Goal: Transaction & Acquisition: Book appointment/travel/reservation

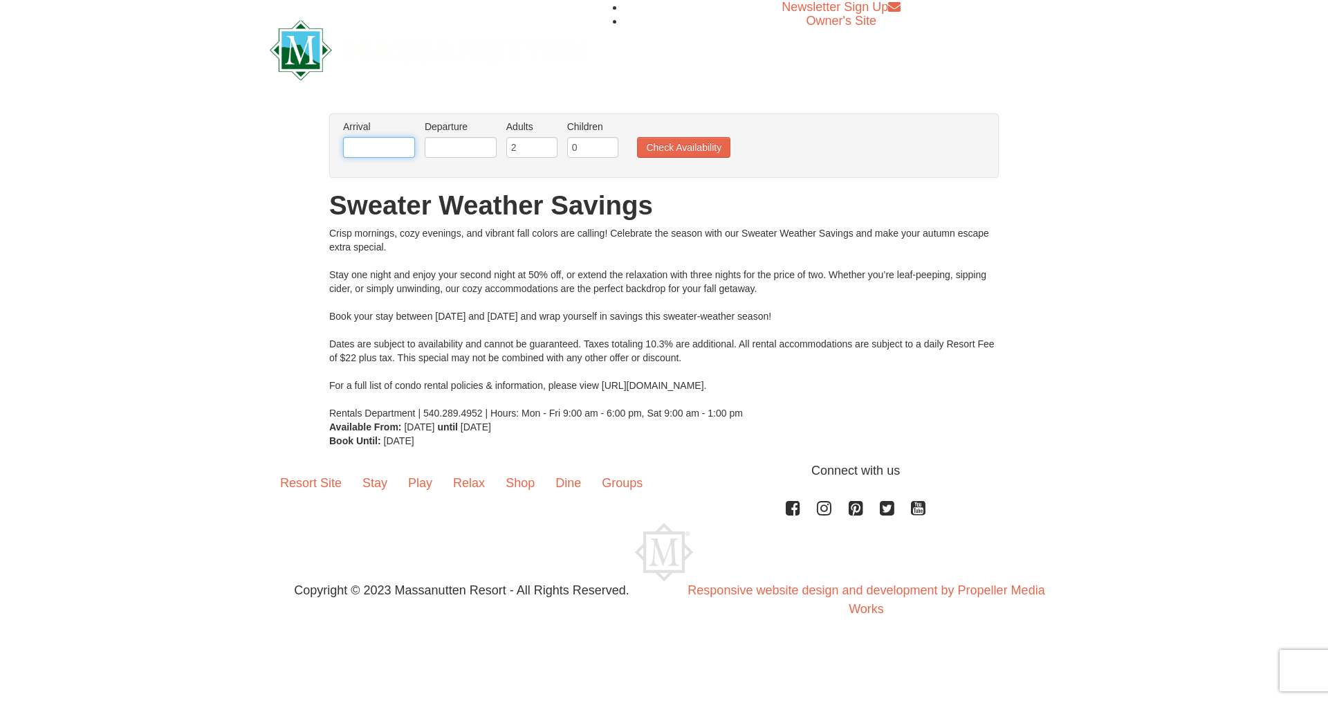
click at [400, 148] on input "text" at bounding box center [379, 147] width 72 height 21
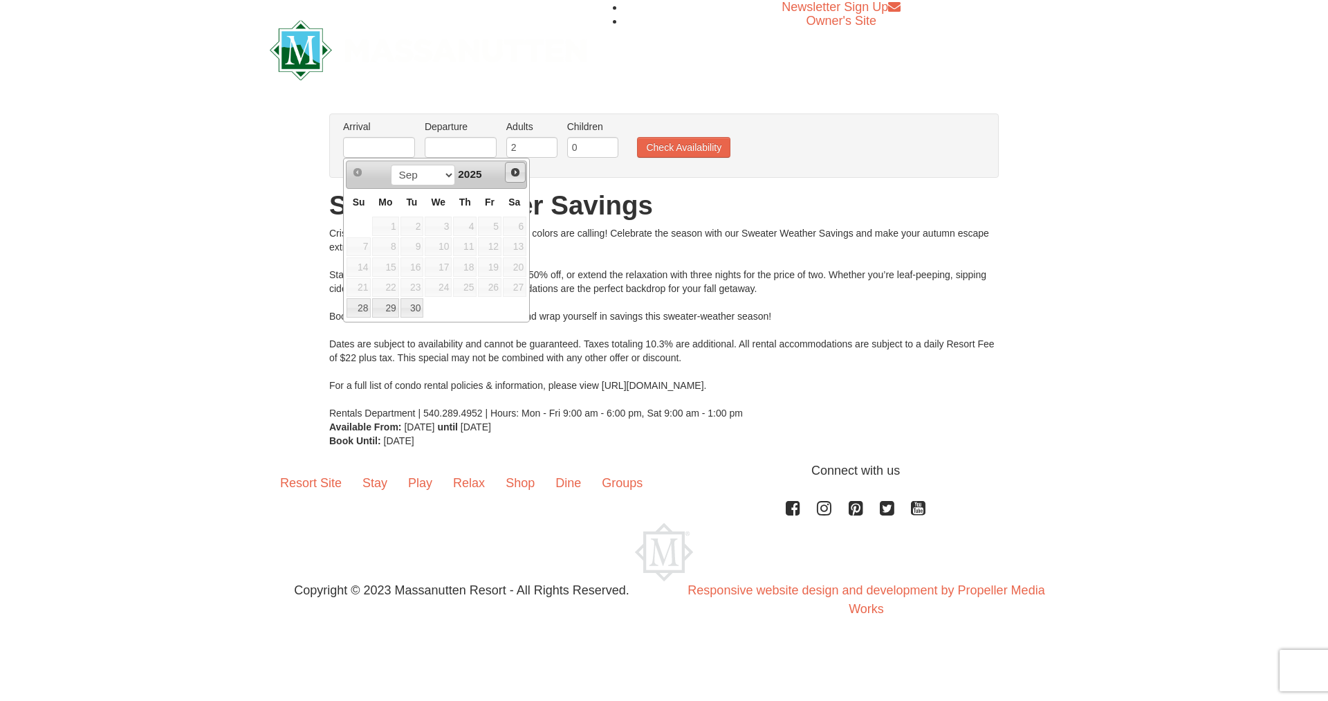
click at [515, 168] on span "Next" at bounding box center [515, 172] width 11 height 11
click at [437, 243] on link "8" at bounding box center [438, 246] width 27 height 19
type input "10/08/2025"
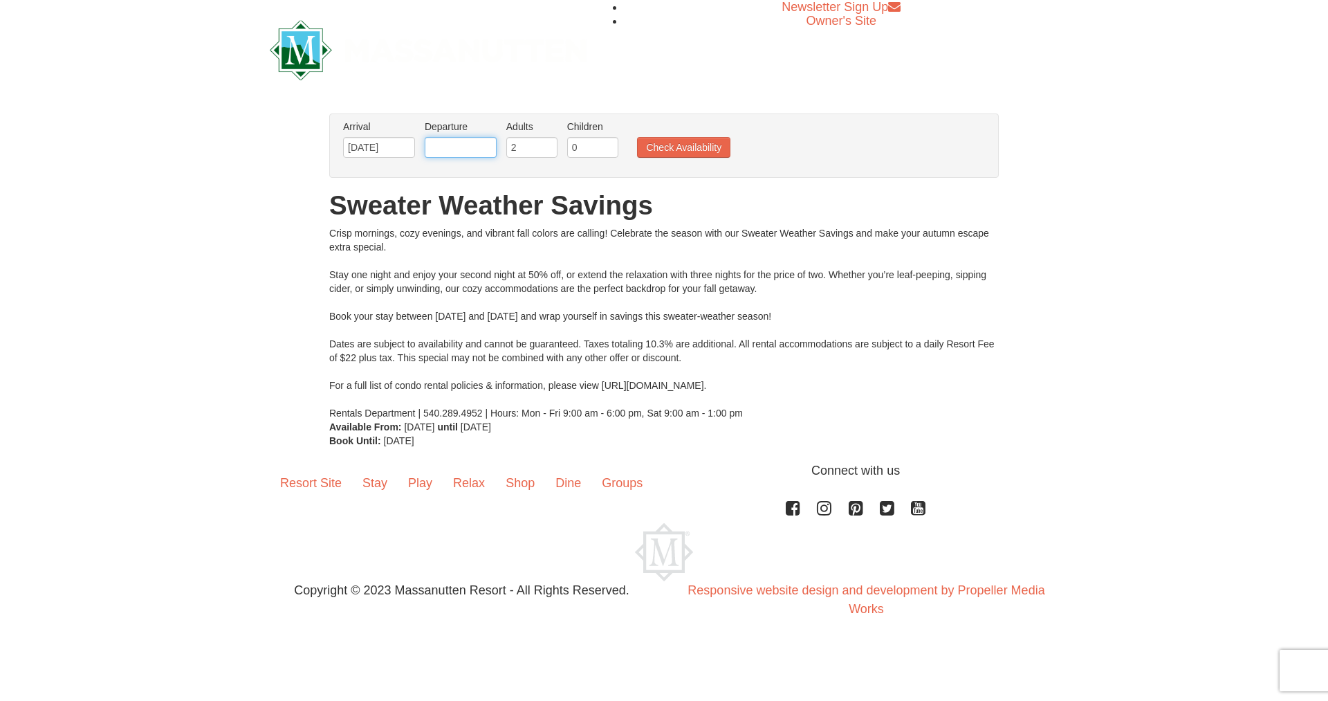
click at [476, 149] on input "text" at bounding box center [461, 147] width 72 height 21
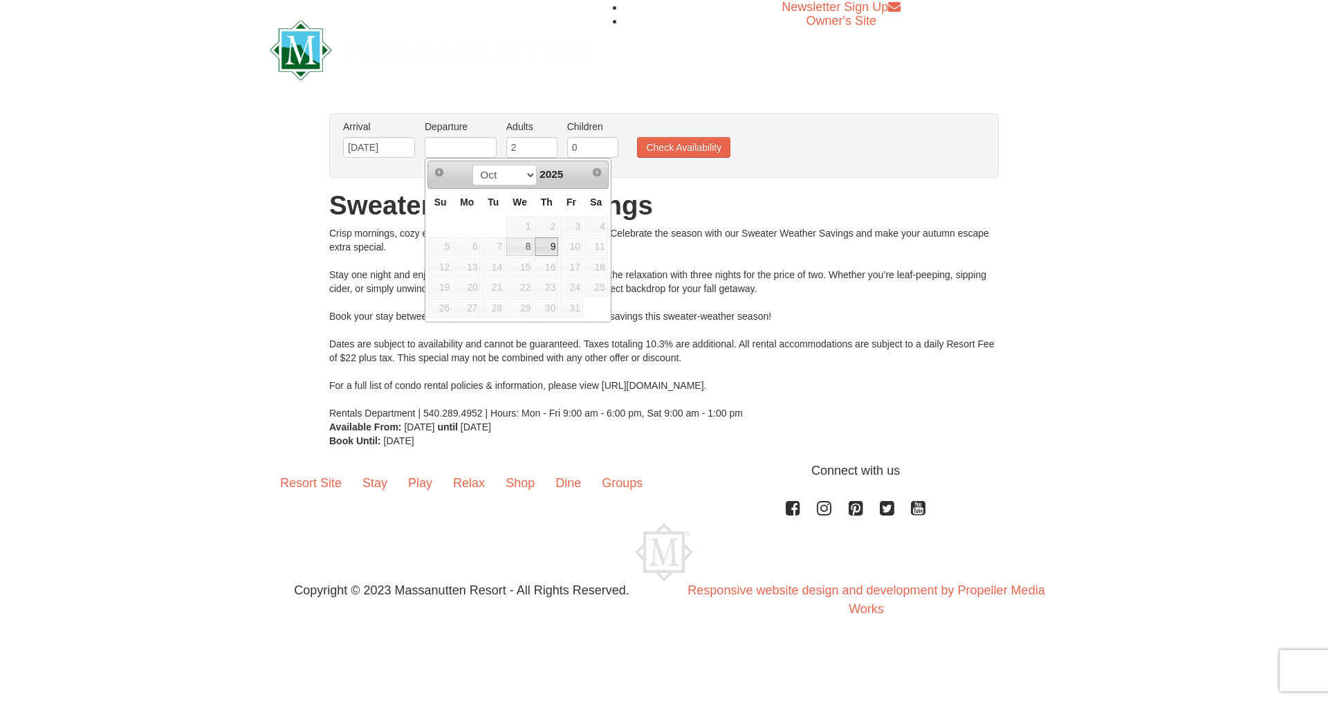
click at [546, 245] on link "9" at bounding box center [547, 246] width 24 height 19
type input "[DATE]"
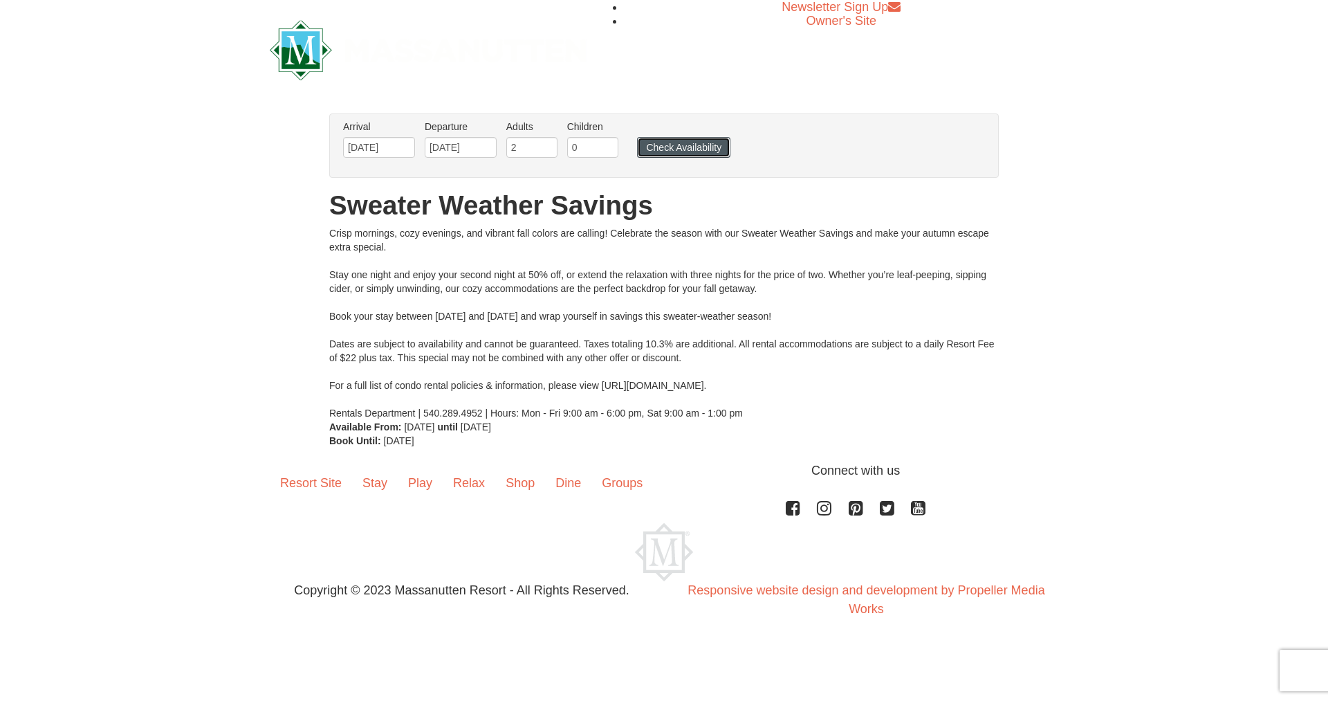
click at [651, 143] on button "Check Availability" at bounding box center [683, 147] width 93 height 21
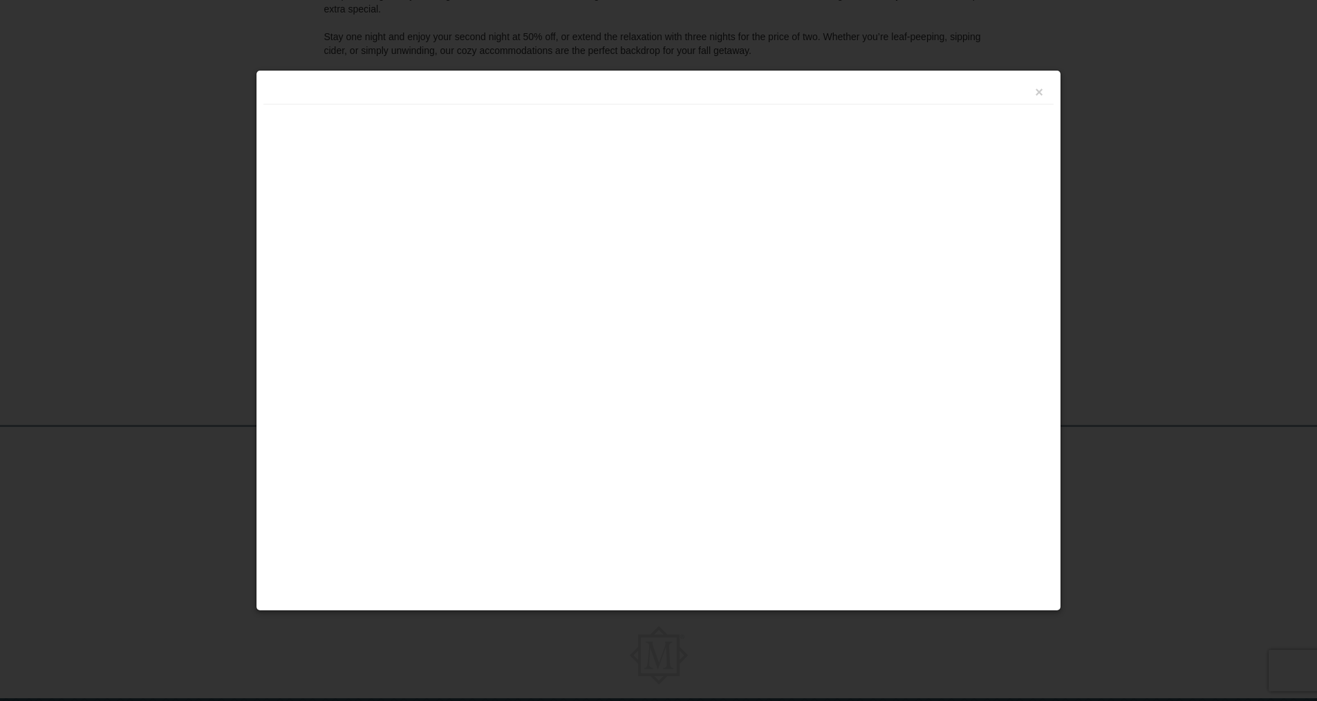
scroll to position [260, 0]
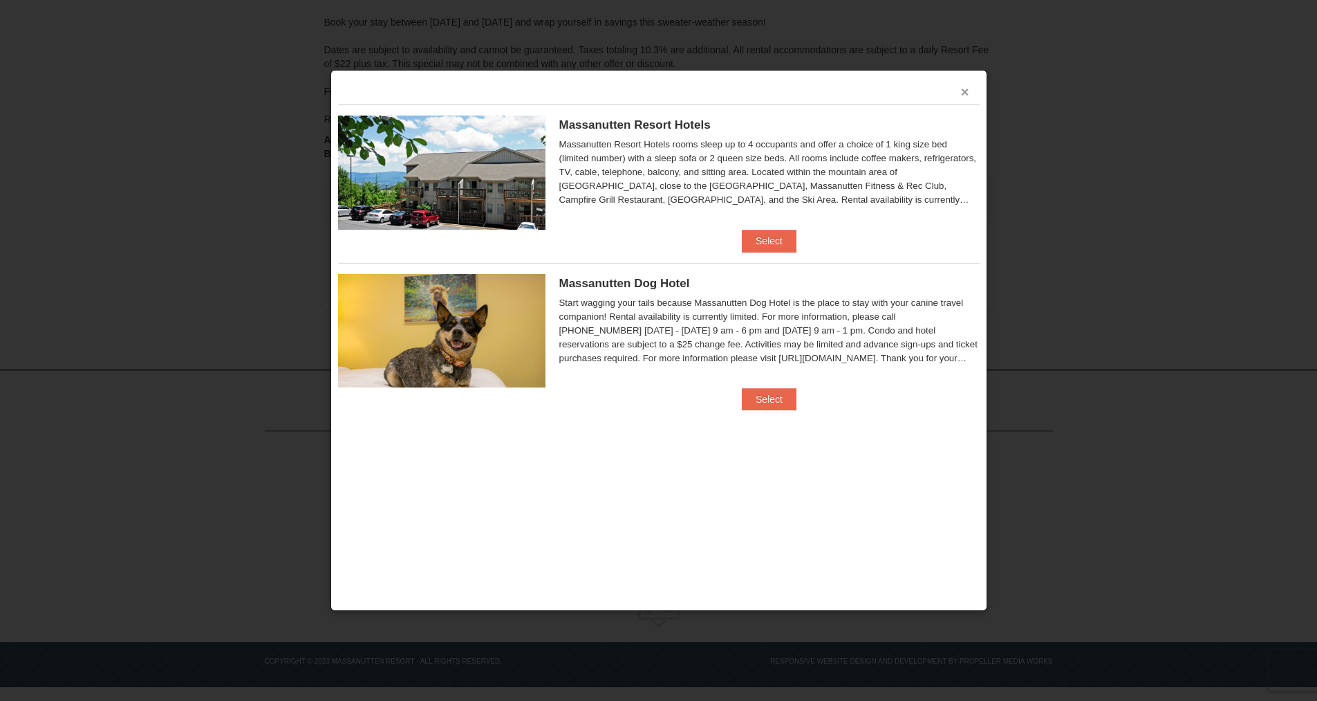
click at [963, 94] on button "×" at bounding box center [965, 92] width 8 height 14
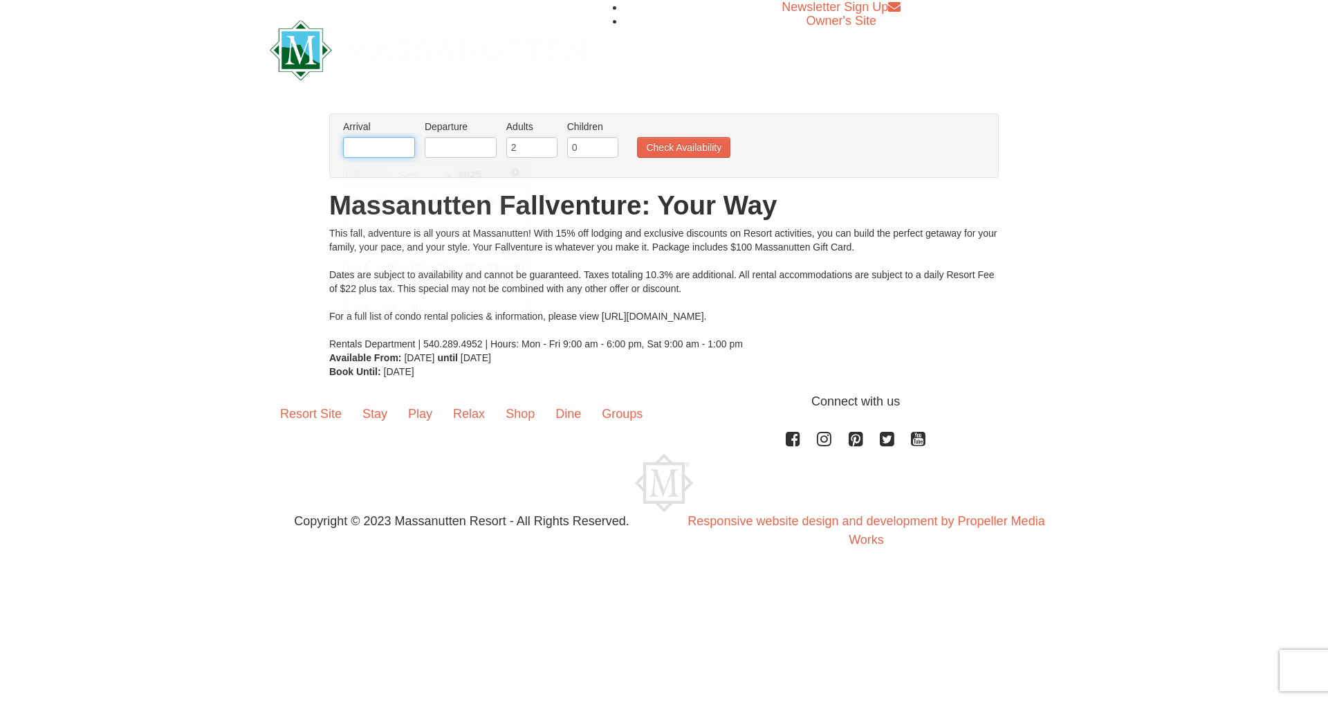
click at [358, 139] on input "text" at bounding box center [379, 147] width 72 height 21
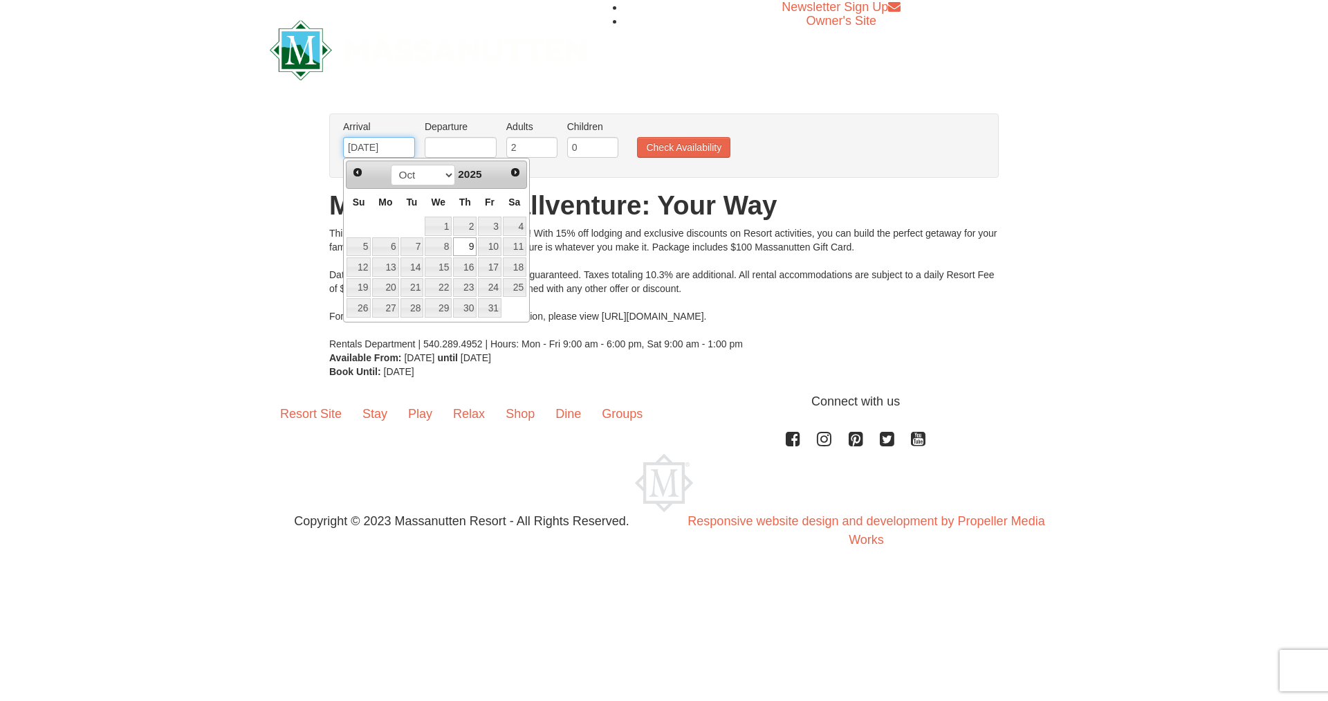
drag, startPoint x: 398, startPoint y: 147, endPoint x: 322, endPoint y: 142, distance: 76.2
click at [322, 142] on div "× From: To: Adults: 2 Children: 0 Change Arrival Please format dates MM/DD/YYYY…" at bounding box center [663, 245] width 697 height 265
click at [438, 243] on link "8" at bounding box center [438, 246] width 27 height 19
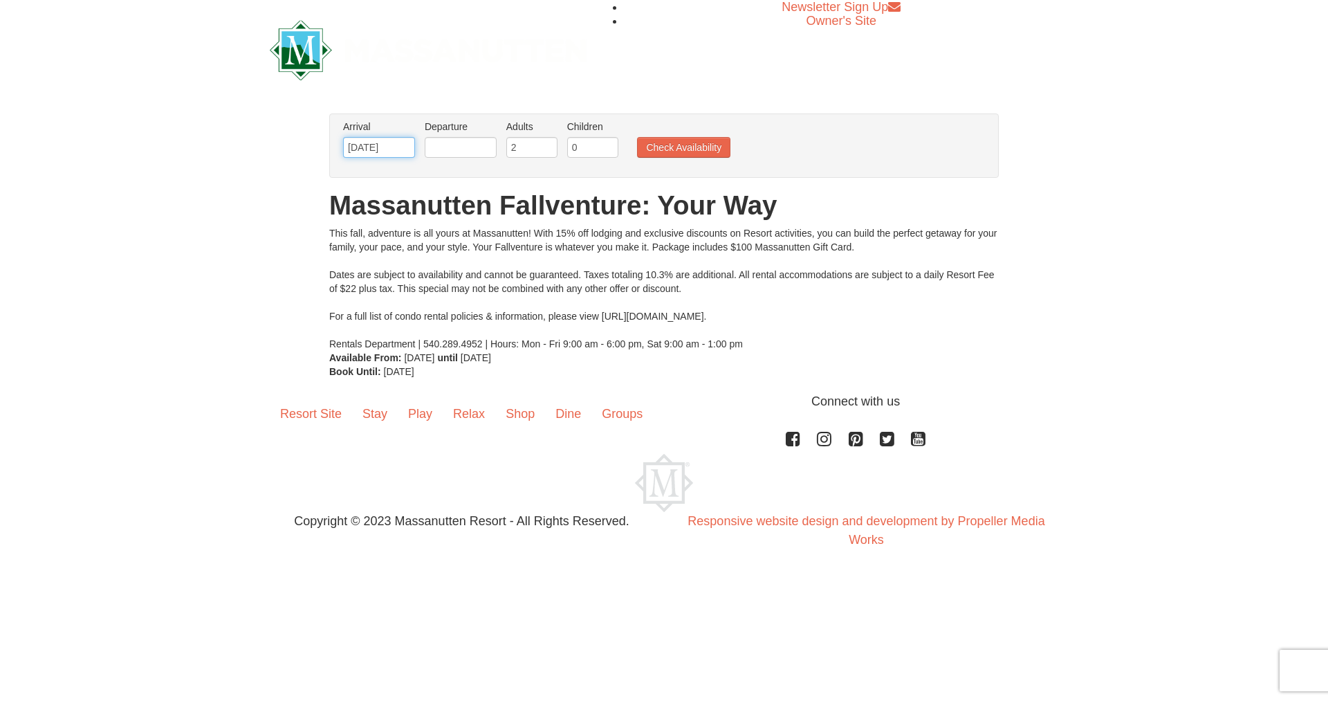
click at [374, 151] on input "[DATE]" at bounding box center [379, 147] width 72 height 21
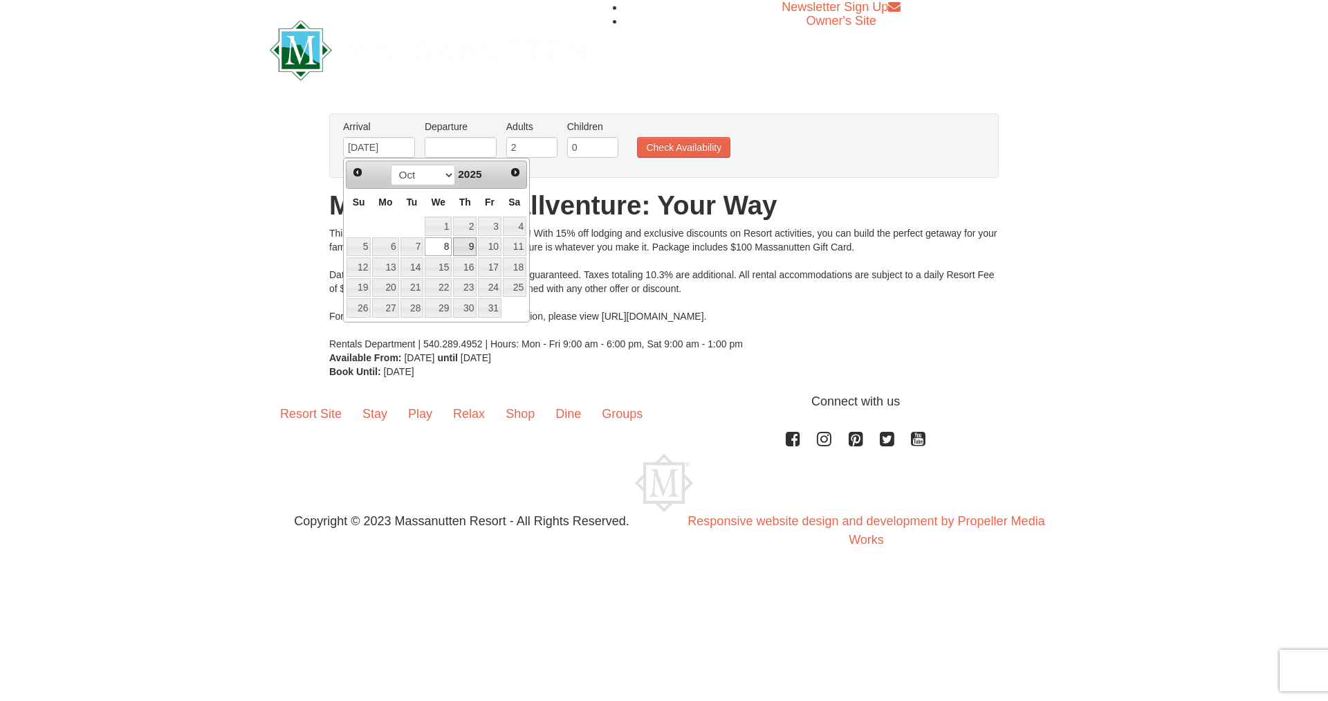
click at [461, 245] on link "9" at bounding box center [465, 246] width 24 height 19
type input "[DATE]"
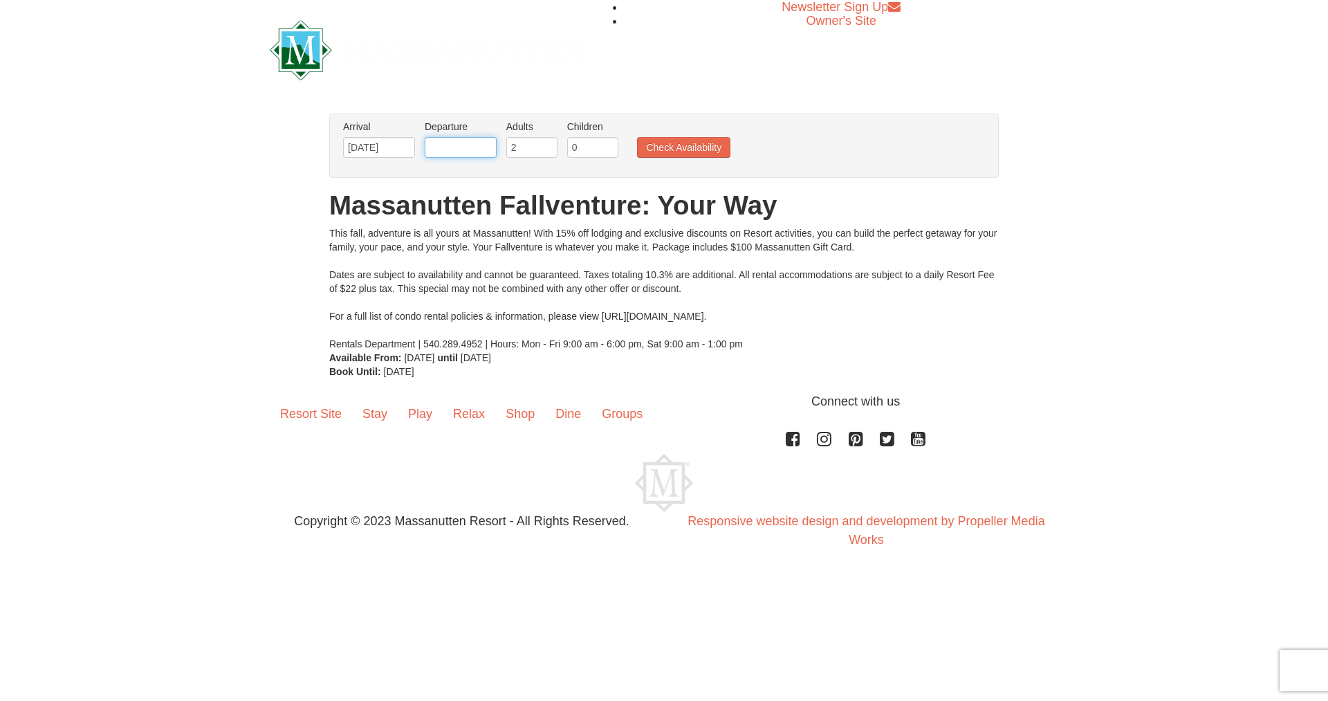
click at [467, 145] on input "text" at bounding box center [461, 147] width 72 height 21
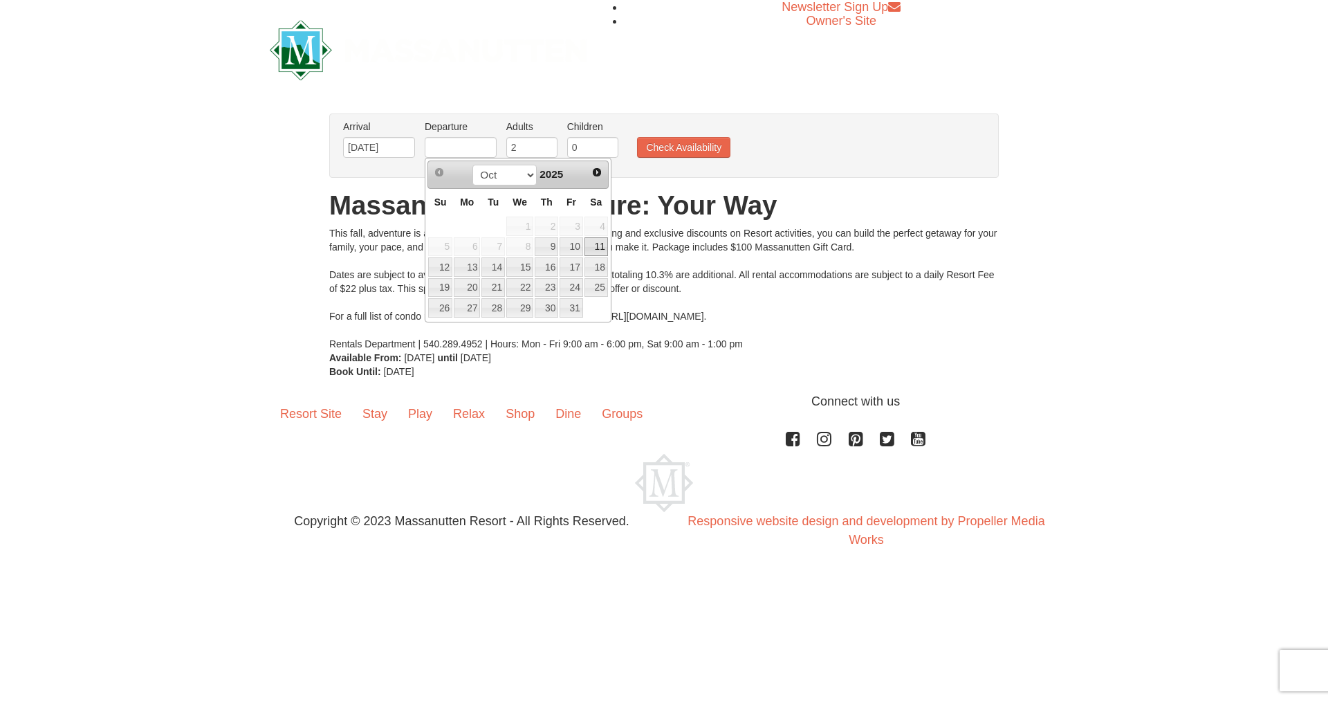
click at [602, 243] on link "11" at bounding box center [596, 246] width 24 height 19
type input "[DATE]"
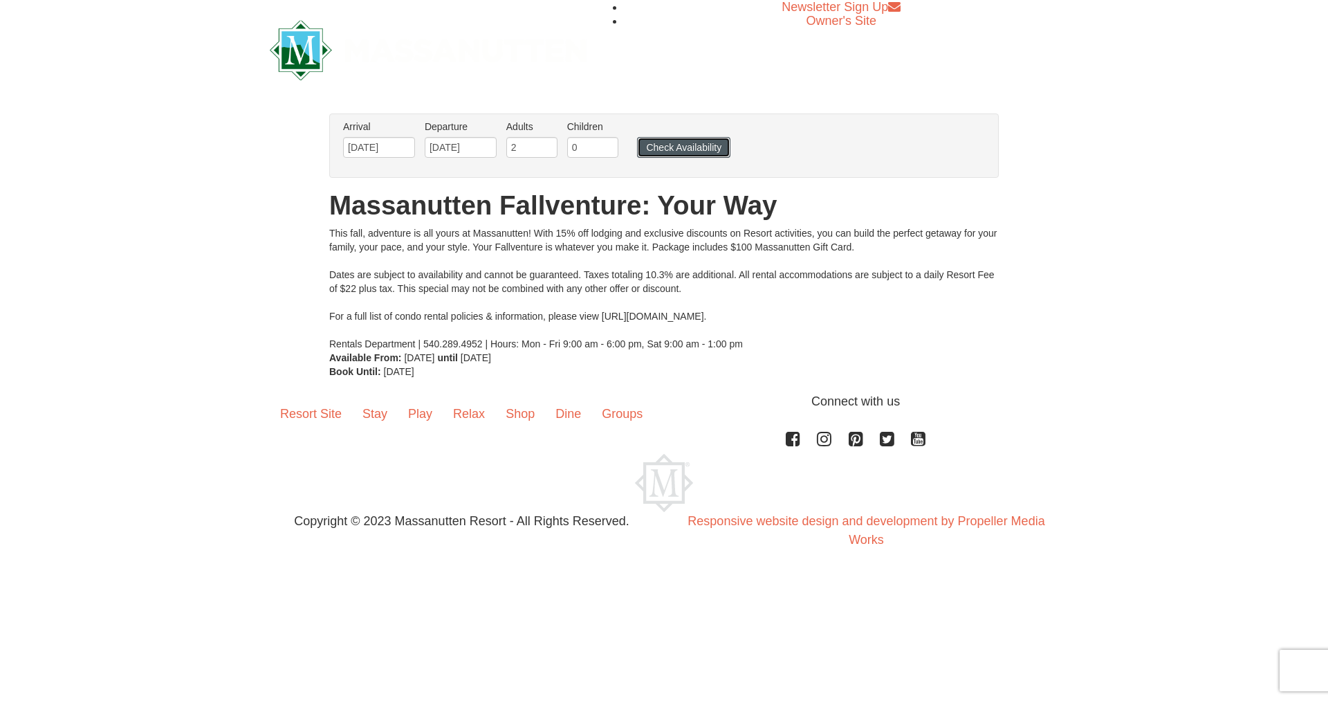
click at [692, 145] on button "Check Availability" at bounding box center [683, 147] width 93 height 21
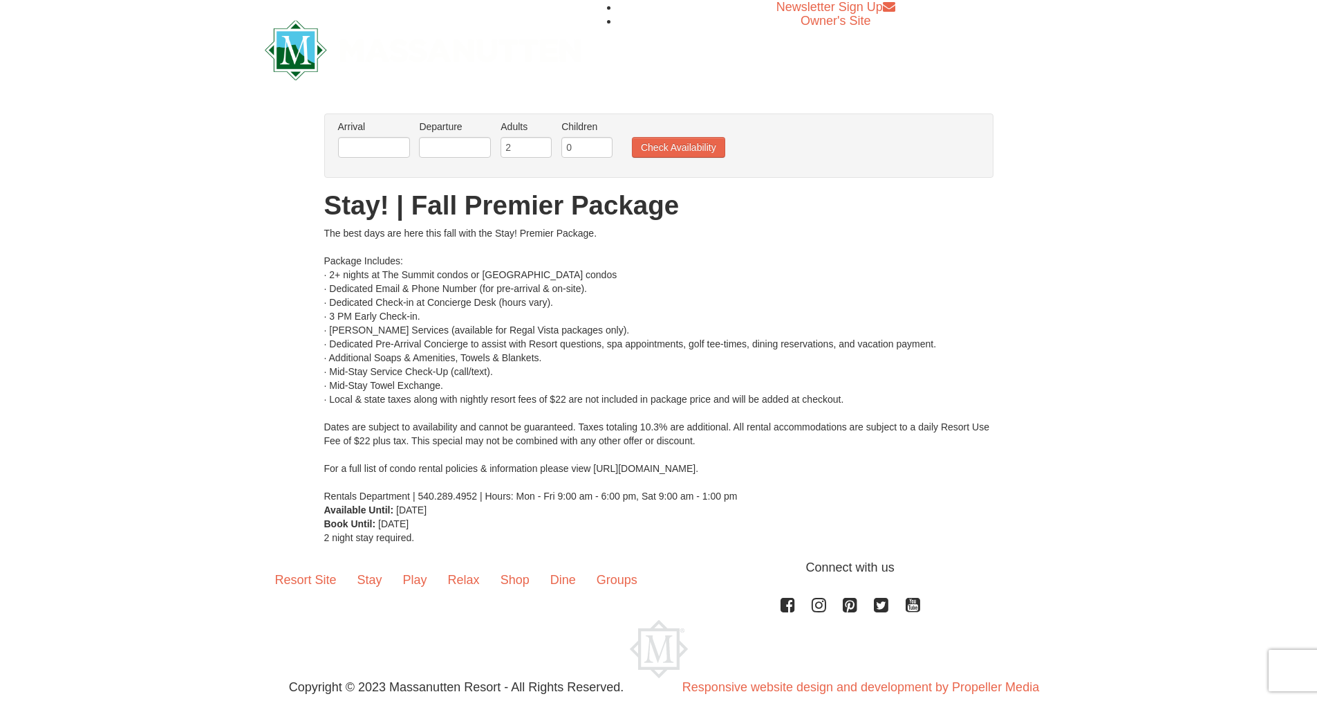
scroll to position [41, 0]
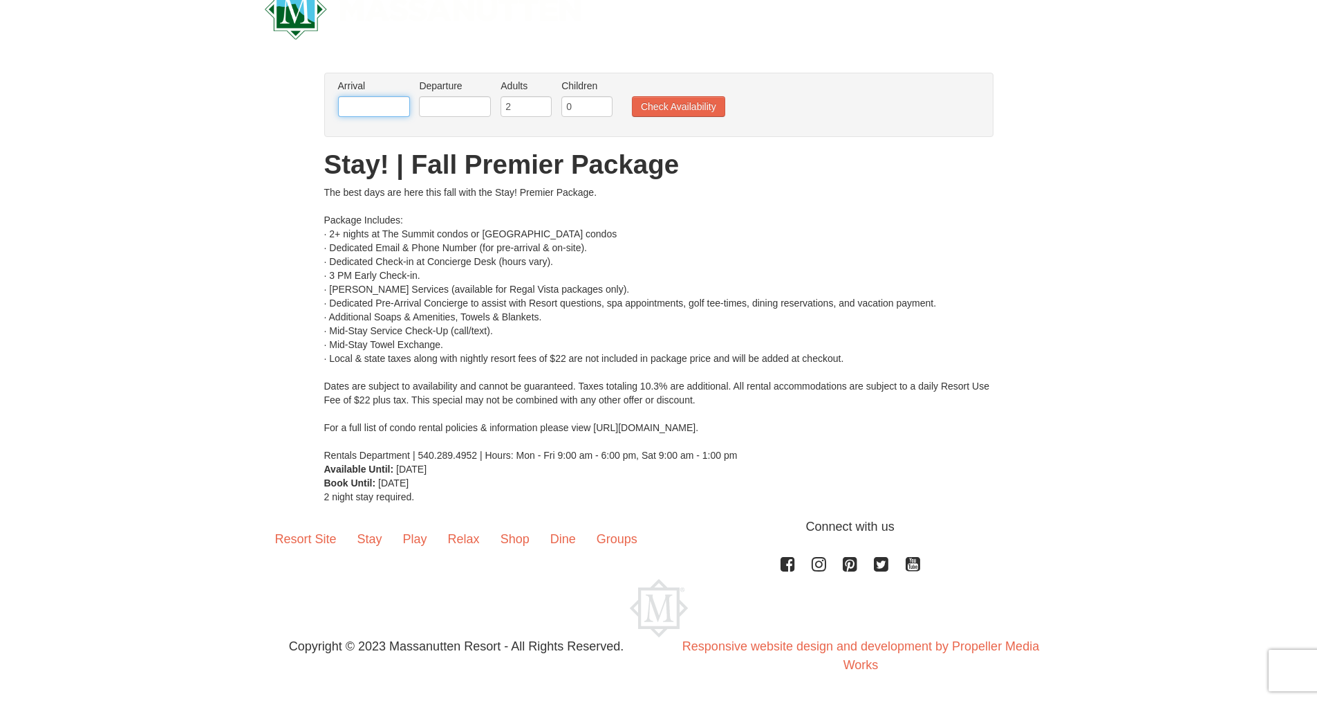
click at [397, 106] on input "text" at bounding box center [374, 106] width 72 height 21
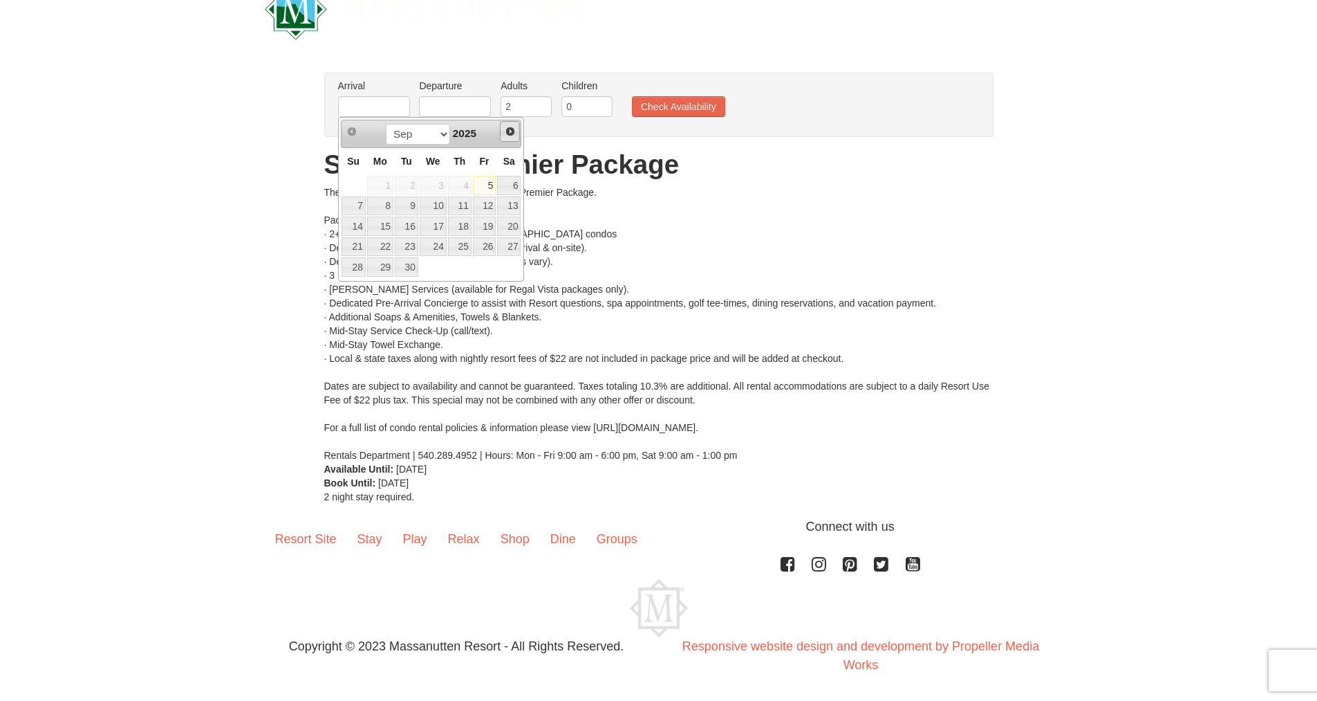
click at [512, 128] on span "Next" at bounding box center [510, 131] width 11 height 11
click at [461, 207] on link "9" at bounding box center [460, 205] width 24 height 19
type input "[DATE]"
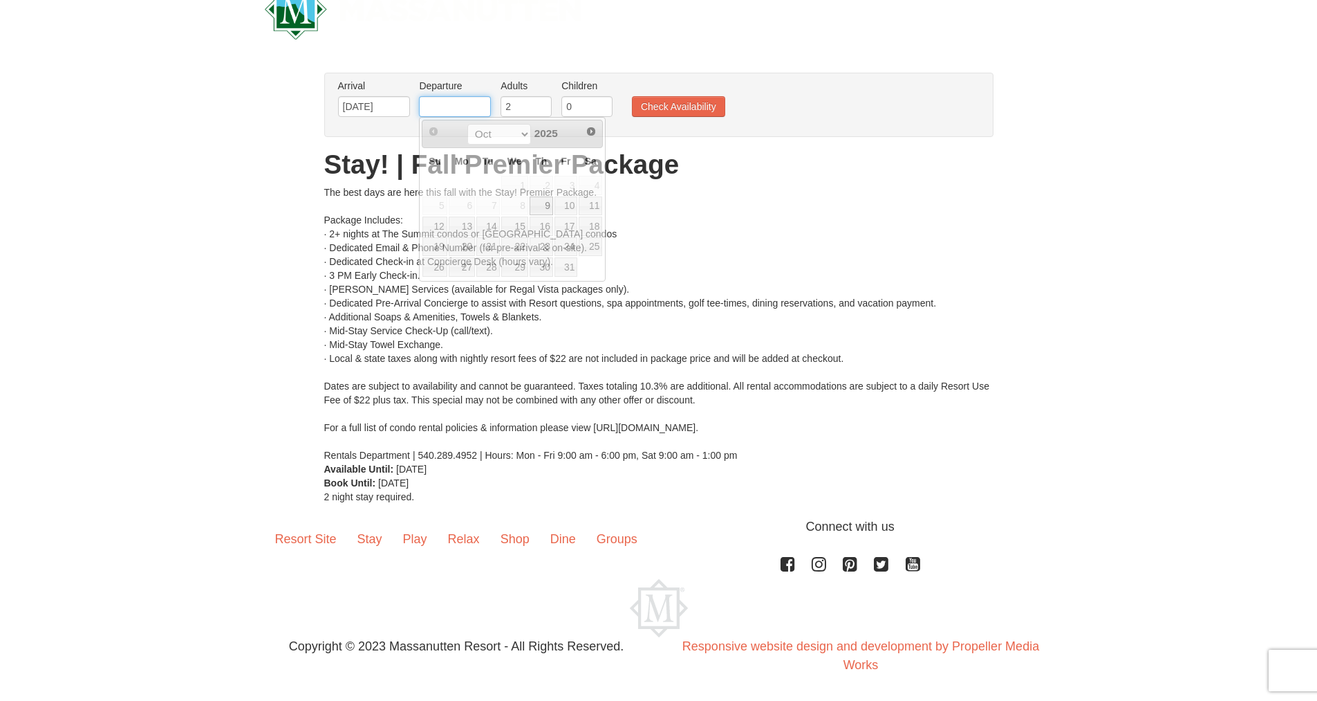
click at [475, 104] on input "text" at bounding box center [455, 106] width 72 height 21
click at [591, 199] on link "11" at bounding box center [591, 205] width 24 height 19
type input "[DATE]"
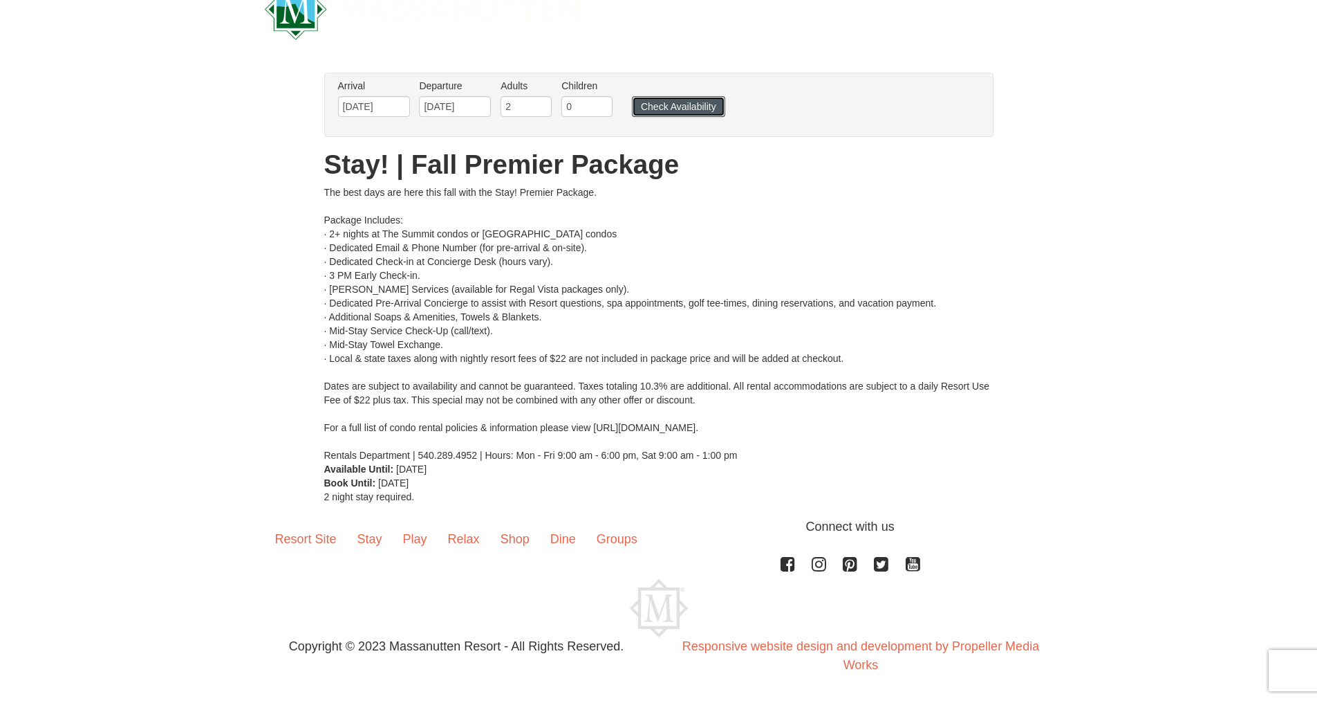
click at [660, 102] on button "Check Availability" at bounding box center [678, 106] width 93 height 21
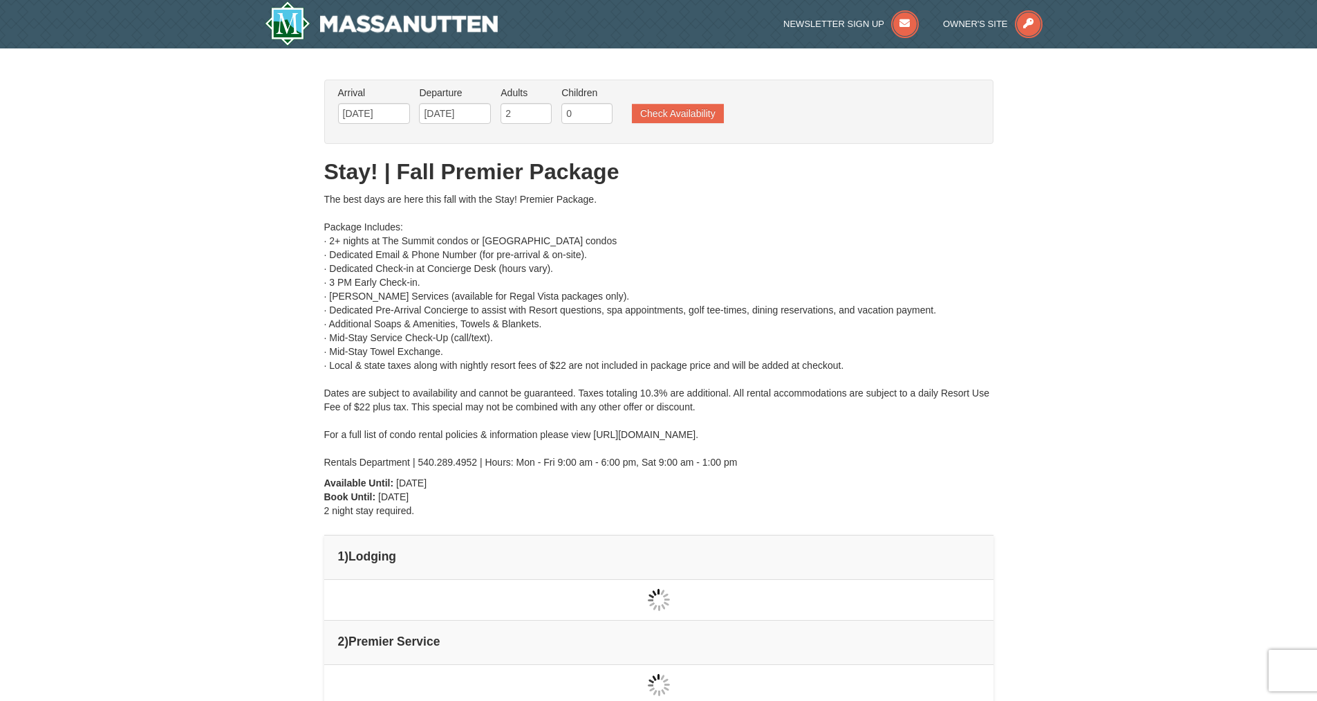
type input "[DATE]"
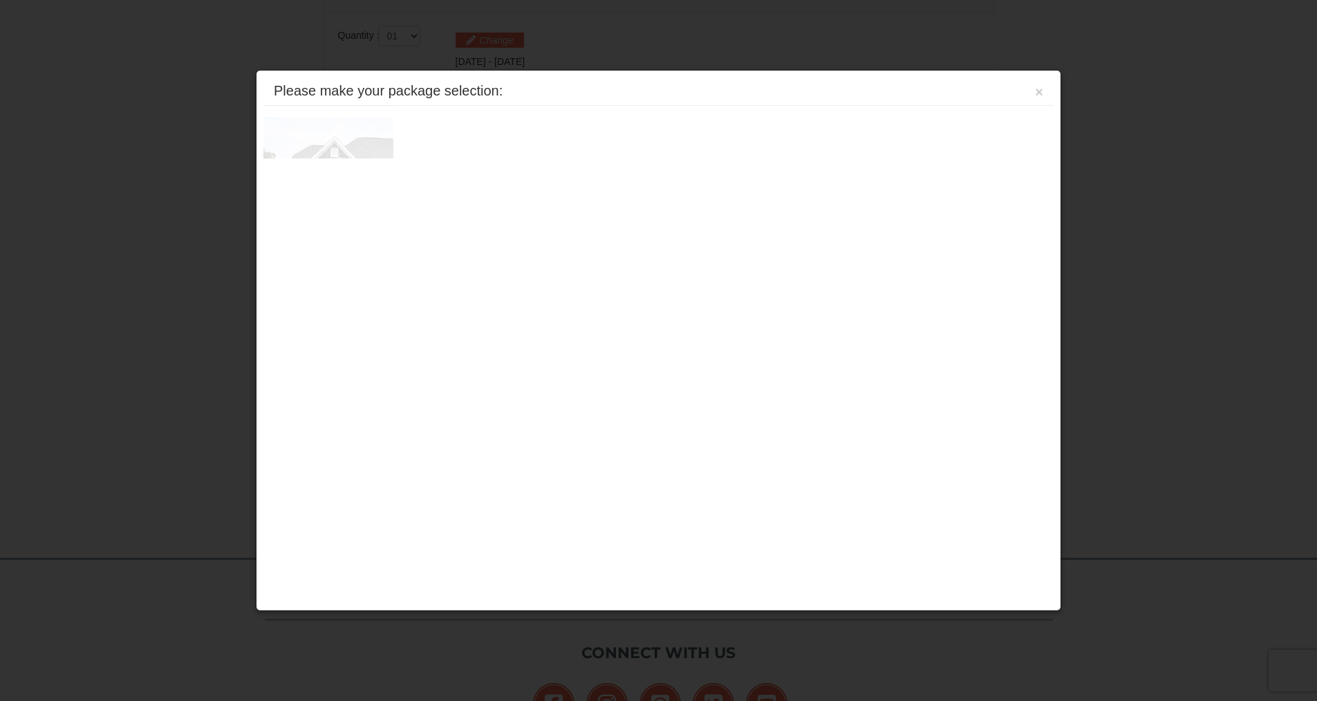
scroll to position [589, 0]
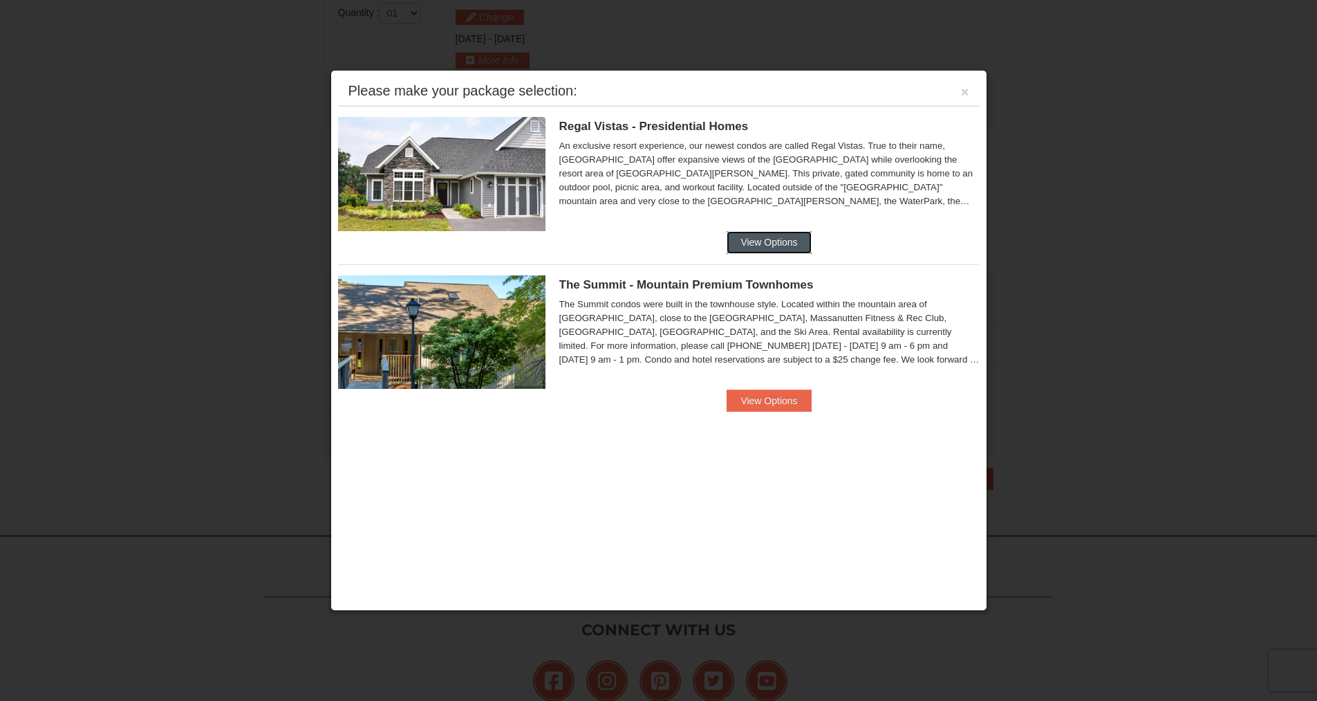
click at [770, 231] on button "View Options" at bounding box center [769, 242] width 84 height 22
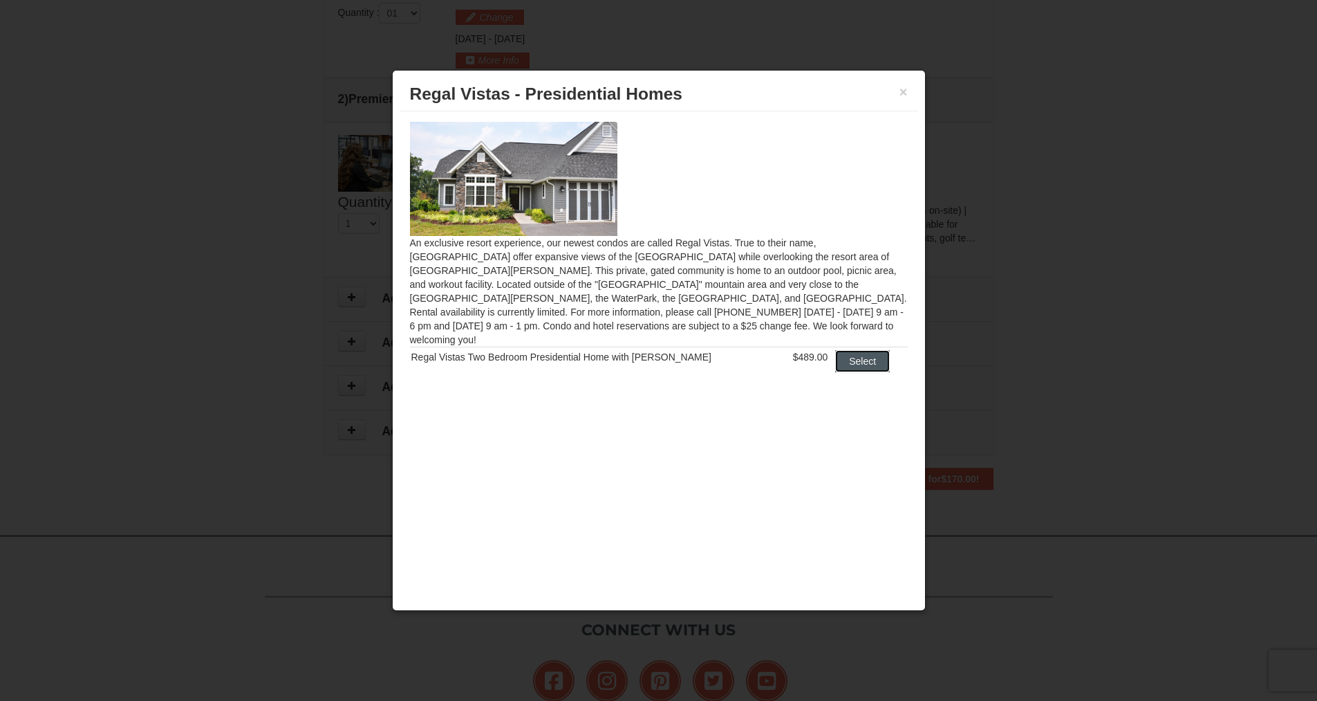
click at [845, 350] on button "Select" at bounding box center [862, 361] width 55 height 22
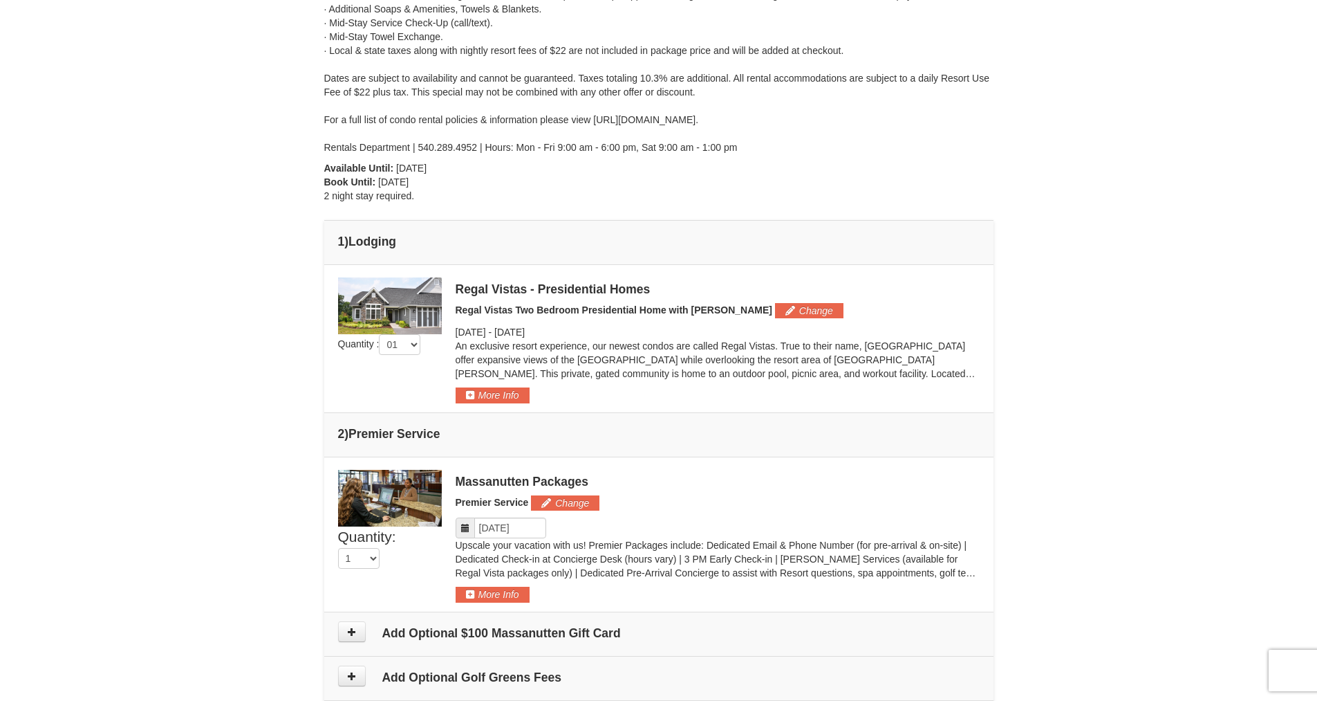
scroll to position [313, 0]
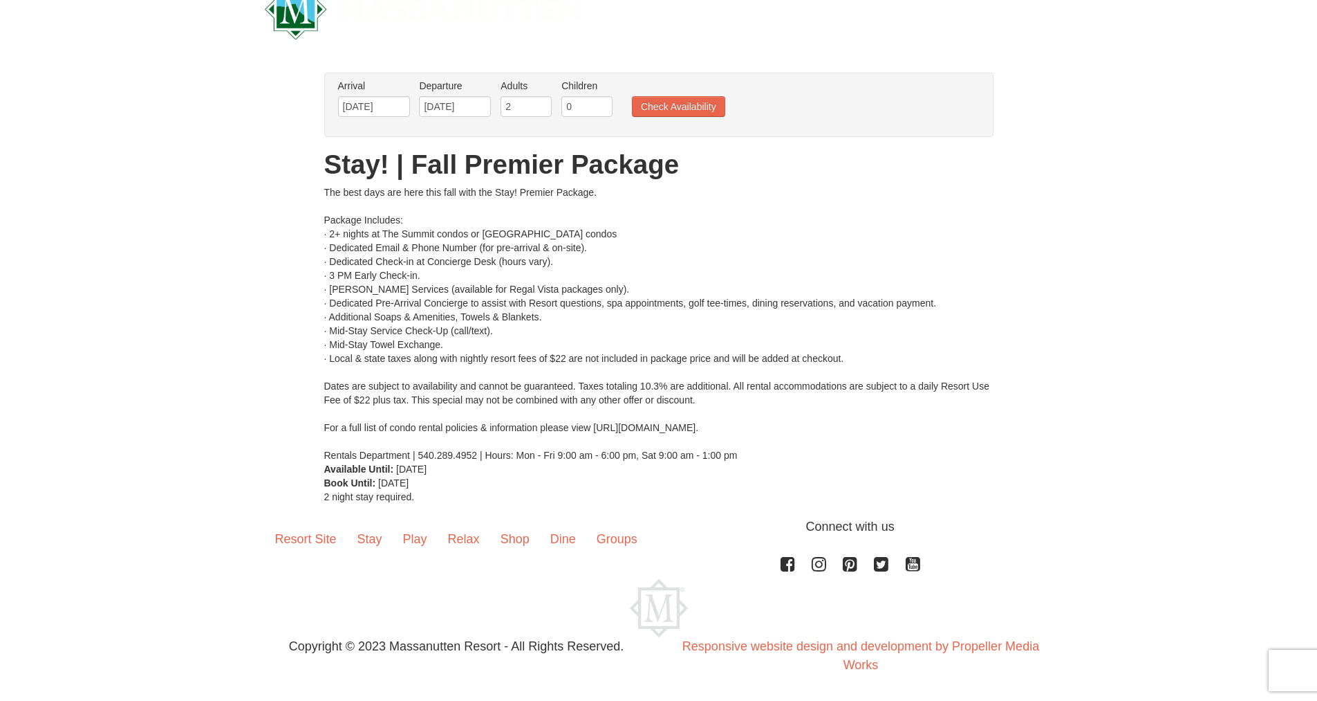
click at [732, 107] on ul "Arrival Please format dates MM/DD/YYYY Please format dates MM/DD/YYYY 10/09/202…" at bounding box center [652, 101] width 634 height 45
click at [716, 106] on button "Check Availability" at bounding box center [678, 106] width 93 height 21
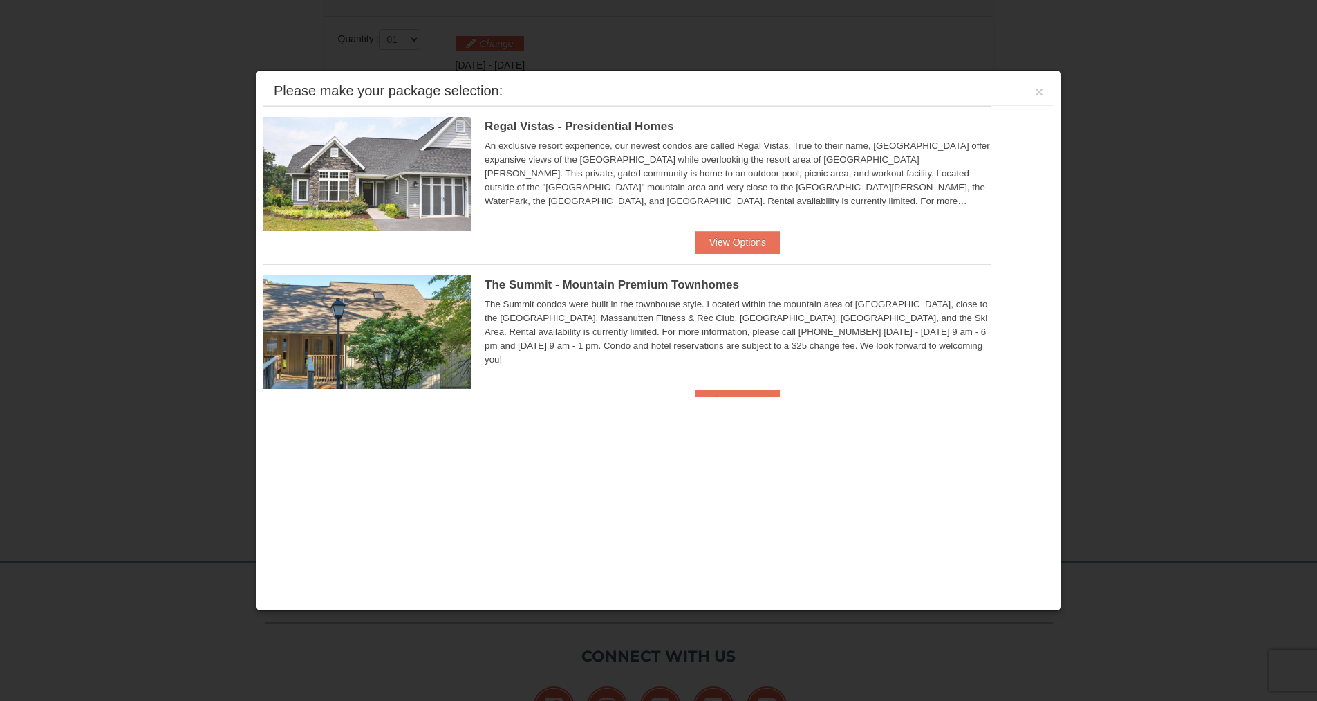
scroll to position [589, 0]
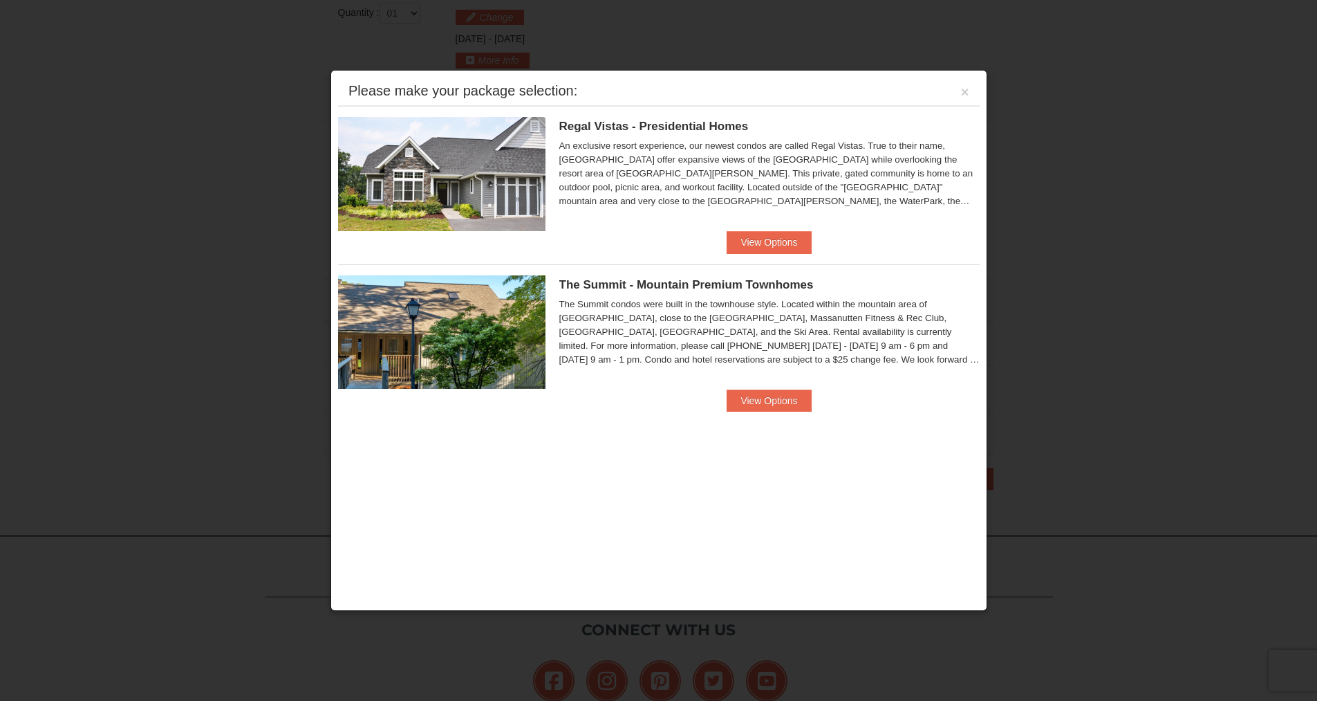
click at [473, 326] on img at bounding box center [441, 331] width 207 height 113
click at [784, 391] on button "View Options" at bounding box center [769, 400] width 84 height 22
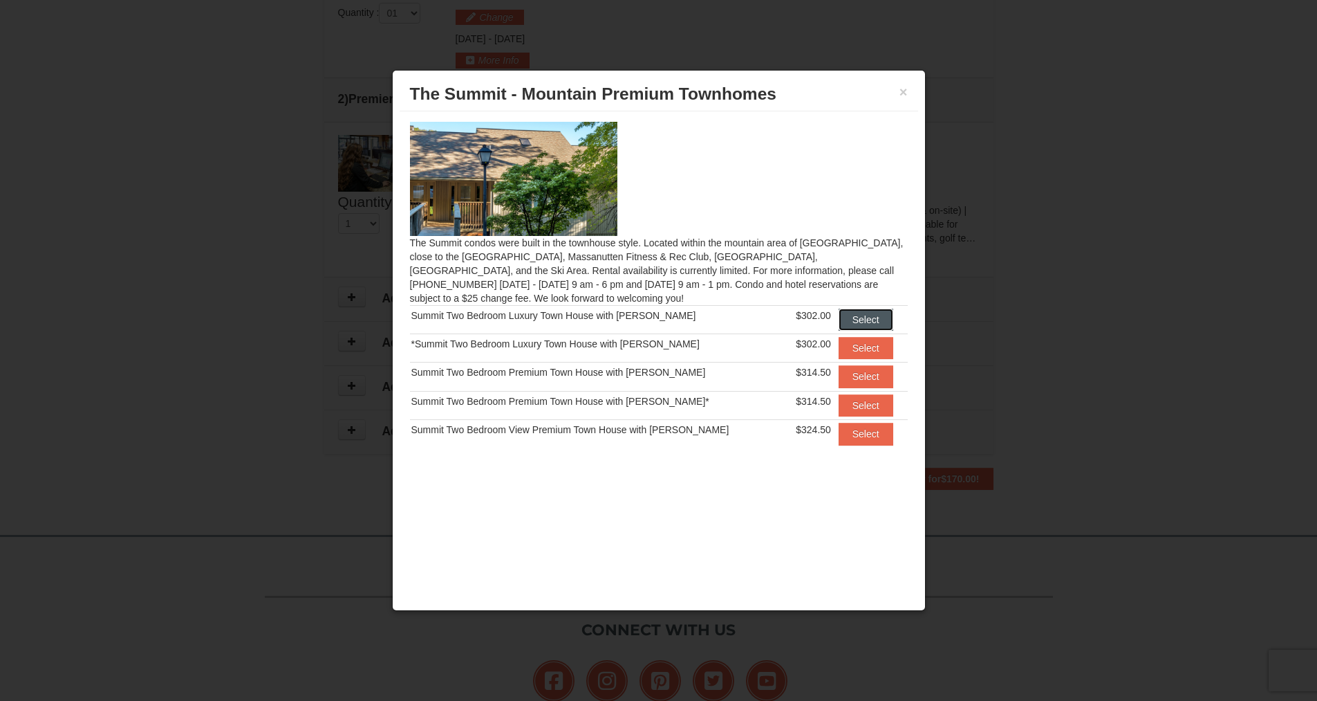
click at [850, 310] on button "Select" at bounding box center [866, 319] width 55 height 22
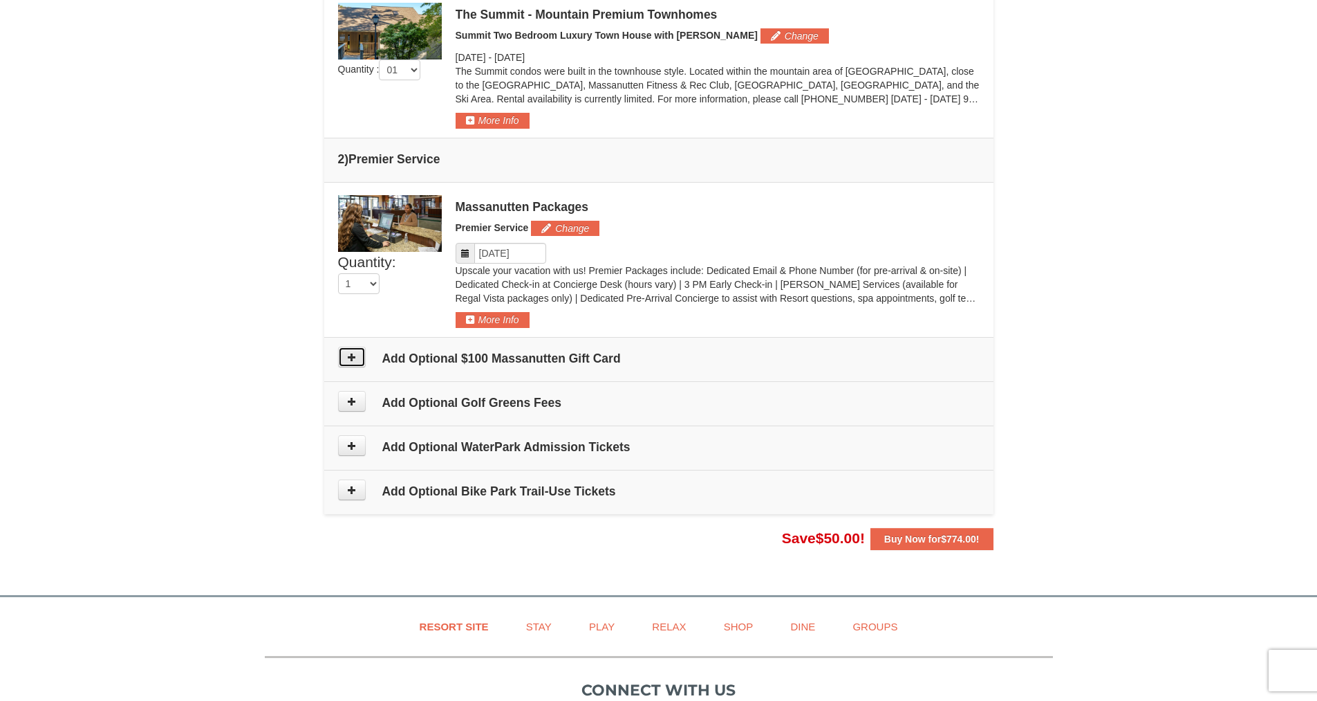
click at [350, 359] on icon at bounding box center [352, 357] width 10 height 10
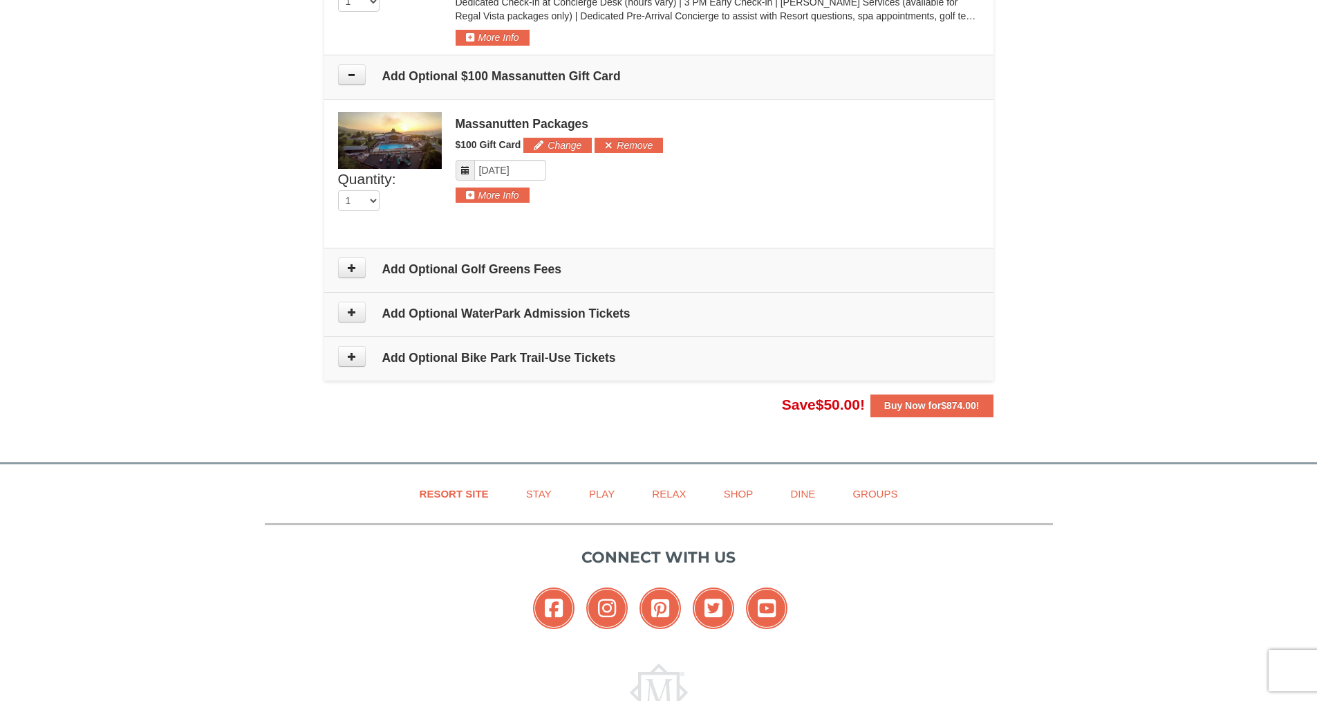
scroll to position [788, 0]
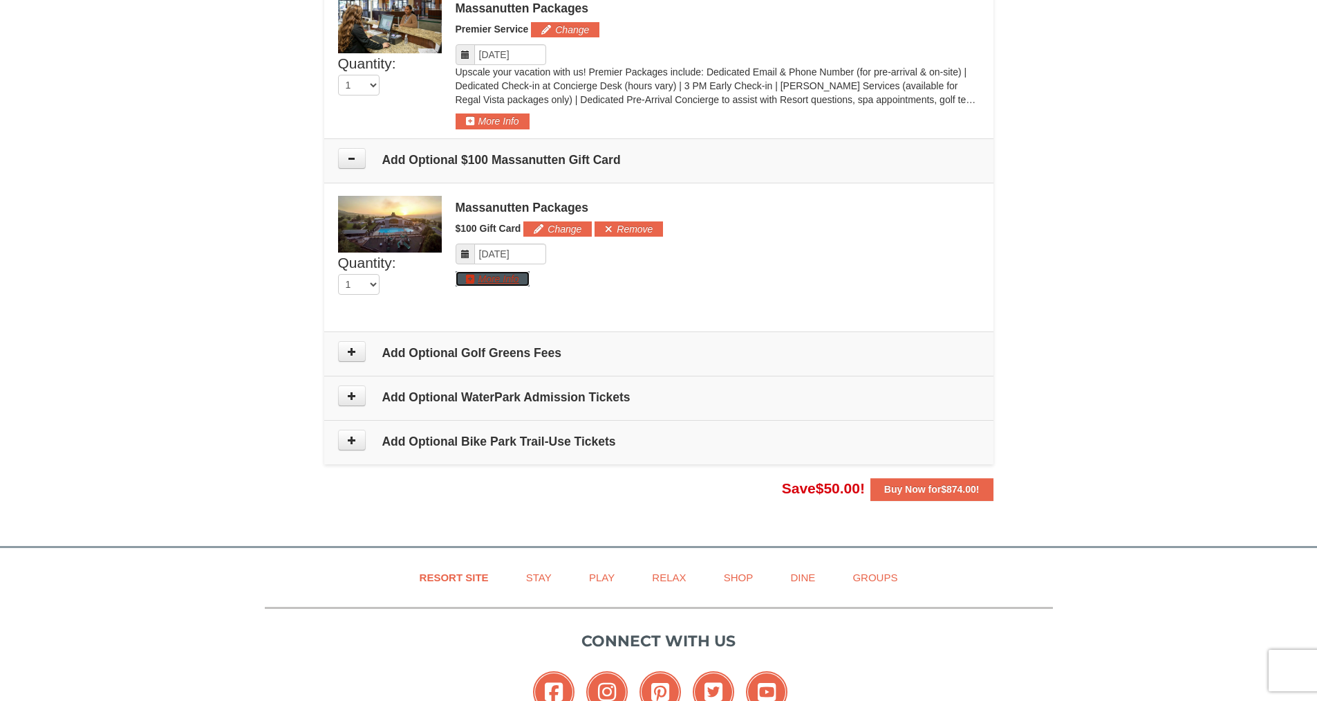
click at [499, 282] on button "More Info" at bounding box center [493, 278] width 74 height 15
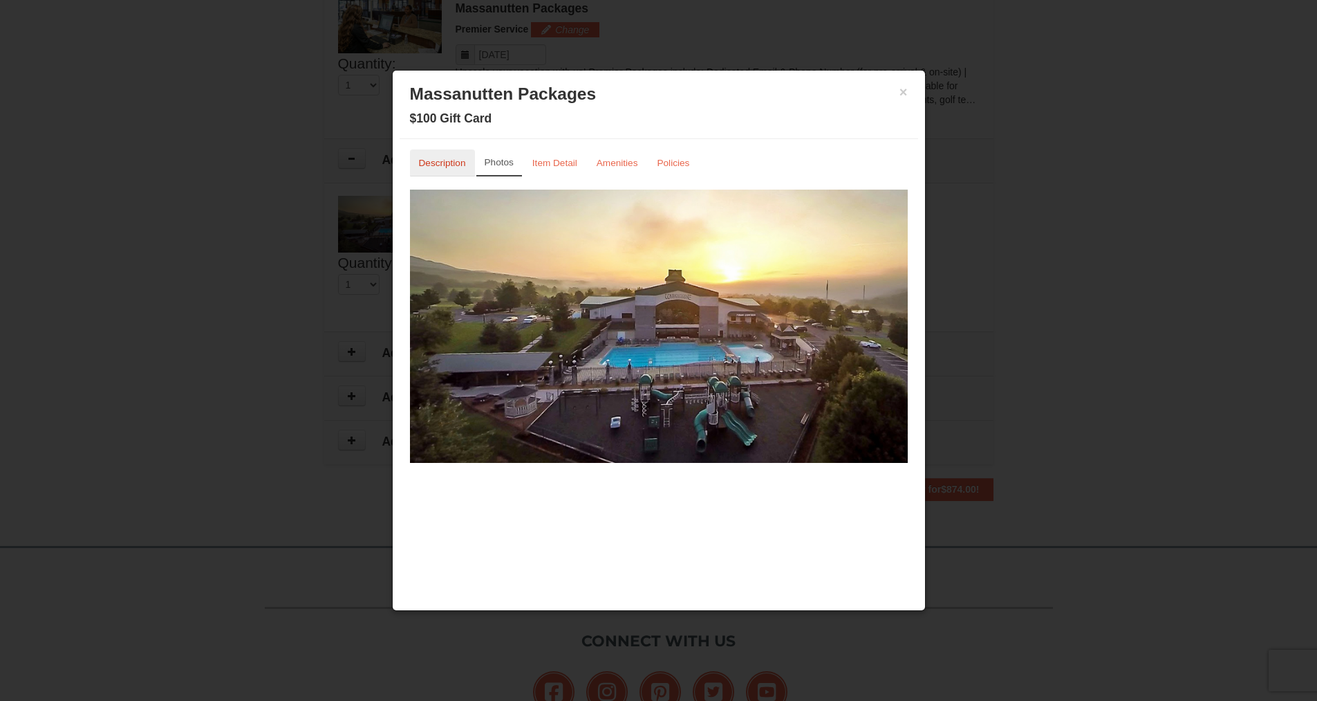
click at [449, 158] on small "Description" at bounding box center [442, 163] width 47 height 10
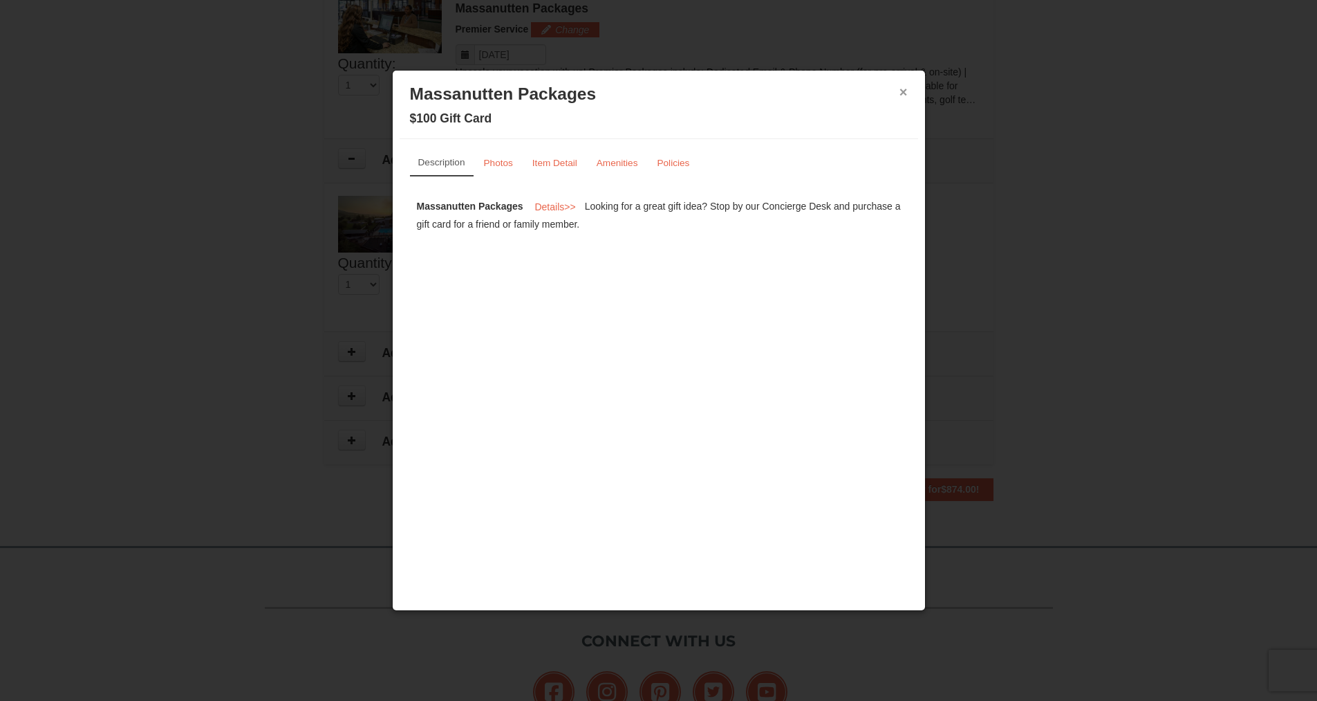
click at [900, 97] on button "×" at bounding box center [904, 92] width 8 height 14
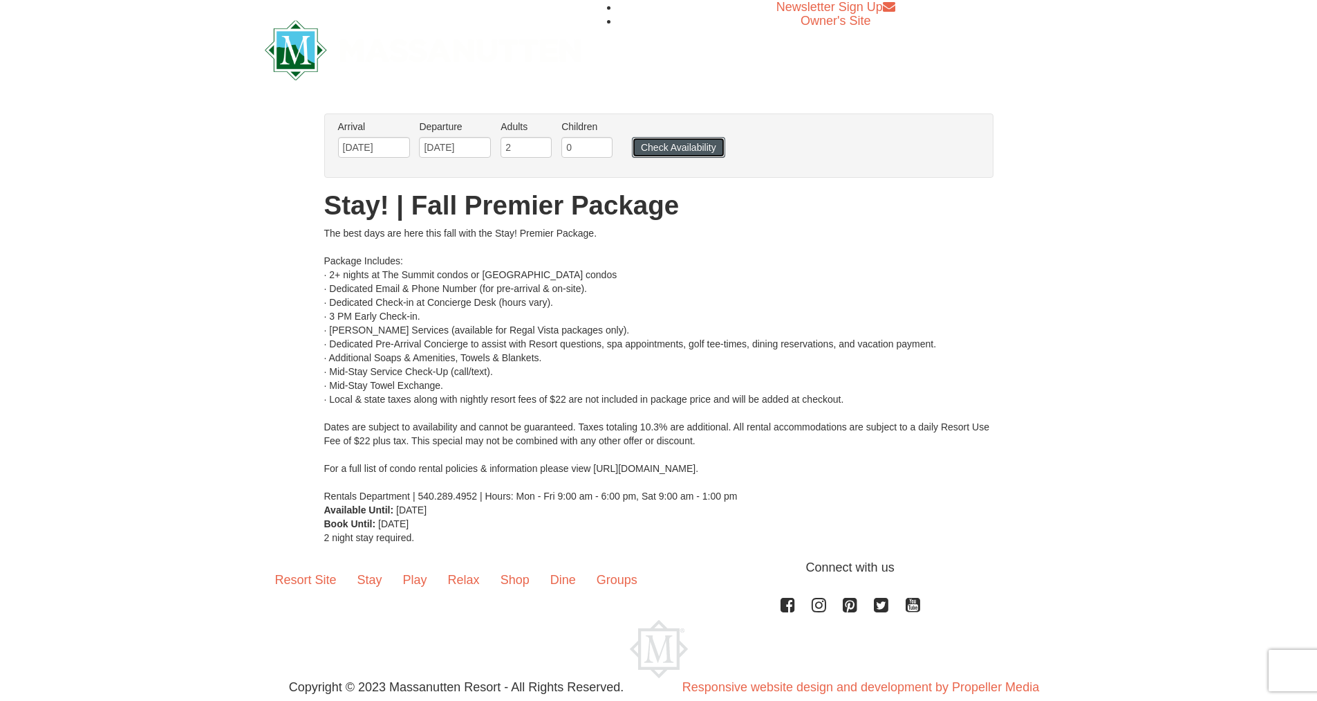
click at [665, 149] on button "Check Availability" at bounding box center [678, 147] width 93 height 21
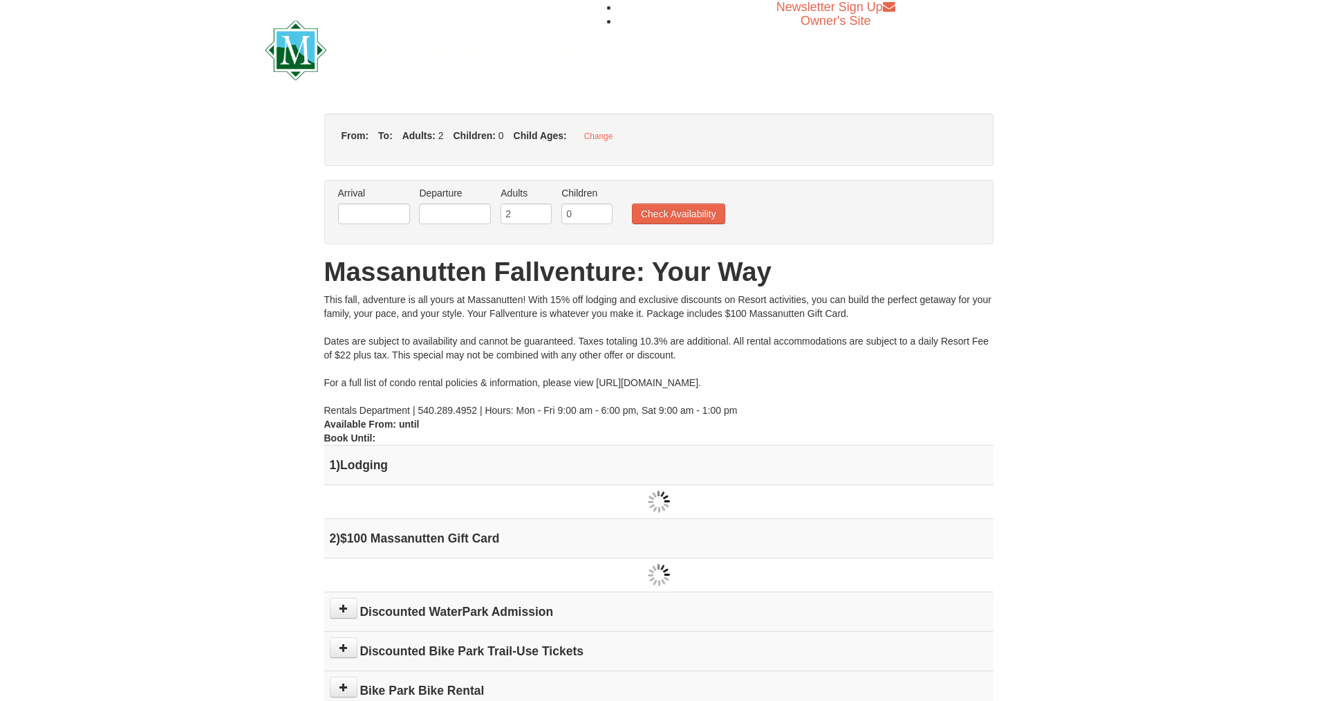
type input "[DATE]"
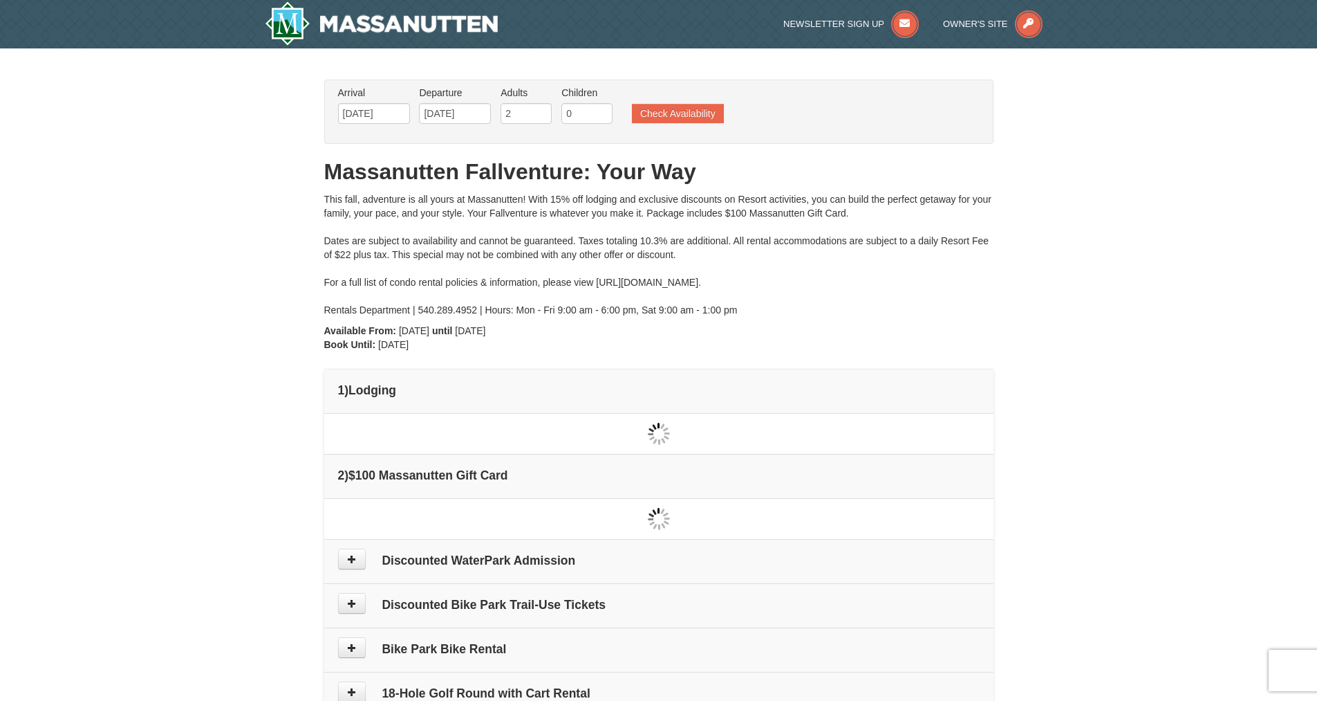
type input "[DATE]"
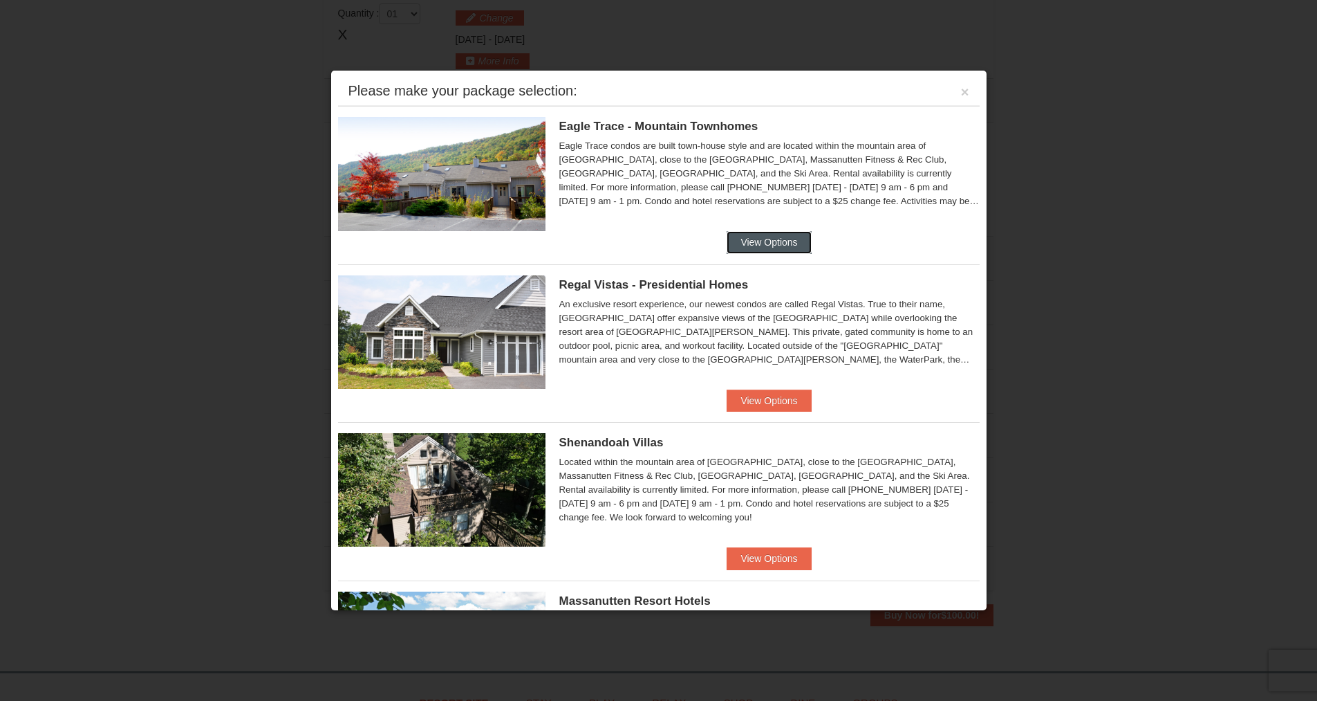
click at [737, 239] on button "View Options" at bounding box center [769, 242] width 84 height 22
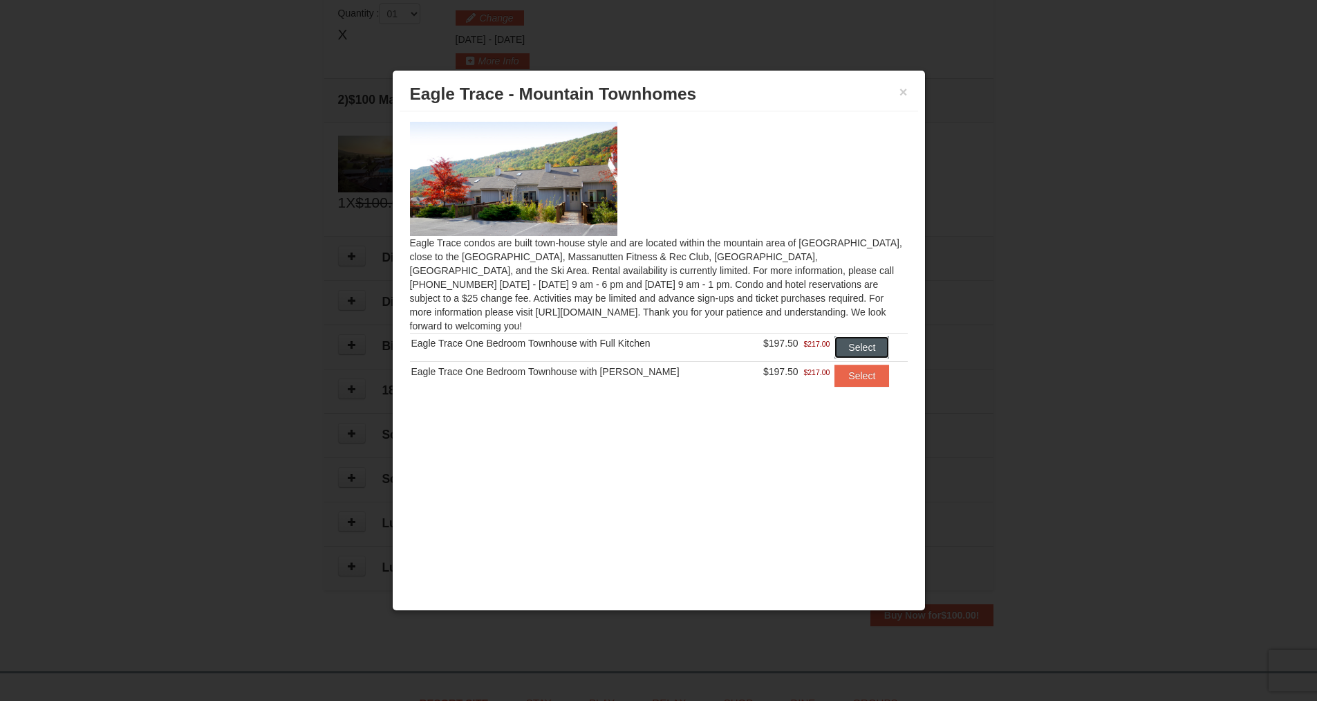
click at [867, 336] on button "Select" at bounding box center [862, 347] width 55 height 22
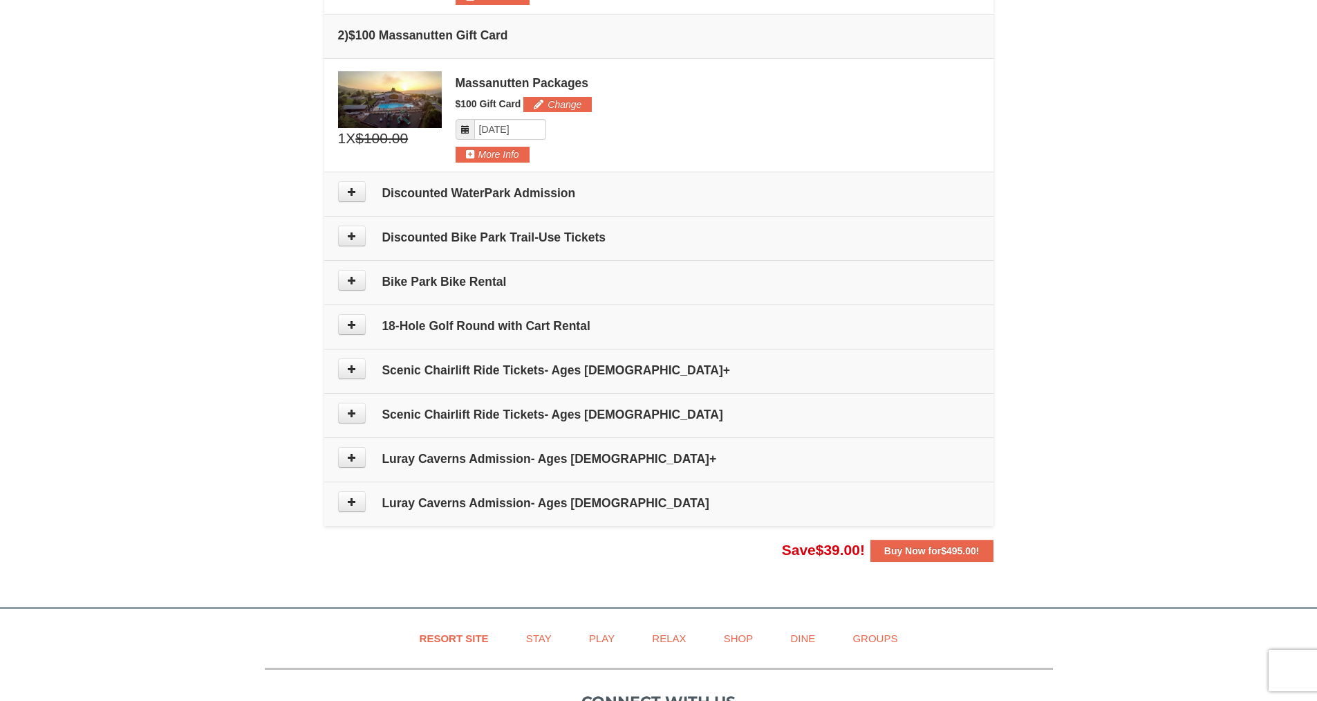
scroll to position [561, 0]
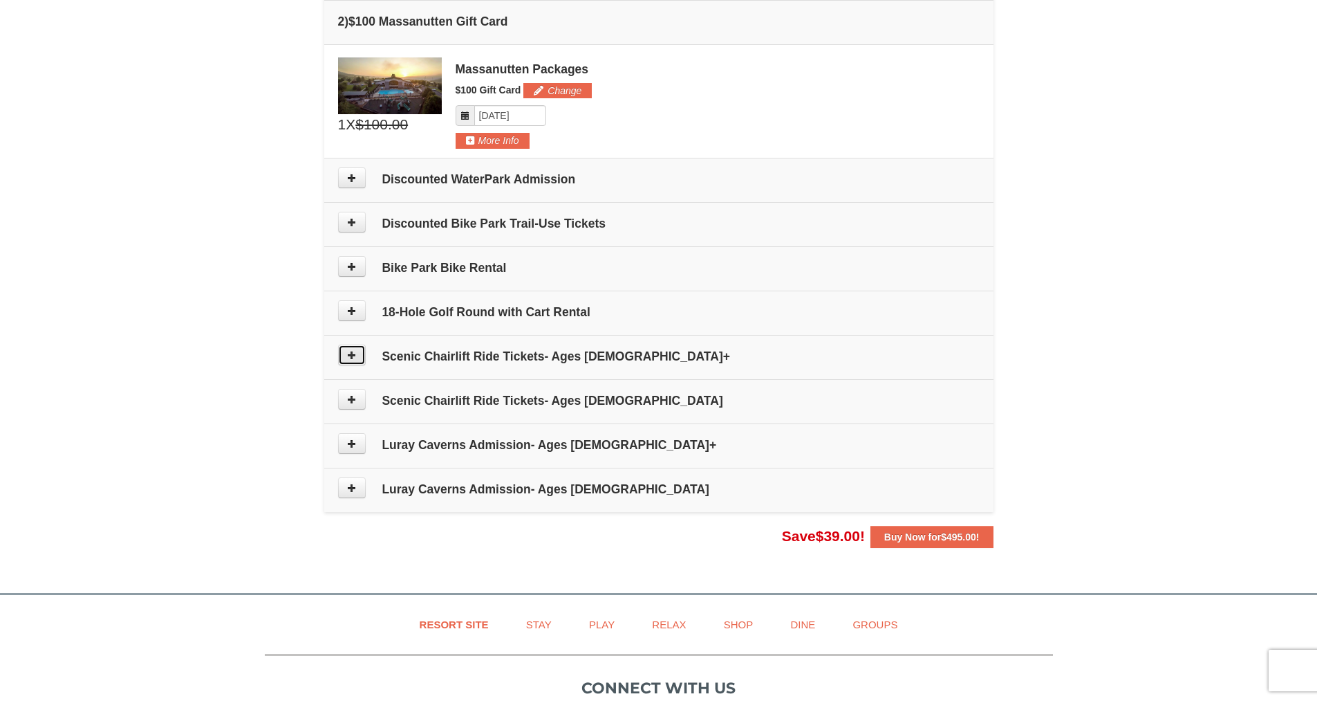
click at [350, 353] on icon at bounding box center [352, 355] width 10 height 10
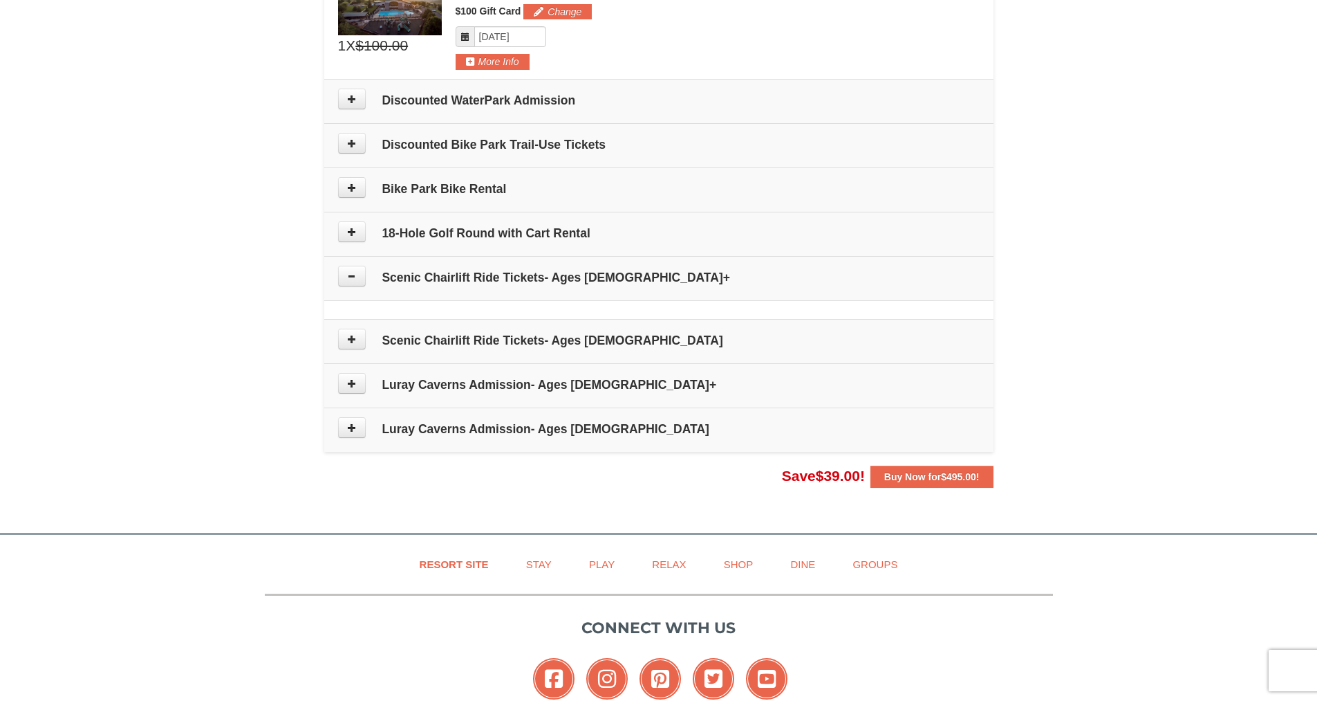
scroll to position [505, 0]
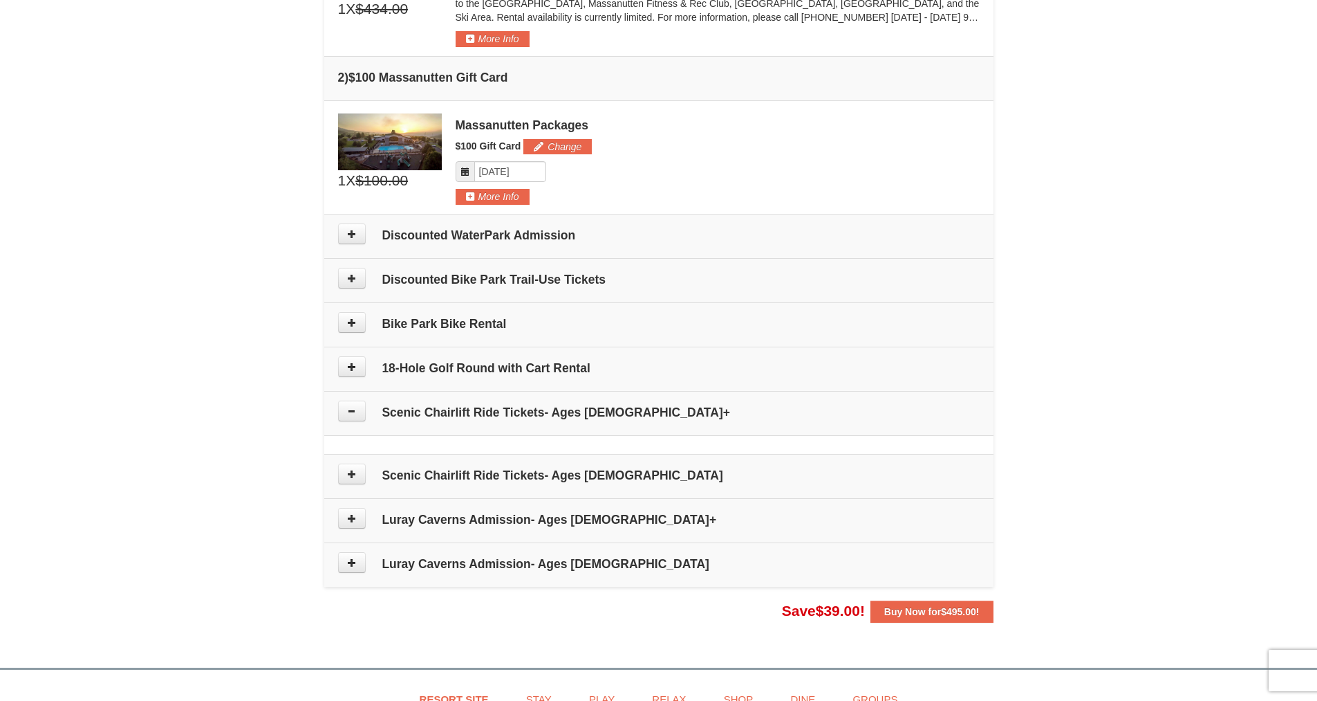
click at [359, 447] on td "Please make your package selection: ×" at bounding box center [658, 444] width 669 height 19
click at [354, 469] on icon at bounding box center [352, 474] width 10 height 10
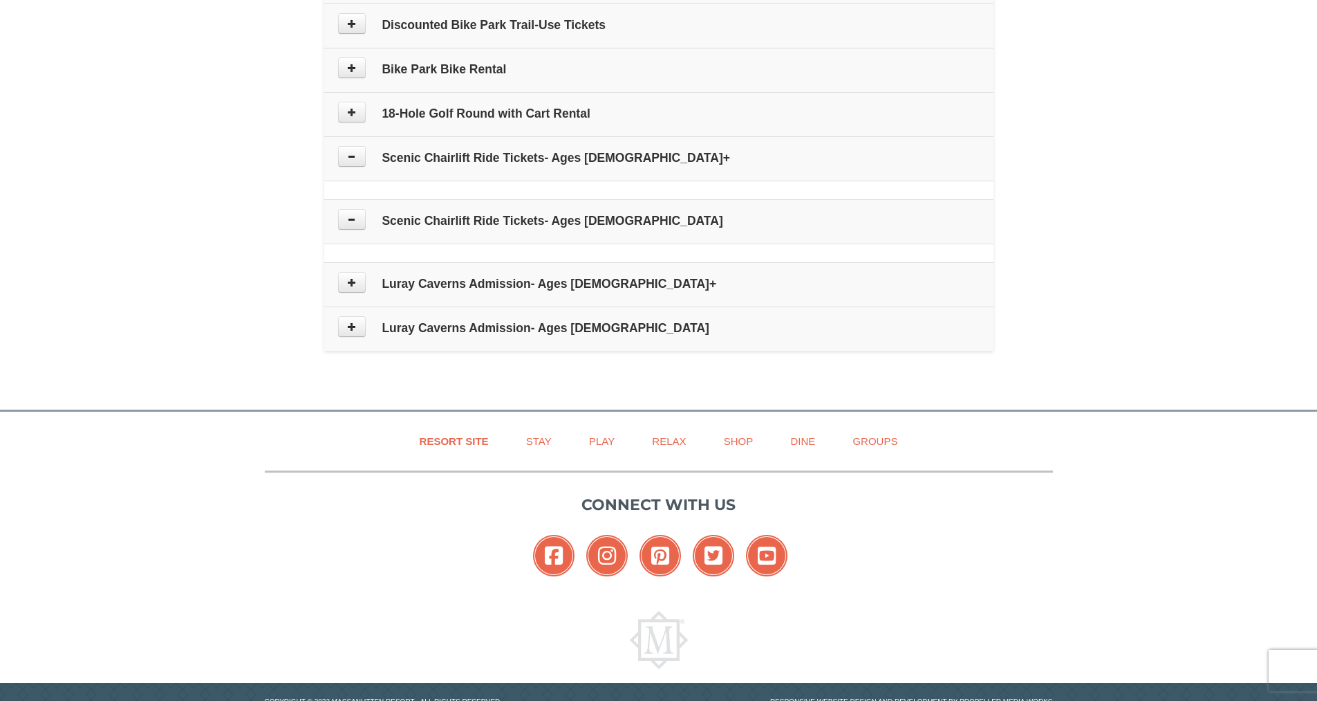
scroll to position [800, 0]
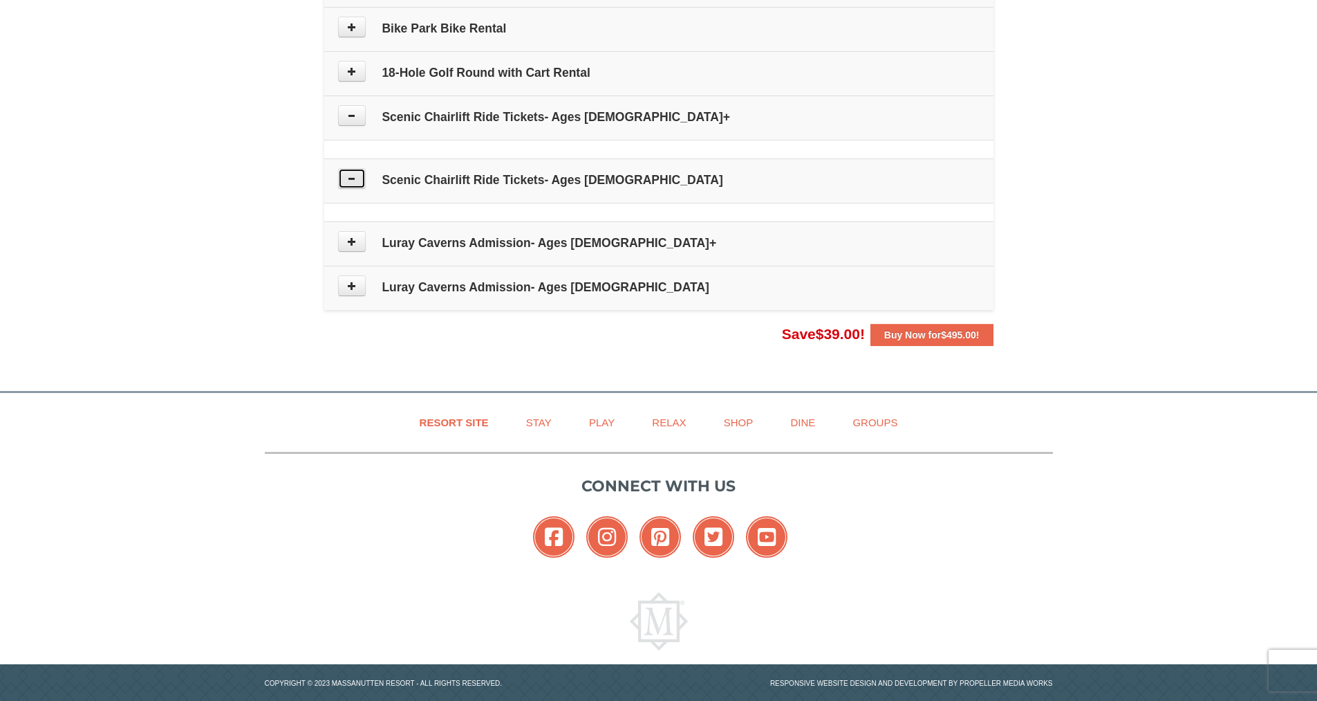
click at [352, 180] on icon at bounding box center [352, 179] width 10 height 10
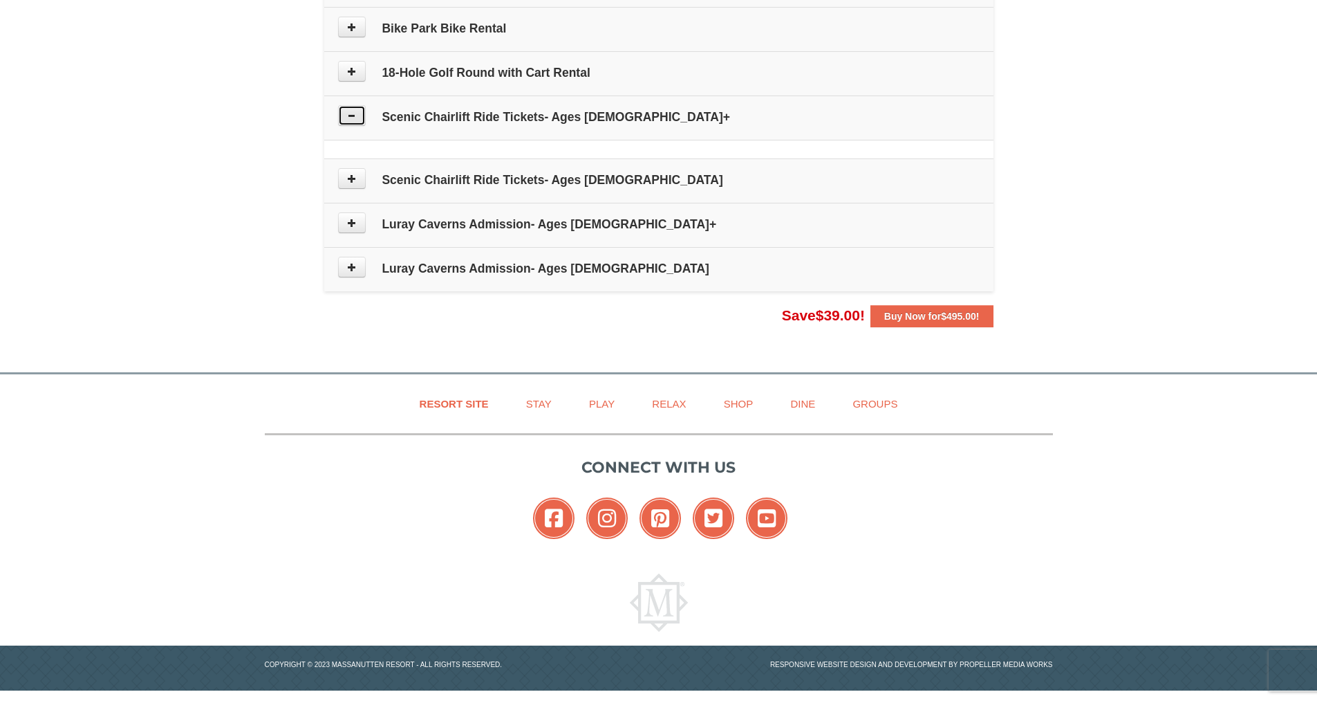
click at [354, 119] on icon at bounding box center [352, 116] width 10 height 10
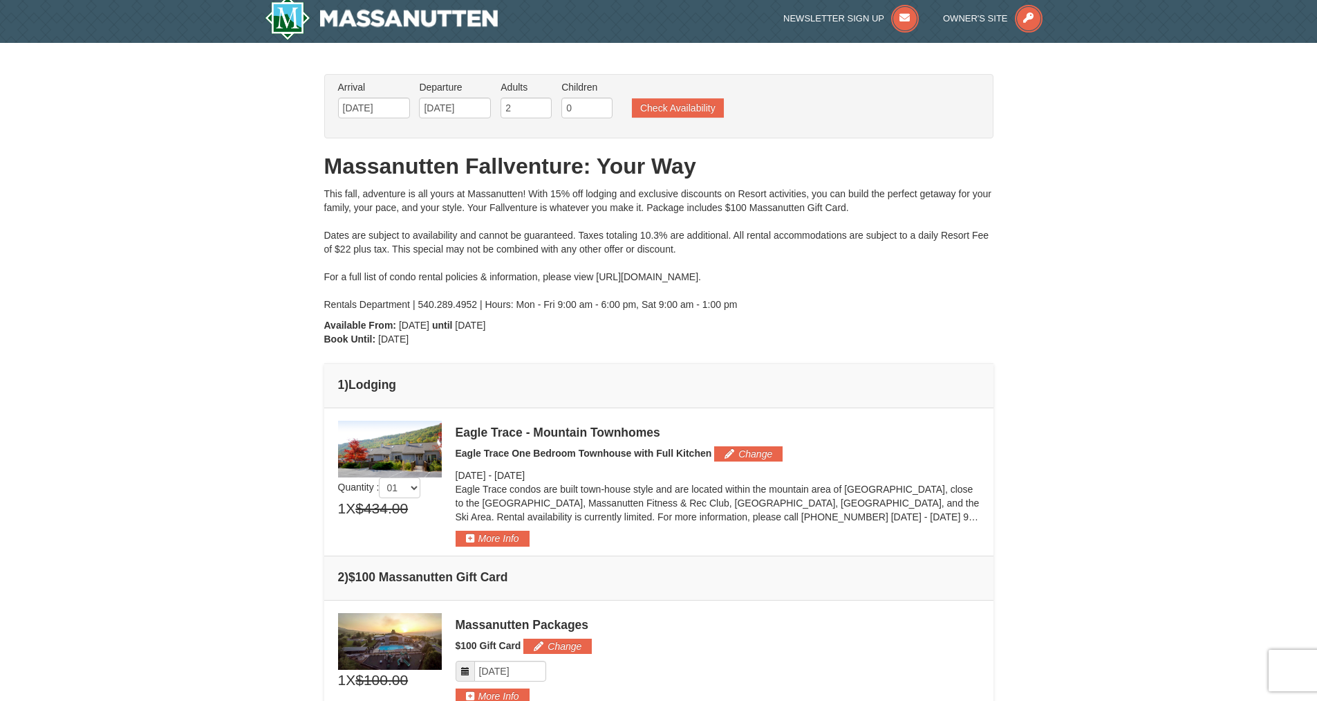
scroll to position [0, 0]
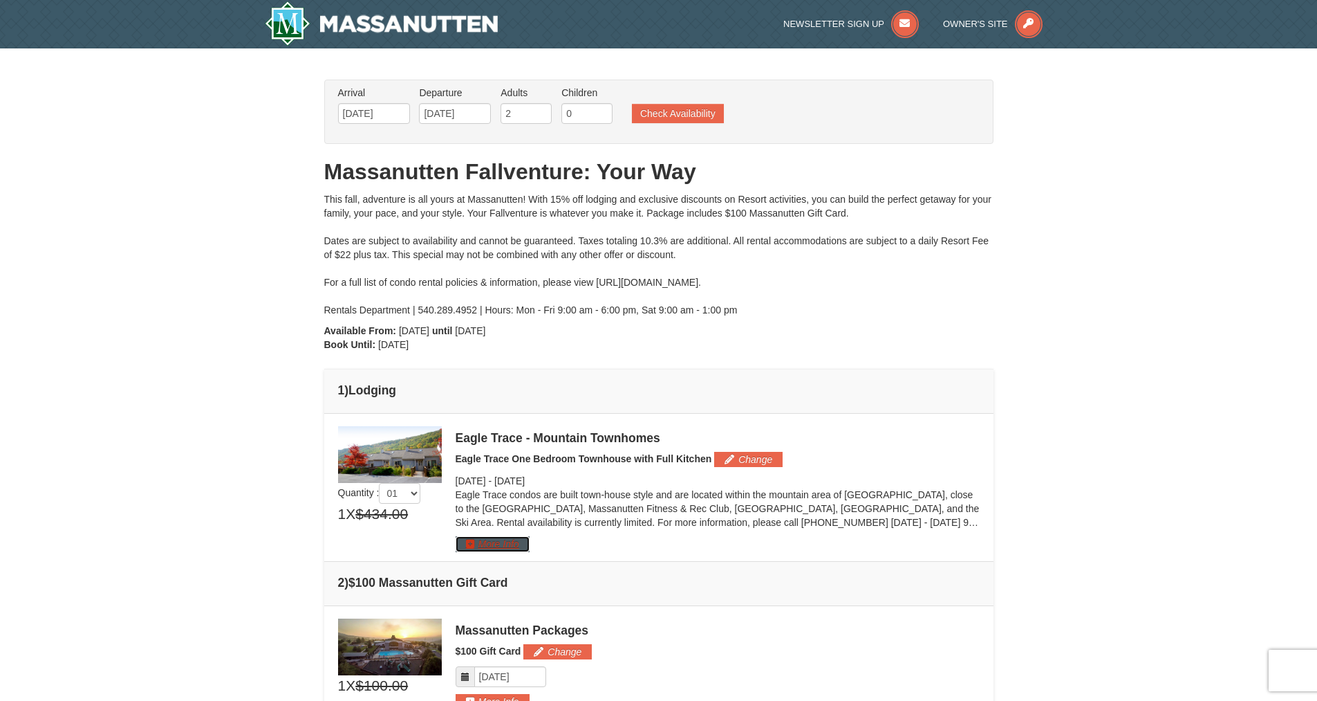
click at [473, 544] on button "More Info" at bounding box center [493, 543] width 74 height 15
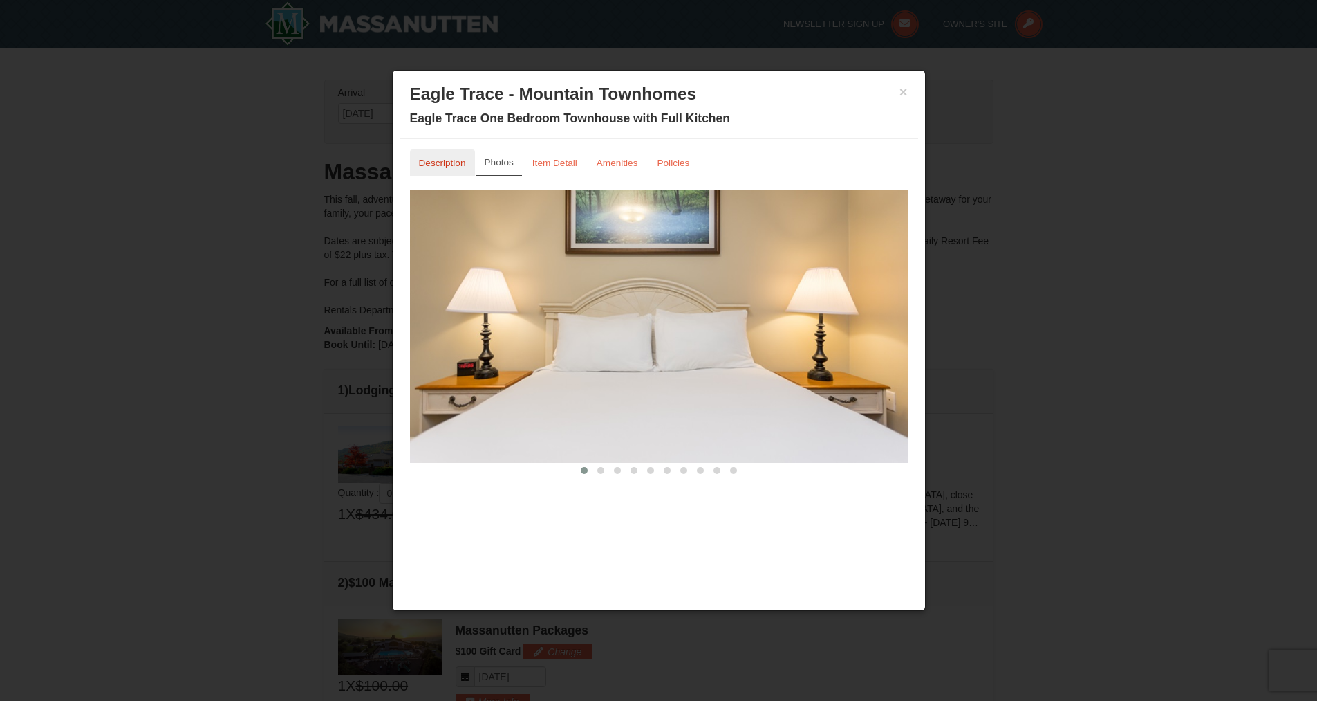
click at [433, 158] on small "Description" at bounding box center [442, 163] width 47 height 10
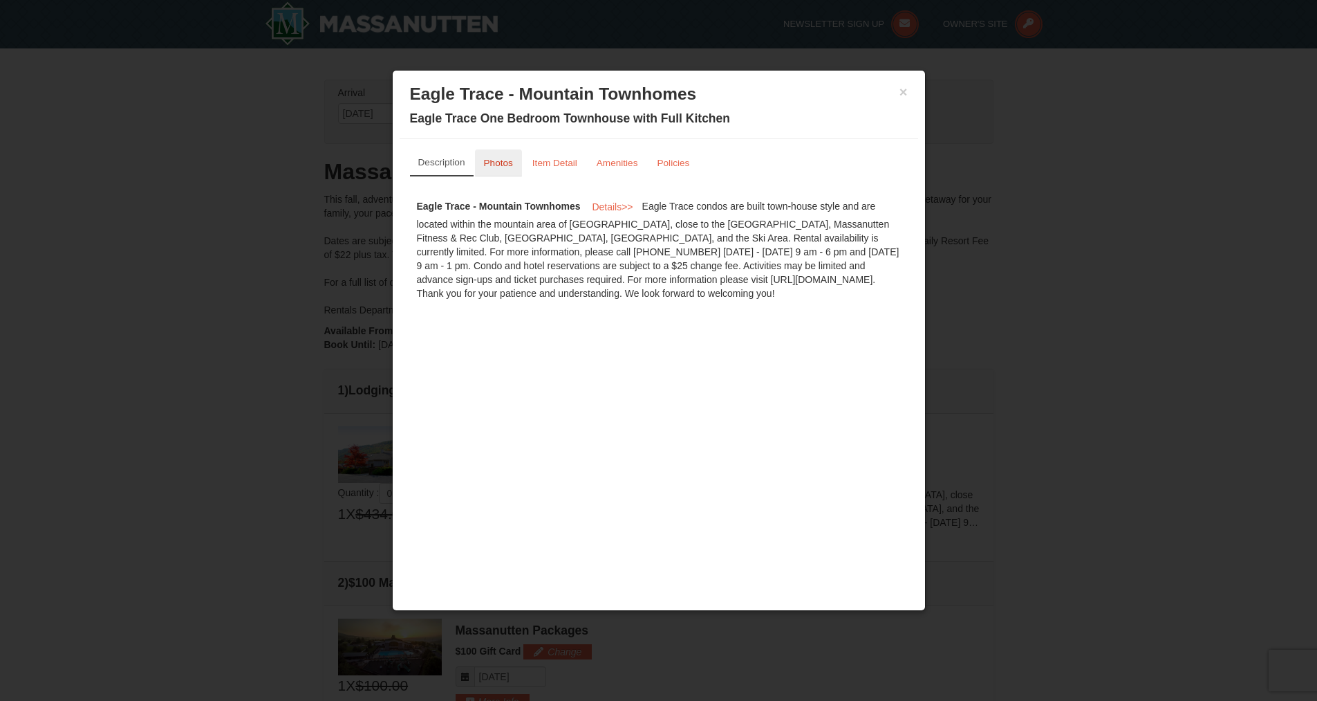
click at [494, 165] on small "Photos" at bounding box center [498, 163] width 29 height 10
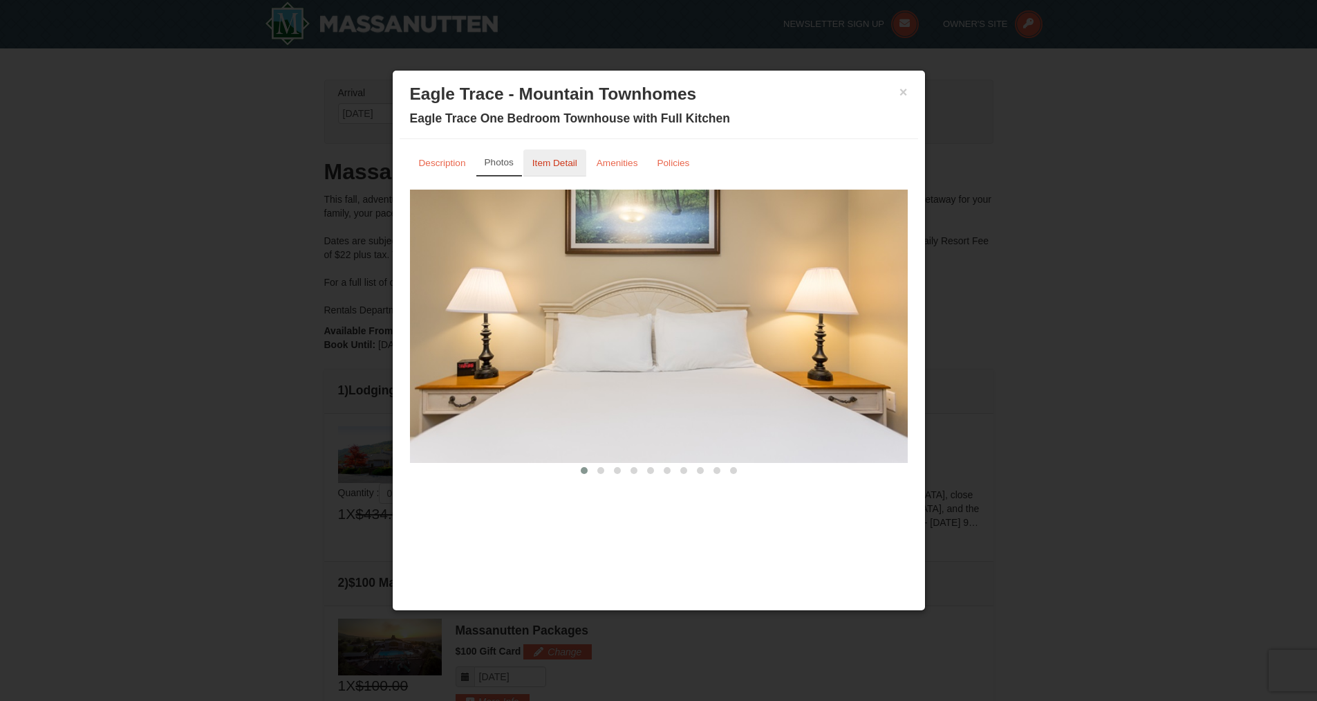
click at [551, 167] on small "Item Detail" at bounding box center [554, 163] width 45 height 10
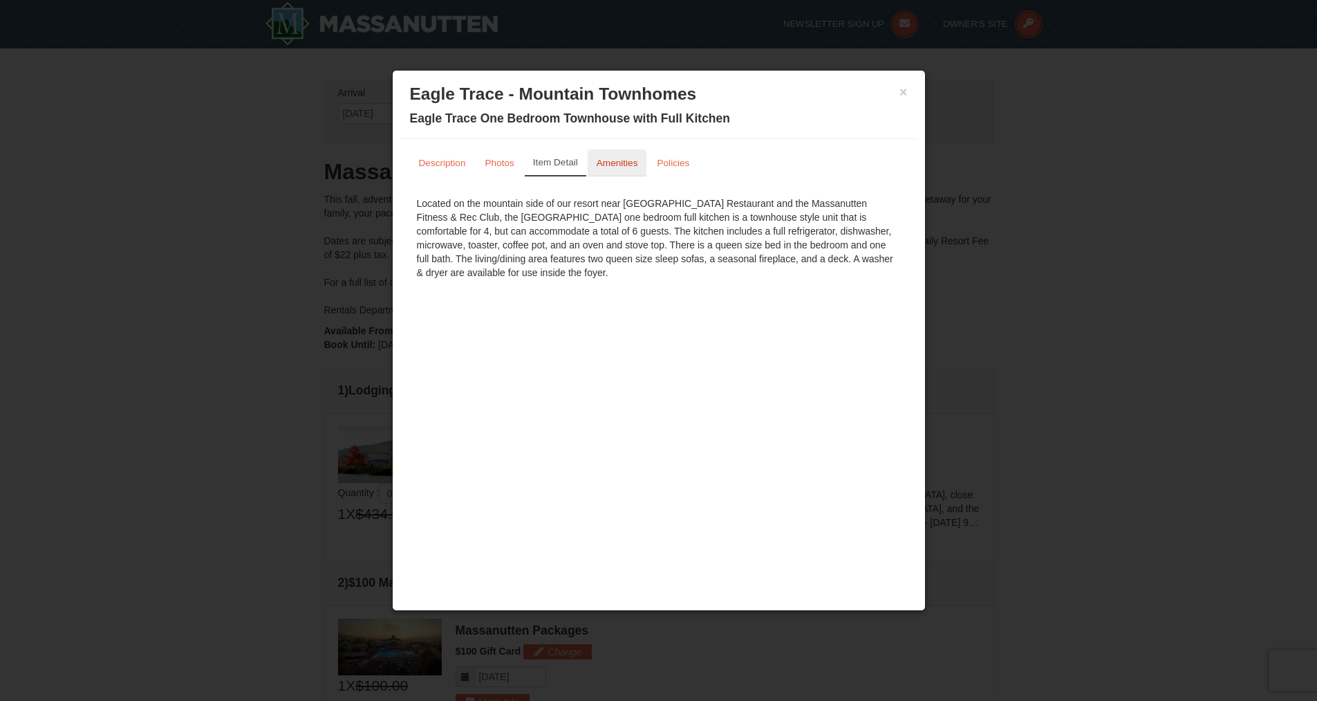
click at [621, 163] on small "Amenities" at bounding box center [617, 163] width 41 height 10
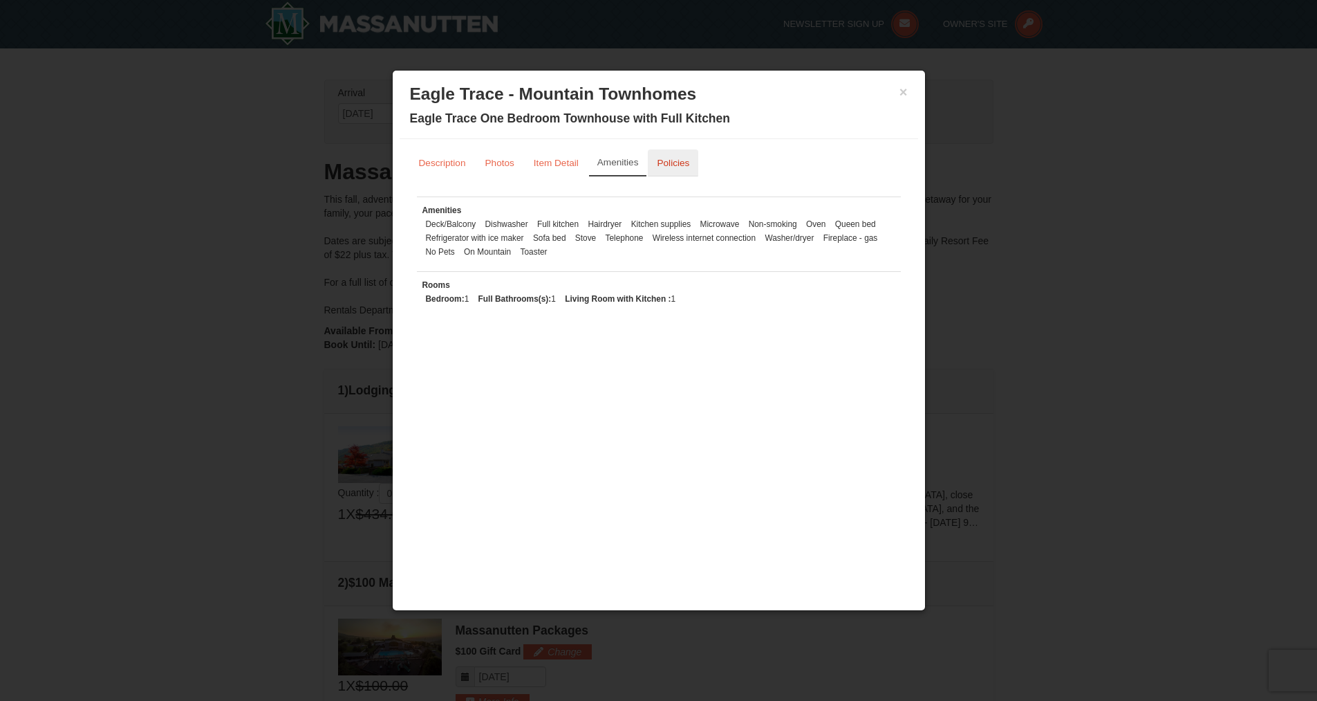
click at [673, 161] on small "Policies" at bounding box center [673, 163] width 33 height 10
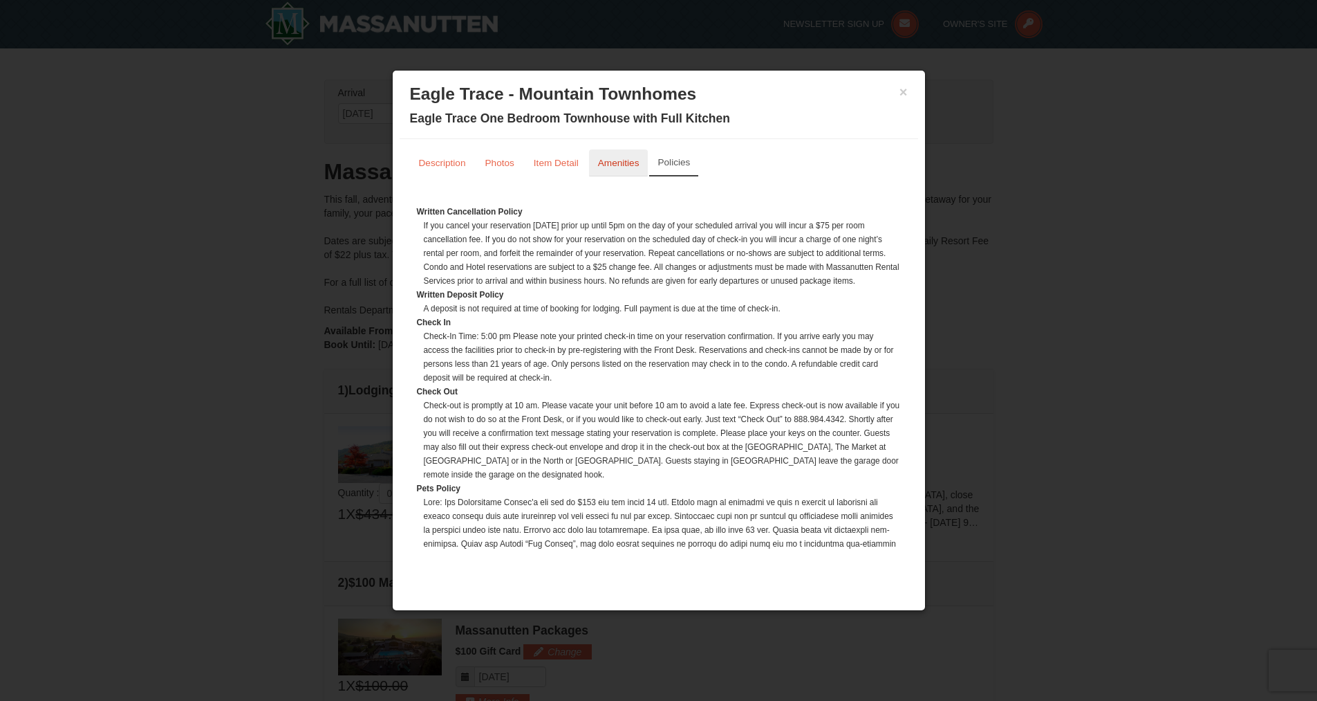
click at [624, 163] on small "Amenities" at bounding box center [618, 163] width 41 height 10
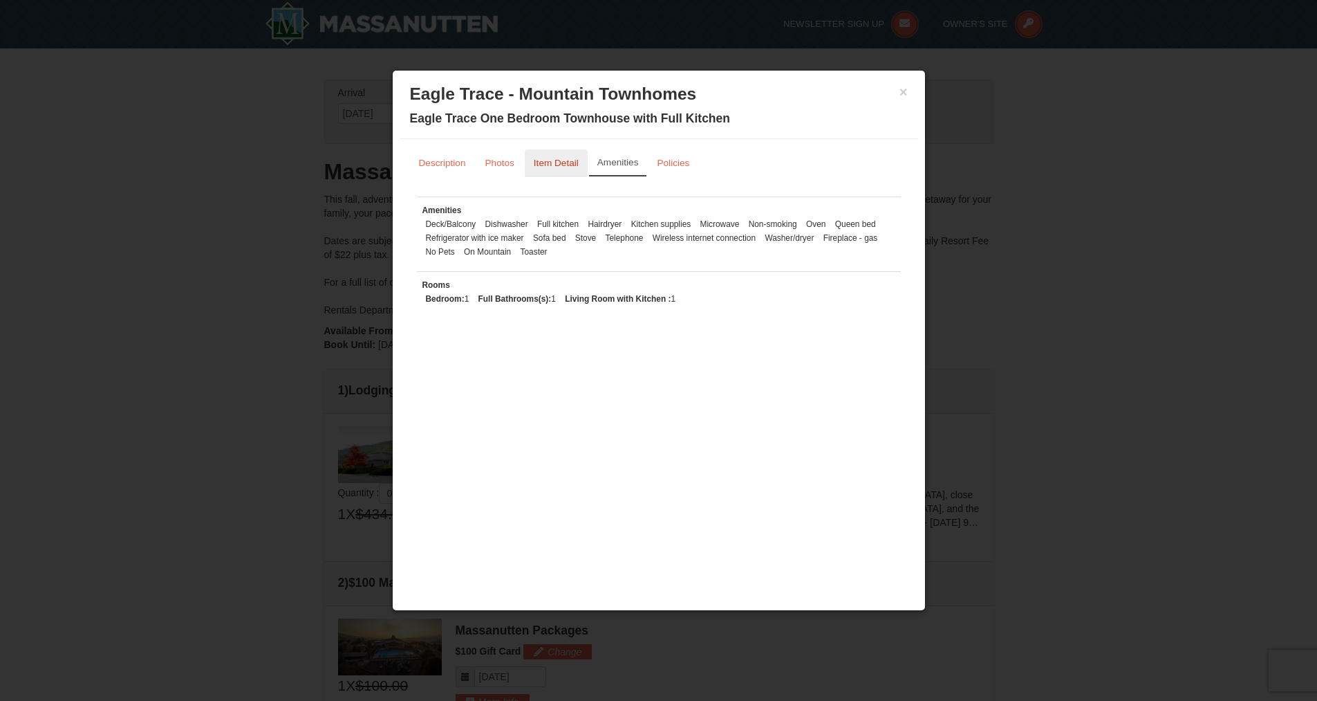
click at [562, 159] on small "Item Detail" at bounding box center [556, 163] width 45 height 10
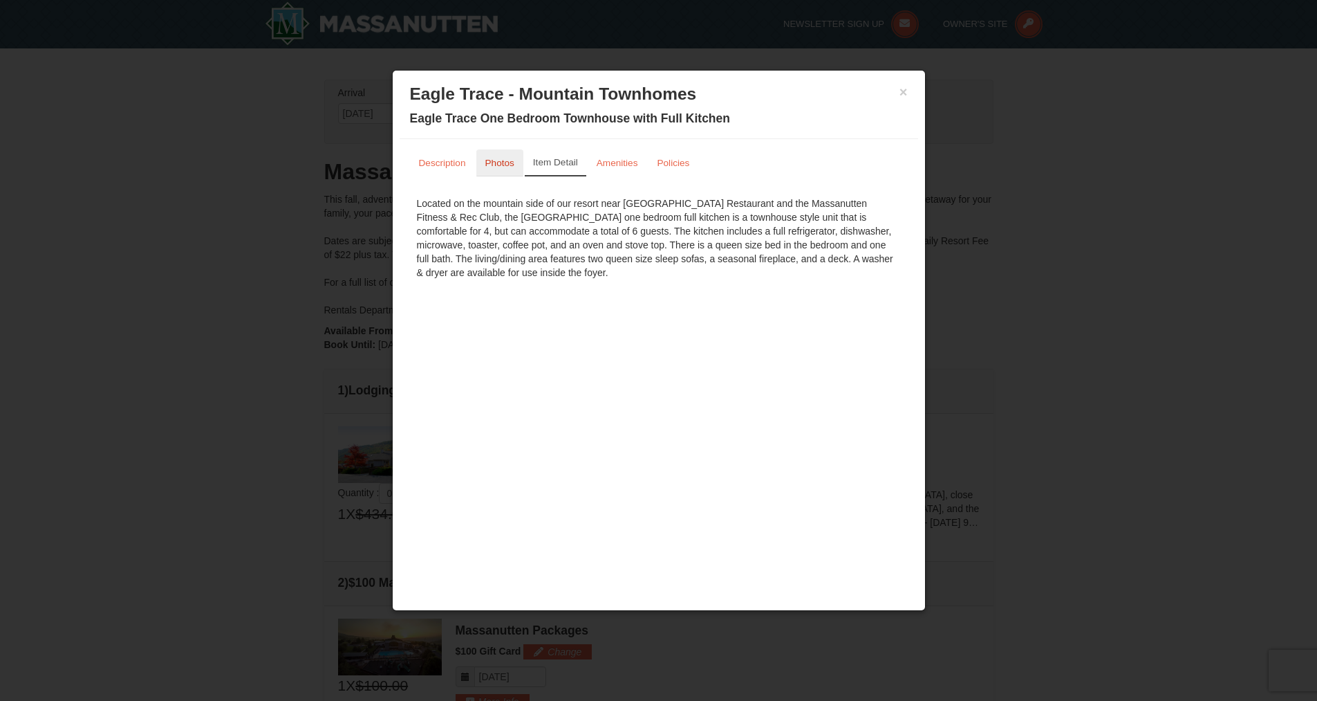
click at [497, 165] on small "Photos" at bounding box center [499, 163] width 29 height 10
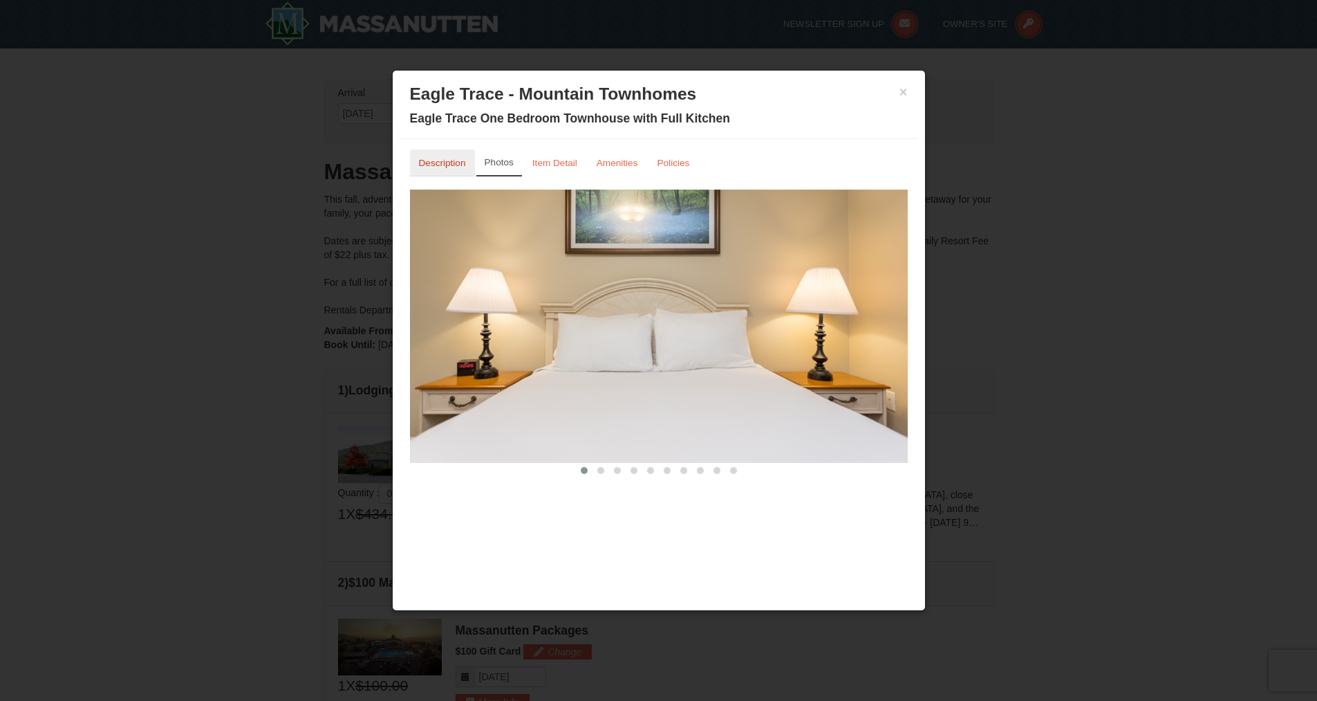
click at [439, 160] on small "Description" at bounding box center [442, 163] width 47 height 10
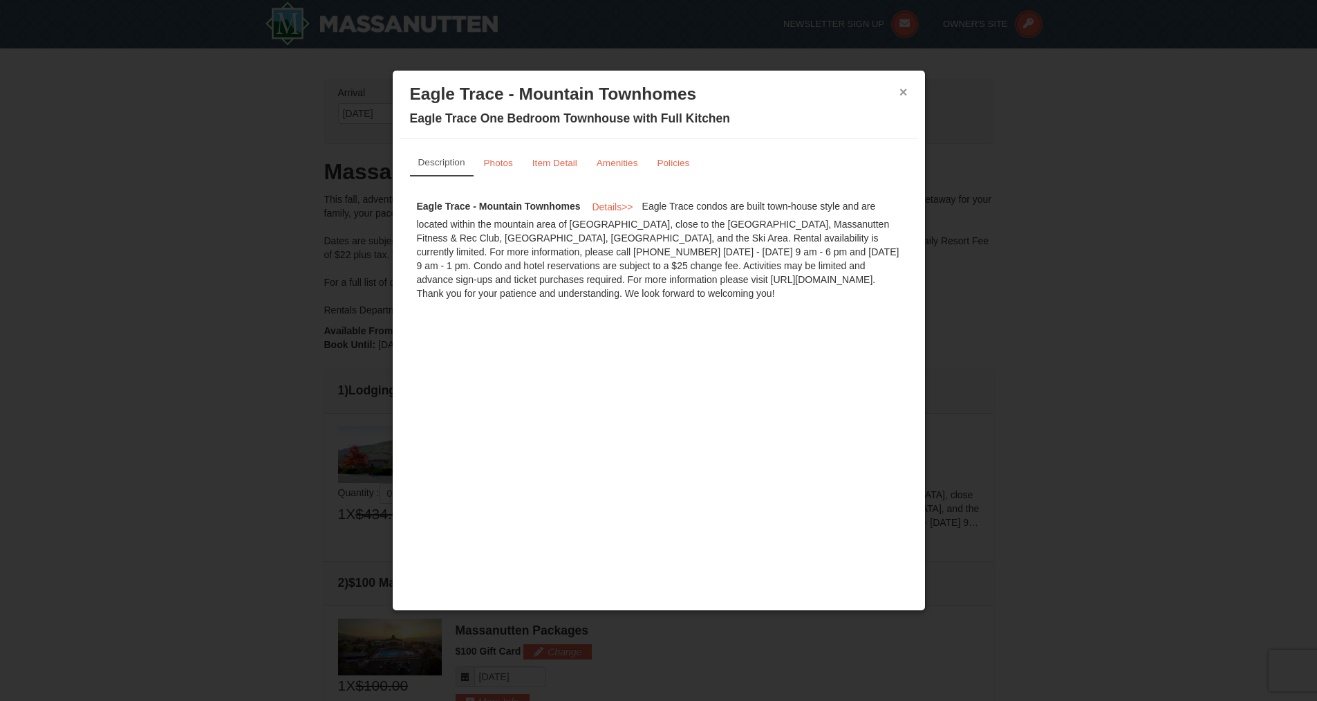
click at [907, 92] on button "×" at bounding box center [904, 92] width 8 height 14
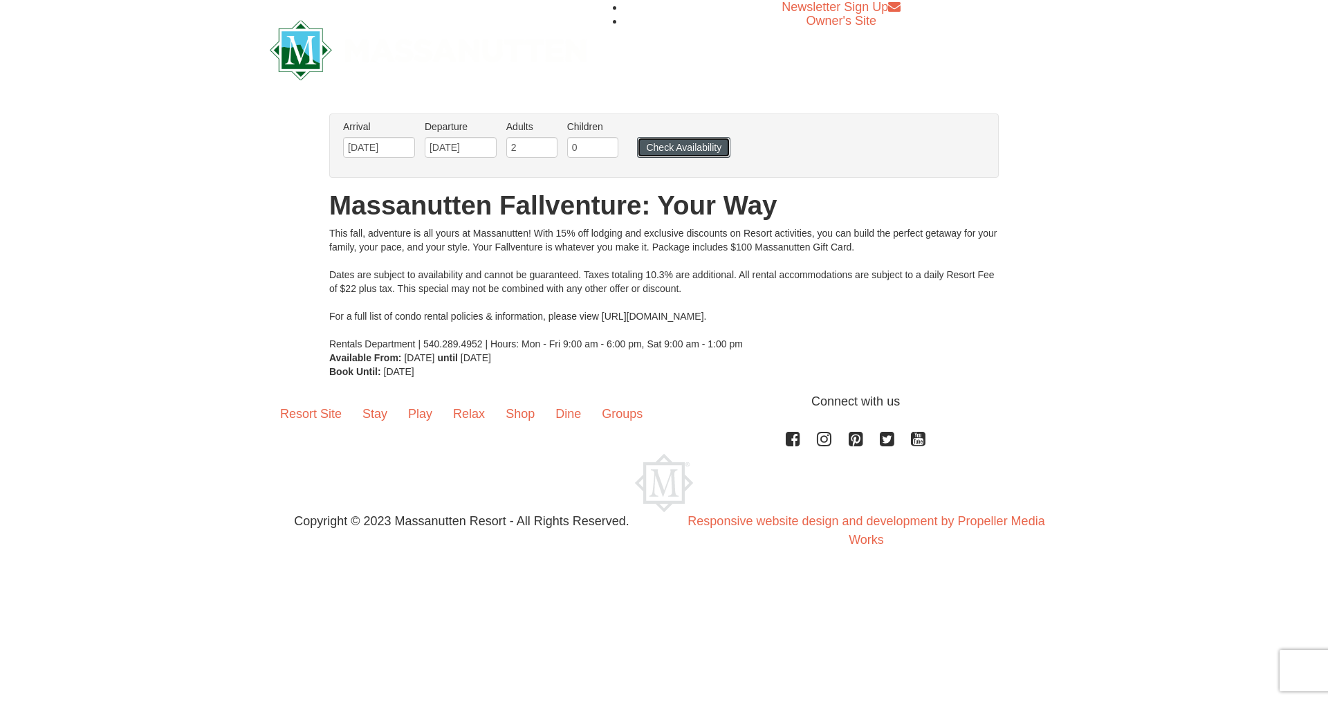
click at [648, 149] on button "Check Availability" at bounding box center [683, 147] width 93 height 21
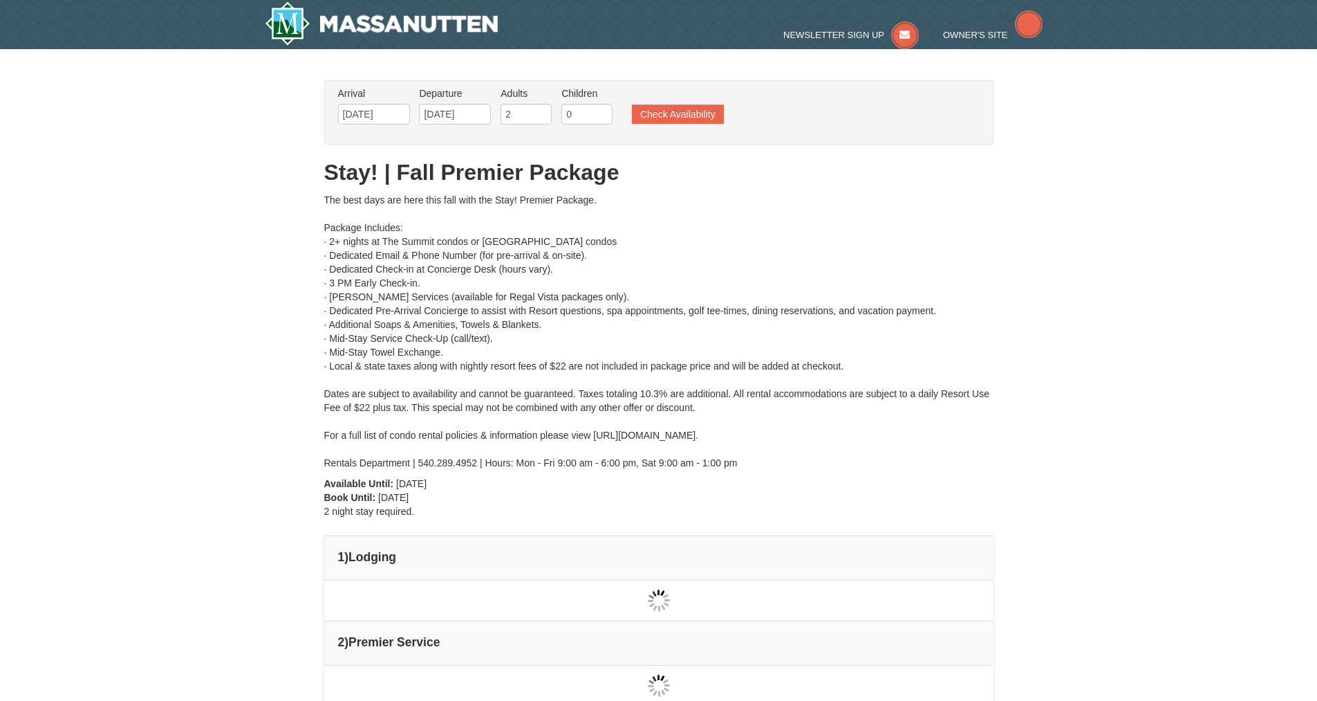
scroll to position [12, 0]
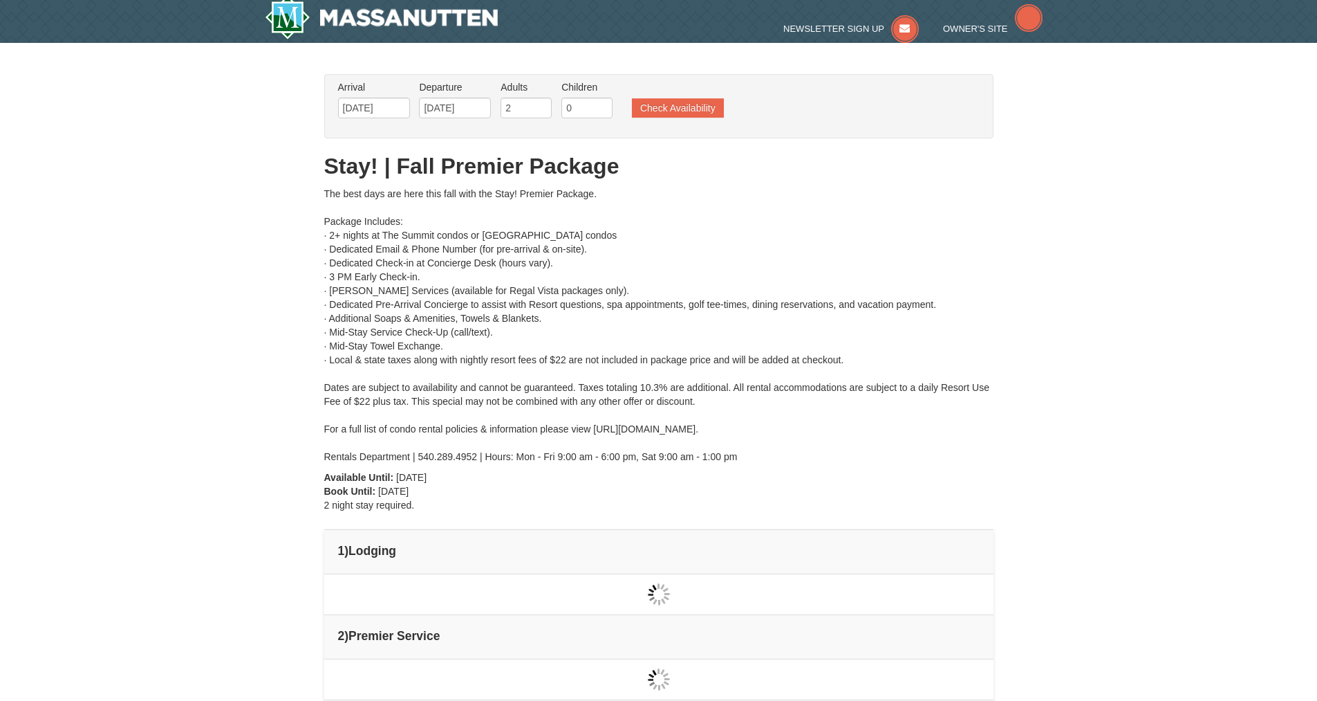
type input "[DATE]"
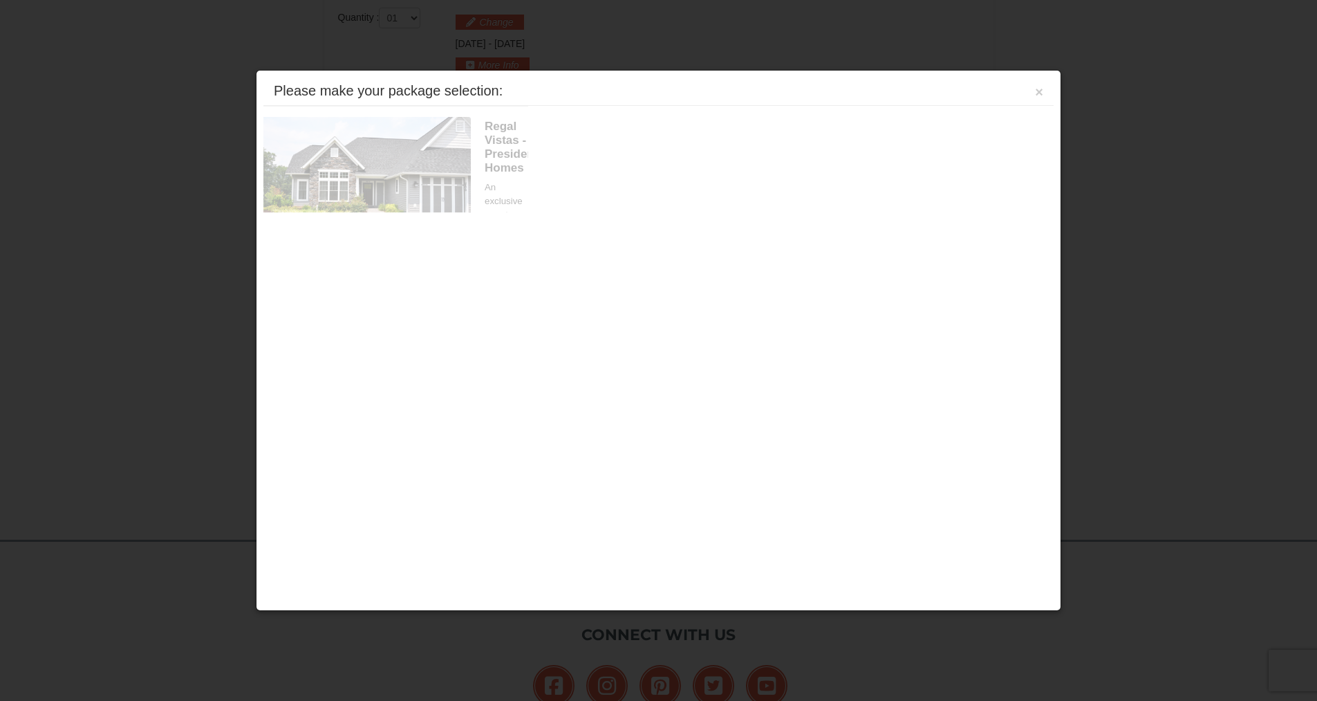
scroll to position [589, 0]
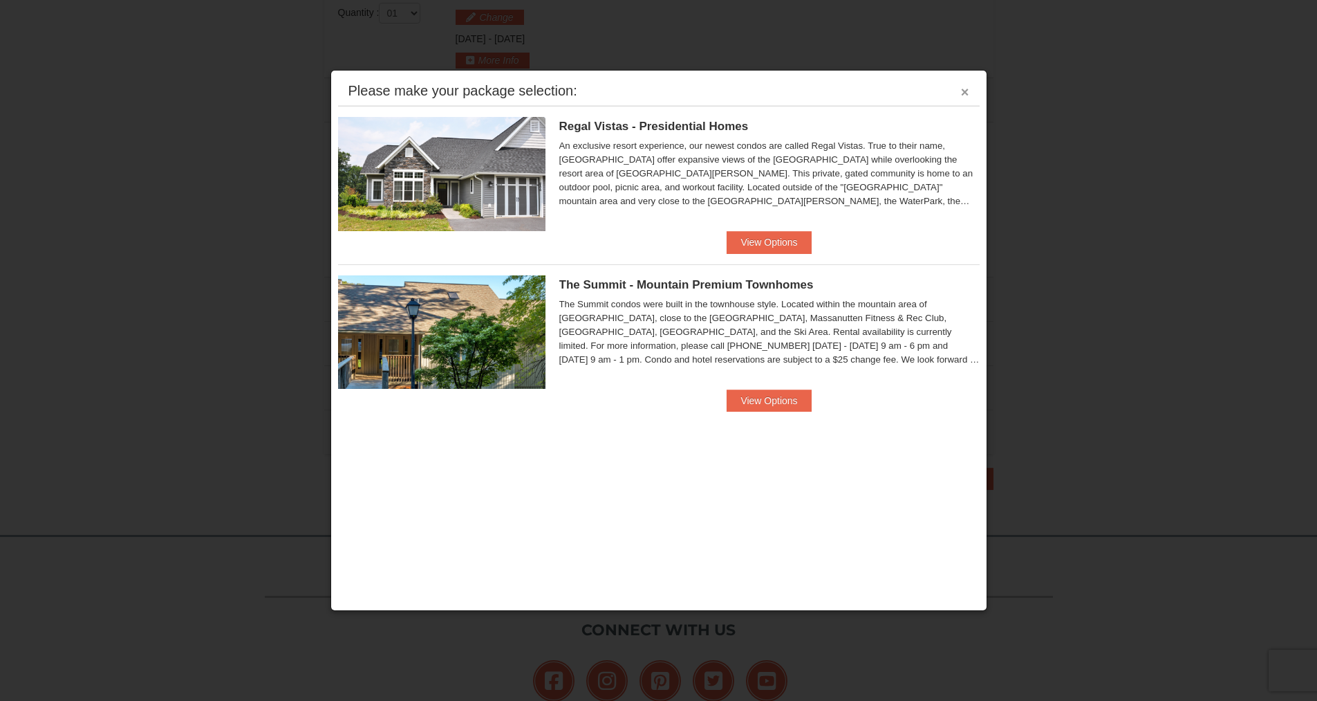
click at [963, 97] on button "×" at bounding box center [965, 92] width 8 height 14
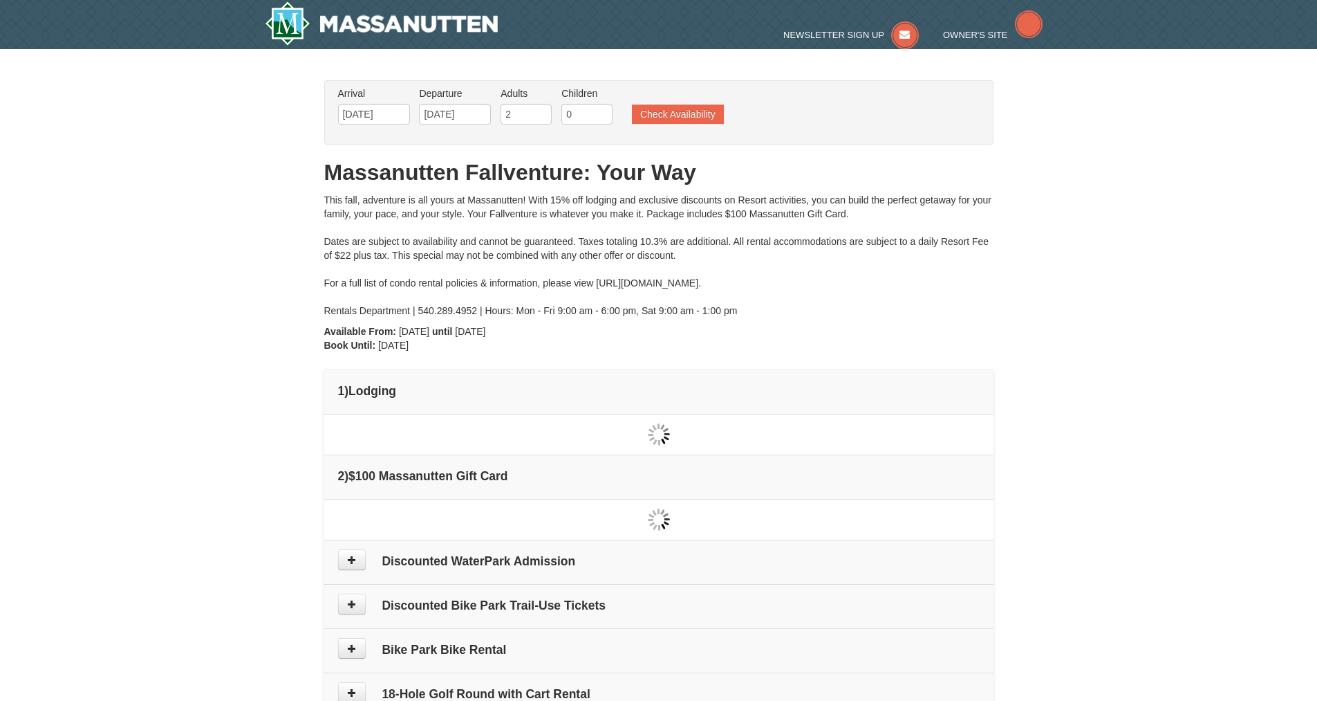
scroll to position [26, 0]
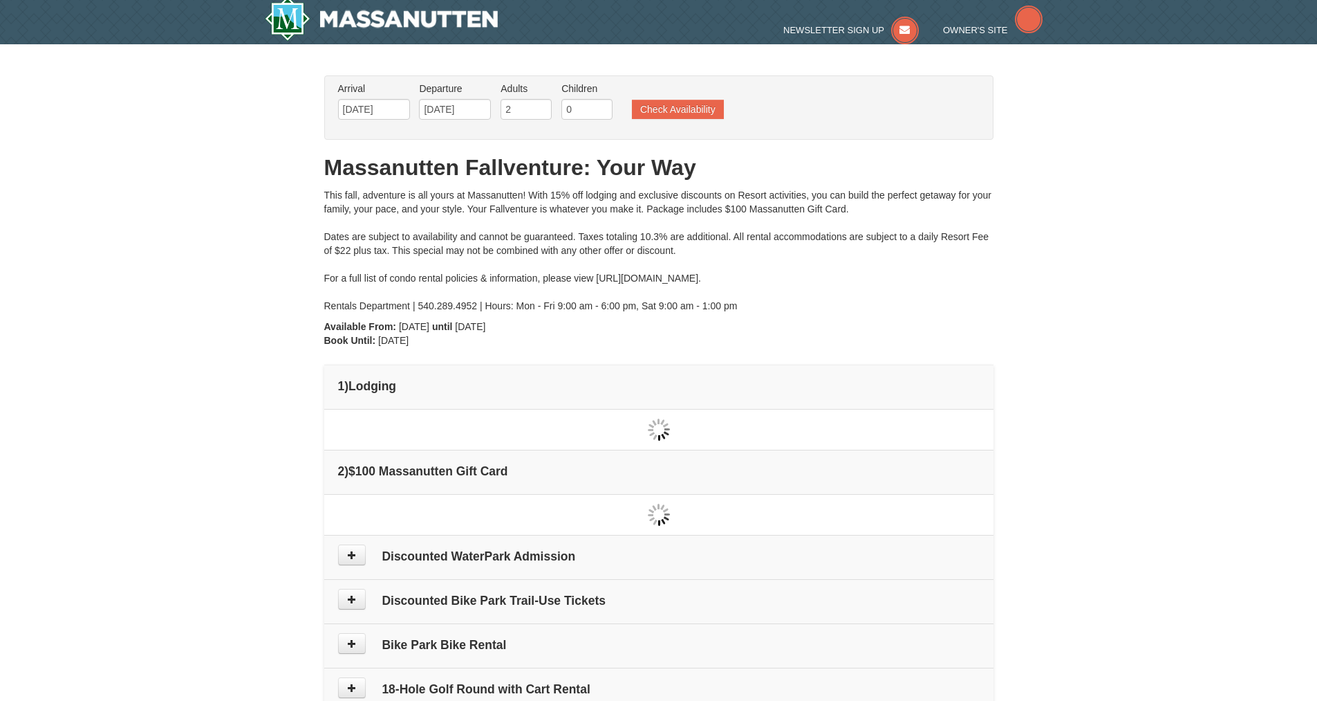
type input "[DATE]"
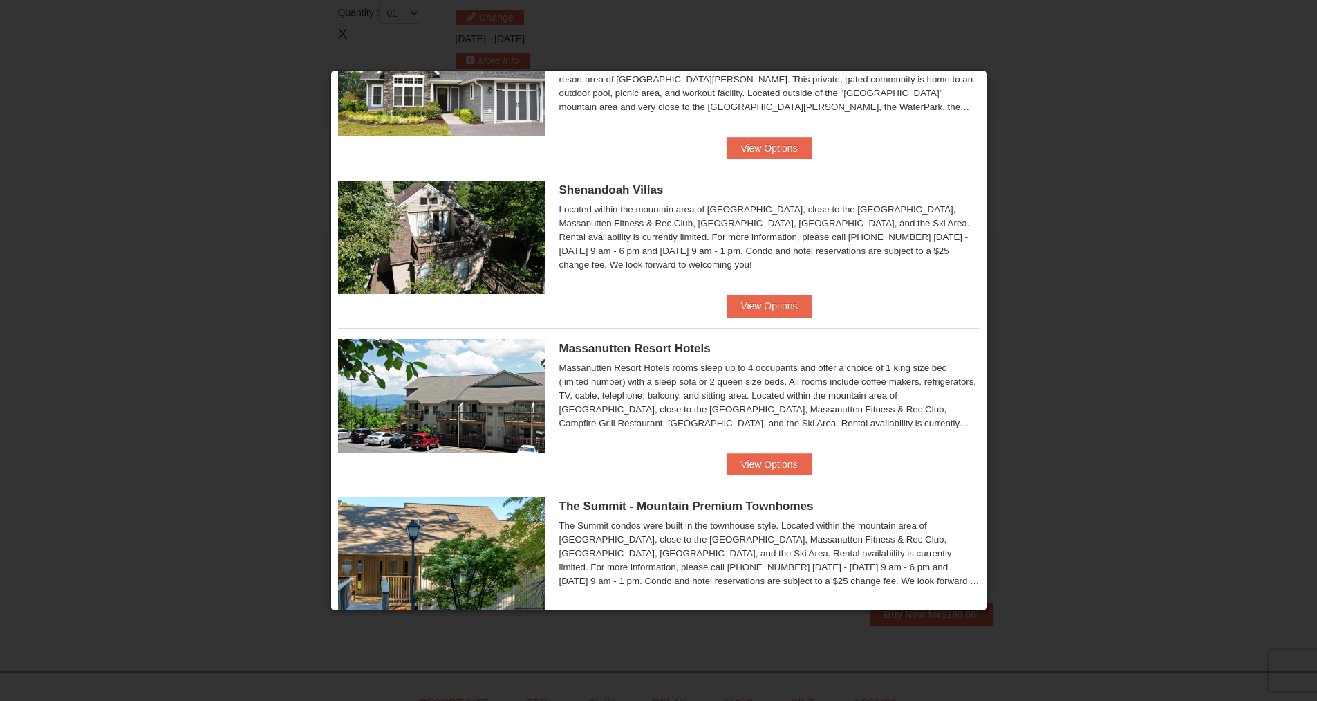
scroll to position [277, 0]
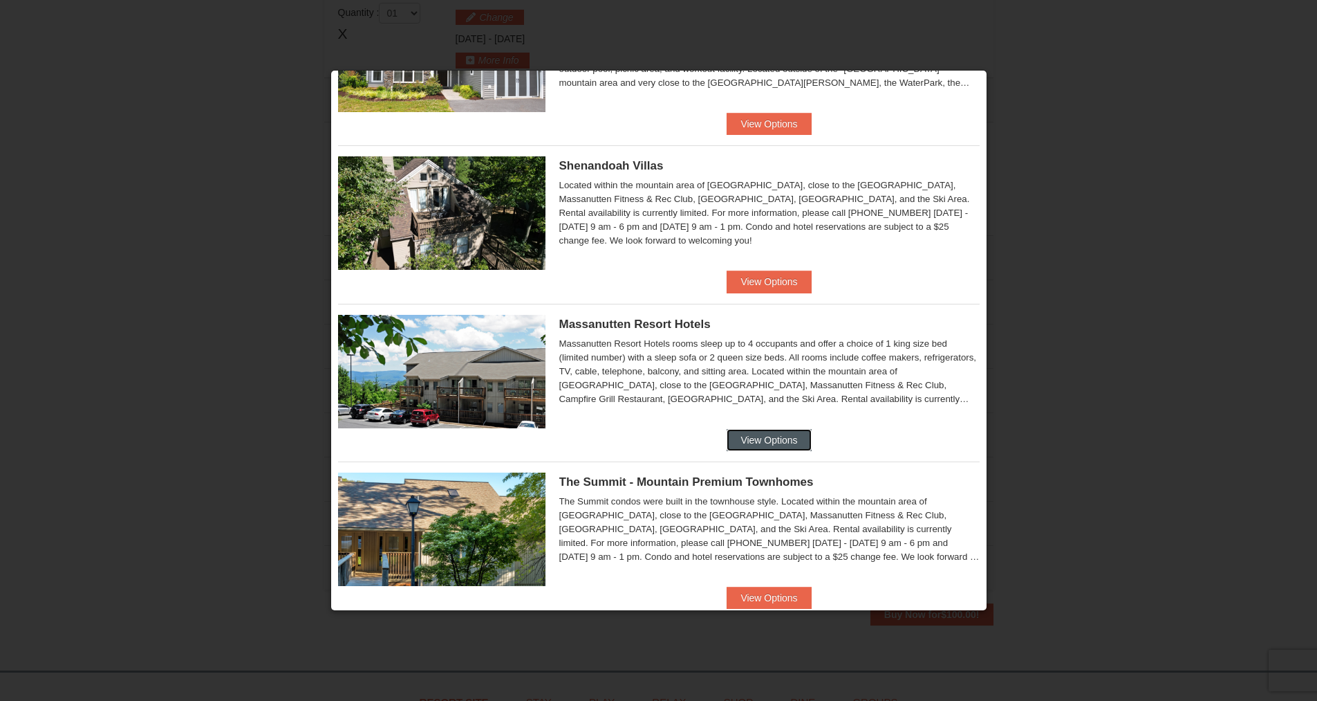
click at [759, 434] on button "View Options" at bounding box center [769, 440] width 84 height 22
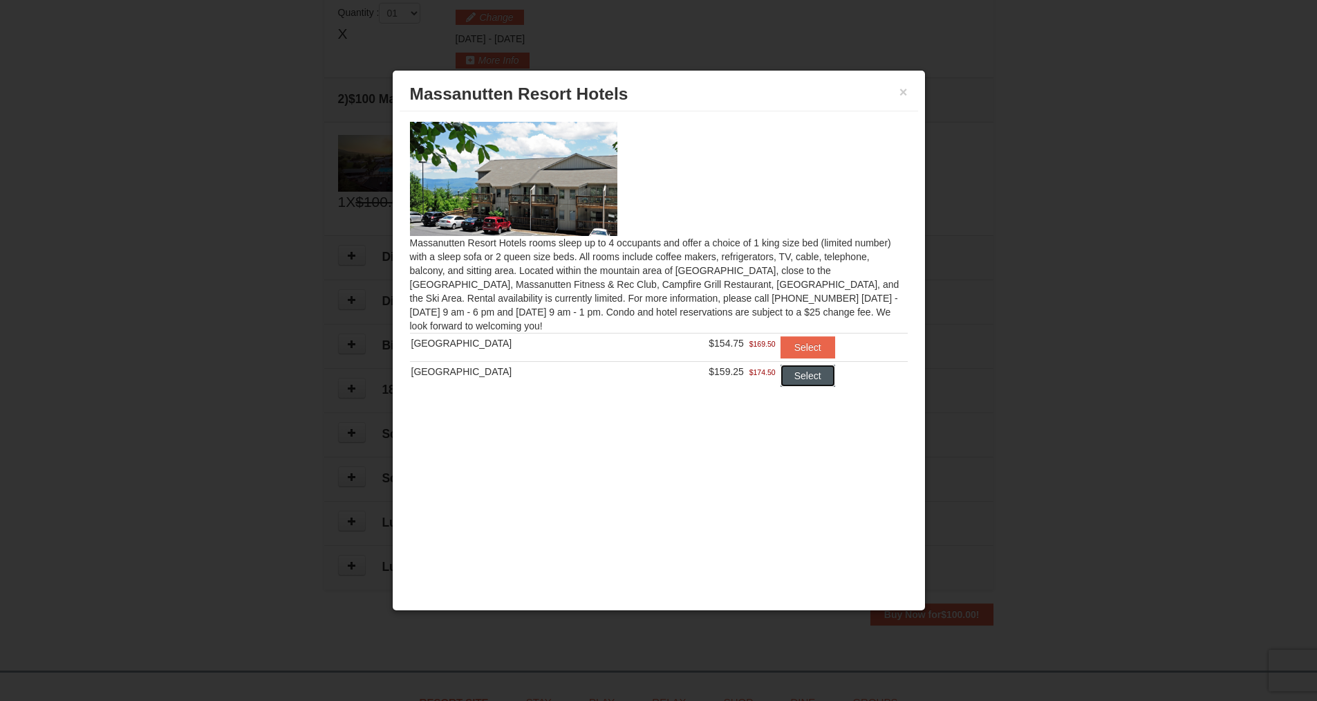
click at [795, 380] on button "Select" at bounding box center [808, 375] width 55 height 22
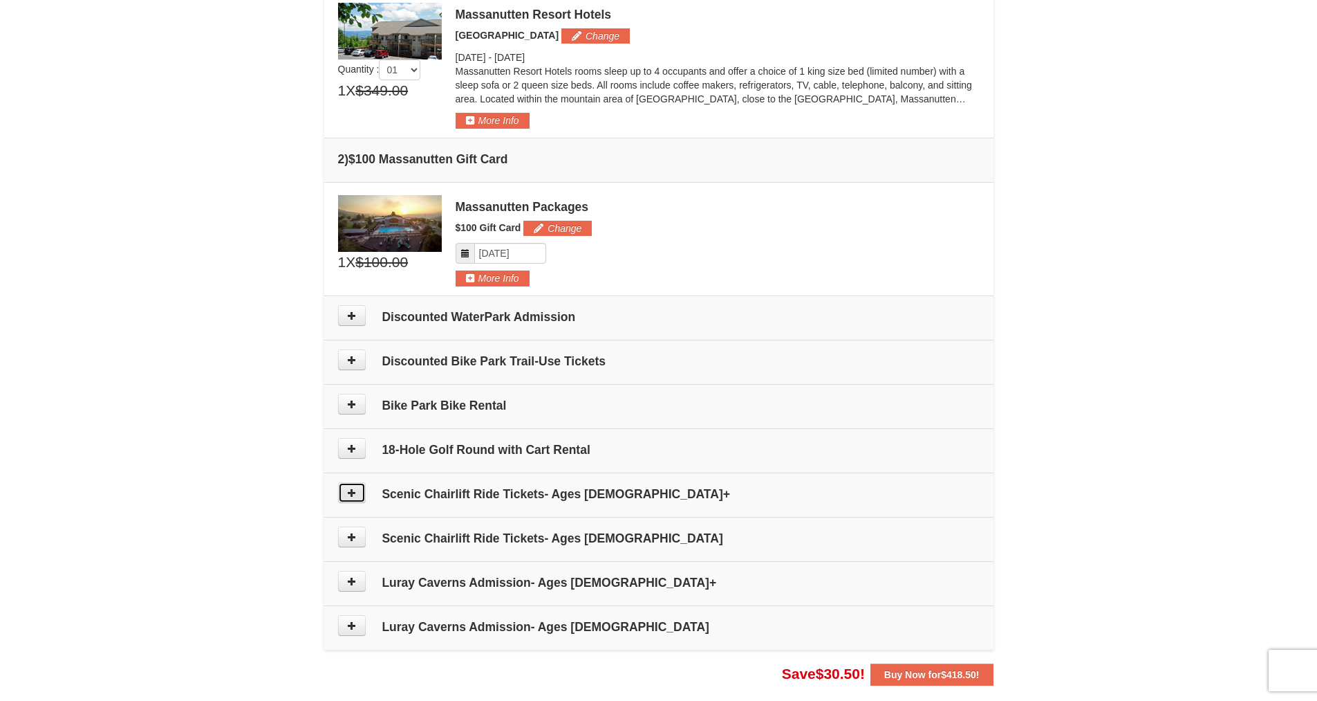
click at [349, 492] on icon at bounding box center [352, 493] width 10 height 10
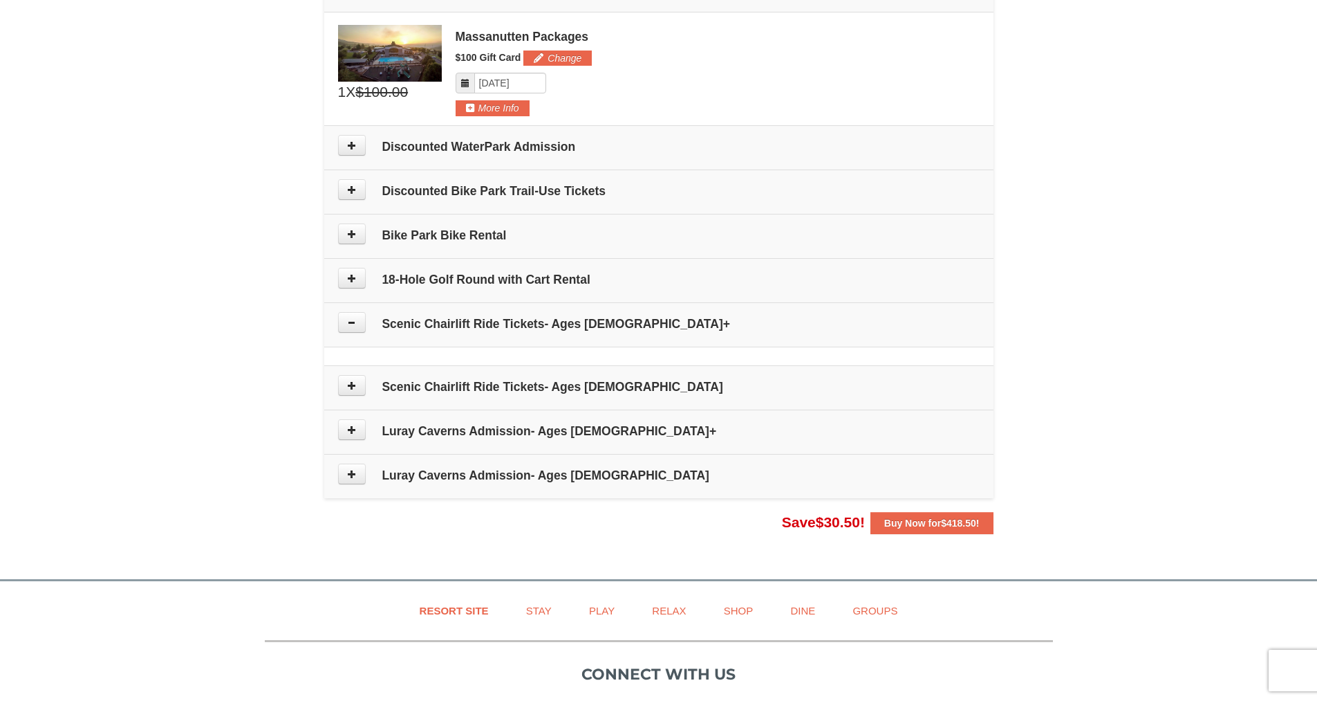
scroll to position [574, 0]
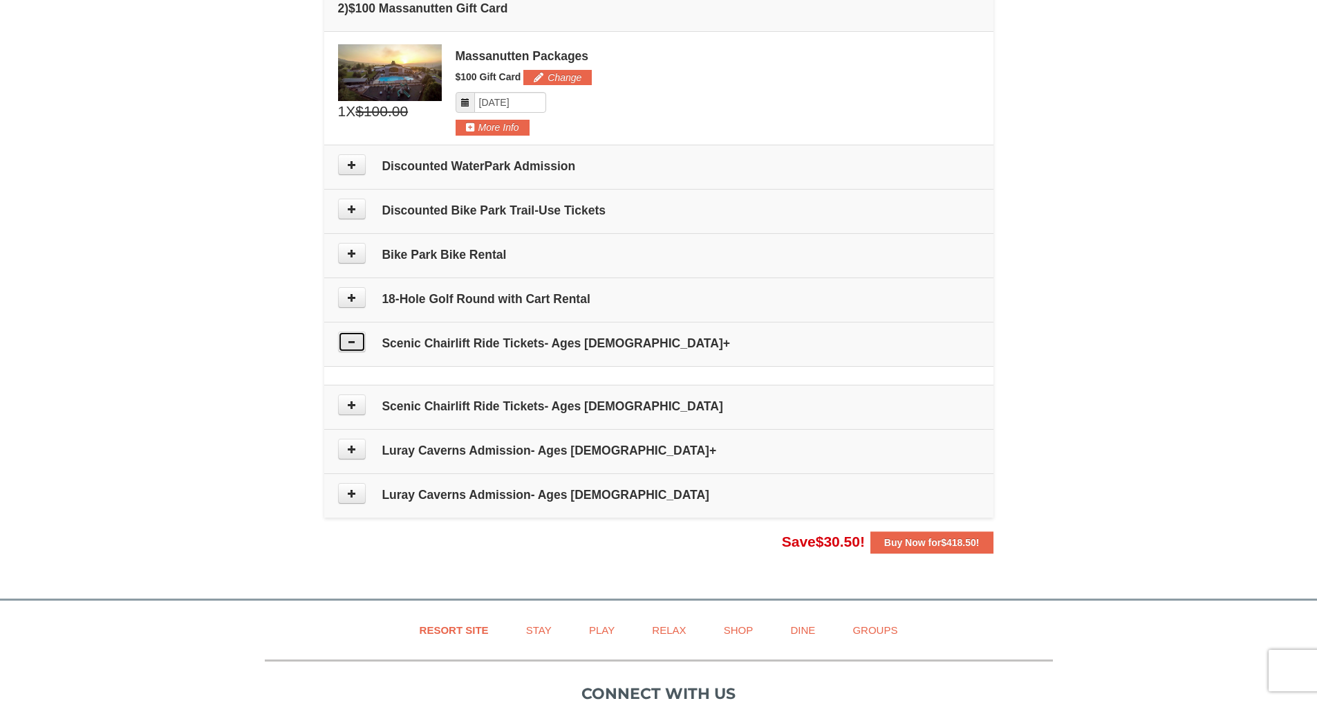
click at [349, 340] on icon at bounding box center [352, 342] width 10 height 10
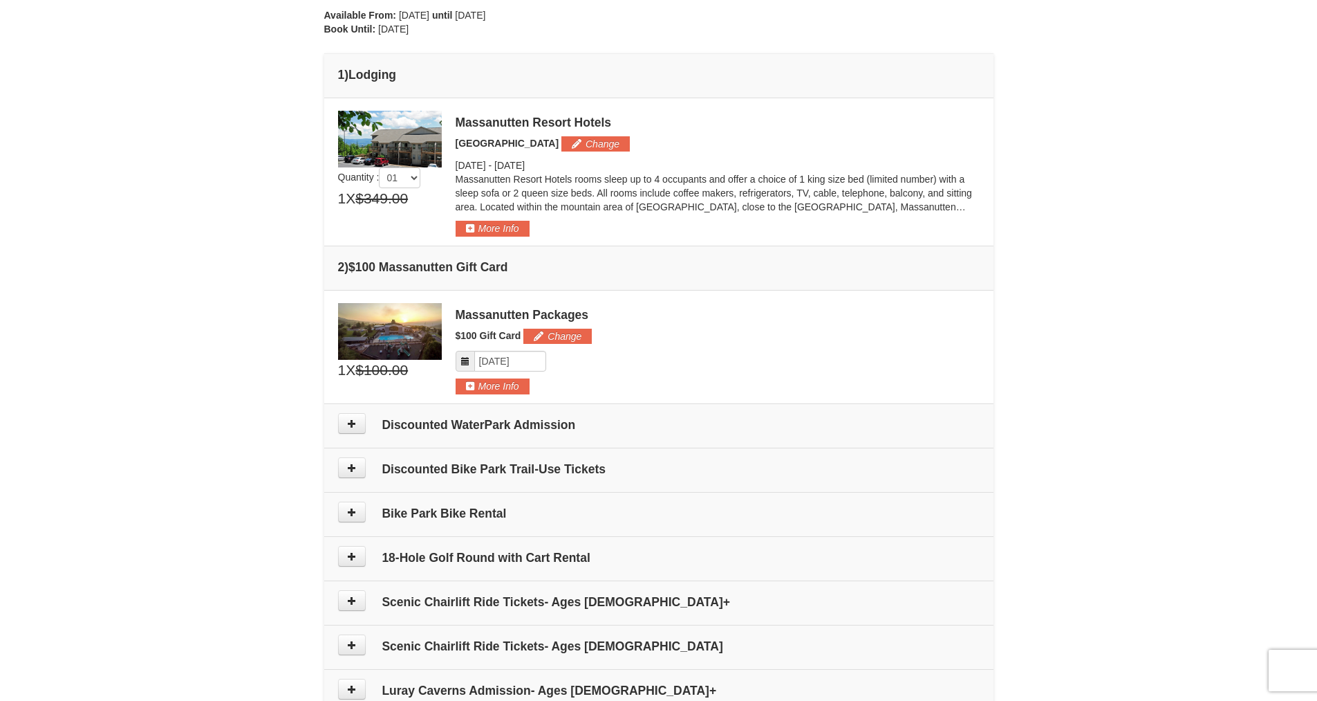
scroll to position [297, 0]
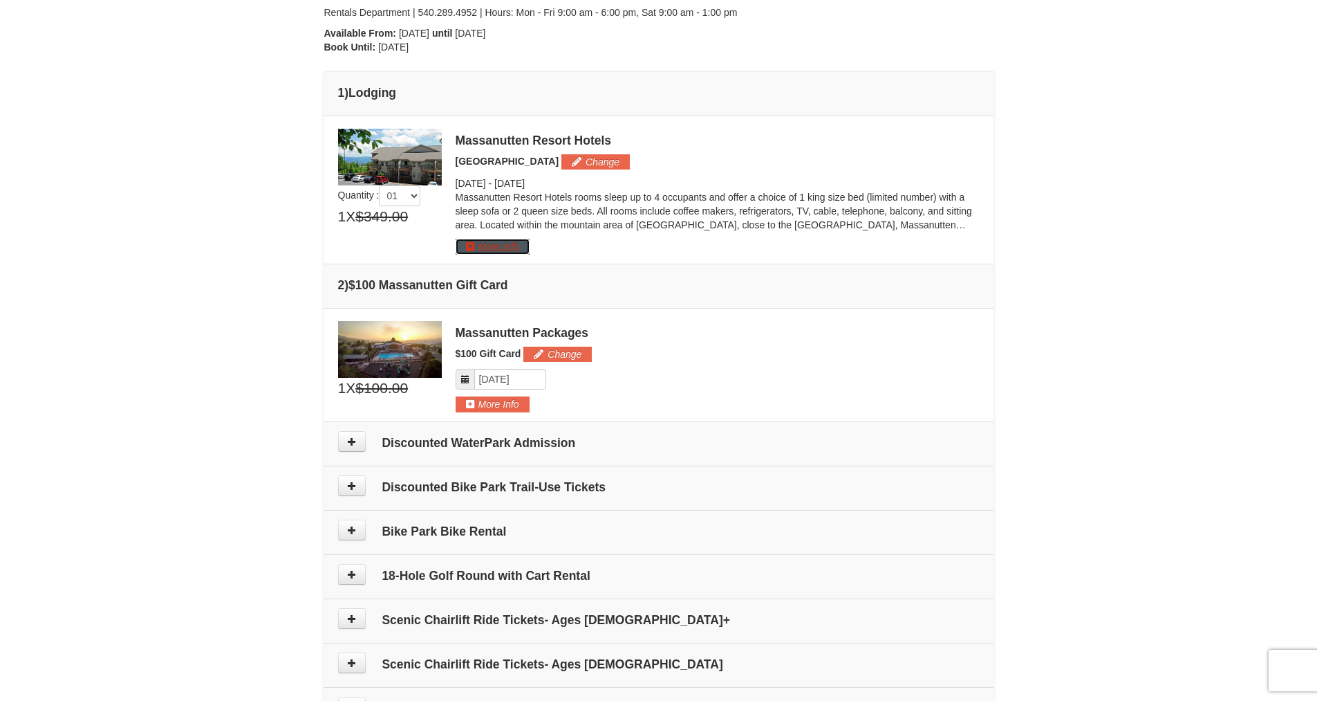
click at [463, 250] on button "More Info" at bounding box center [493, 246] width 74 height 15
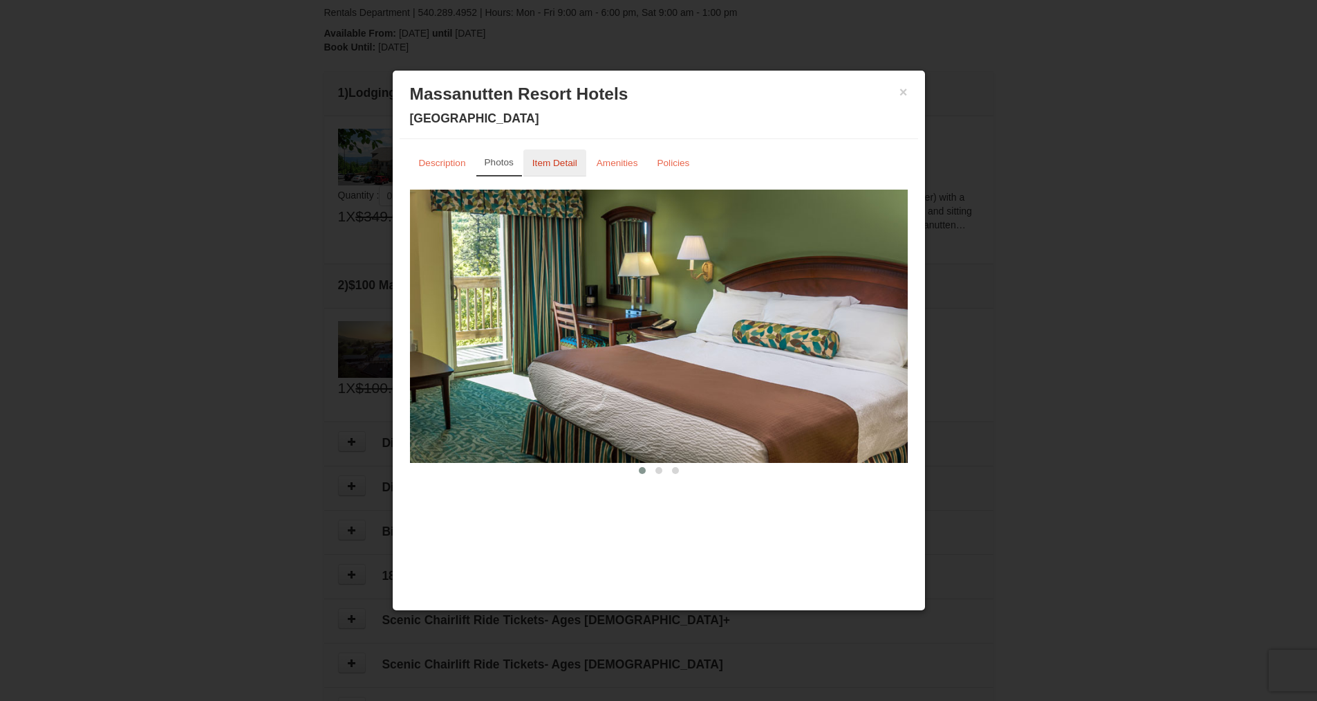
click at [549, 164] on small "Item Detail" at bounding box center [554, 163] width 45 height 10
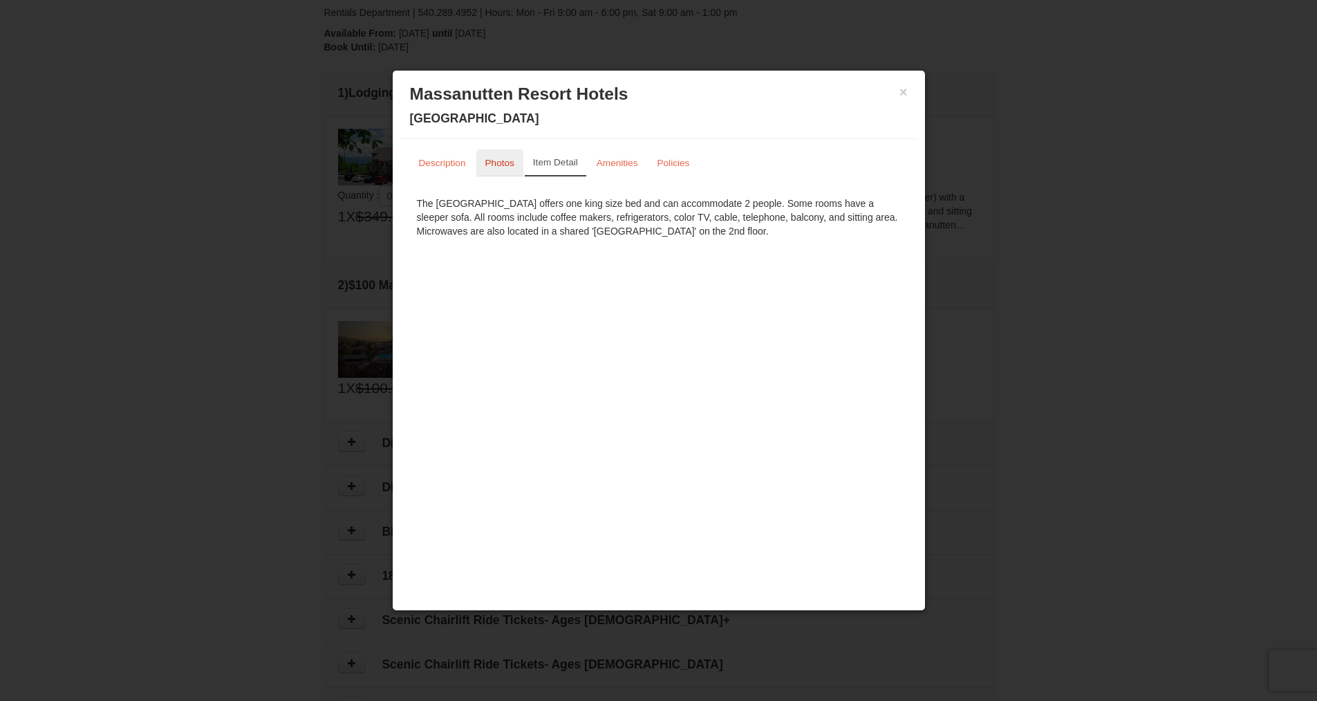
click at [501, 160] on small "Photos" at bounding box center [499, 163] width 29 height 10
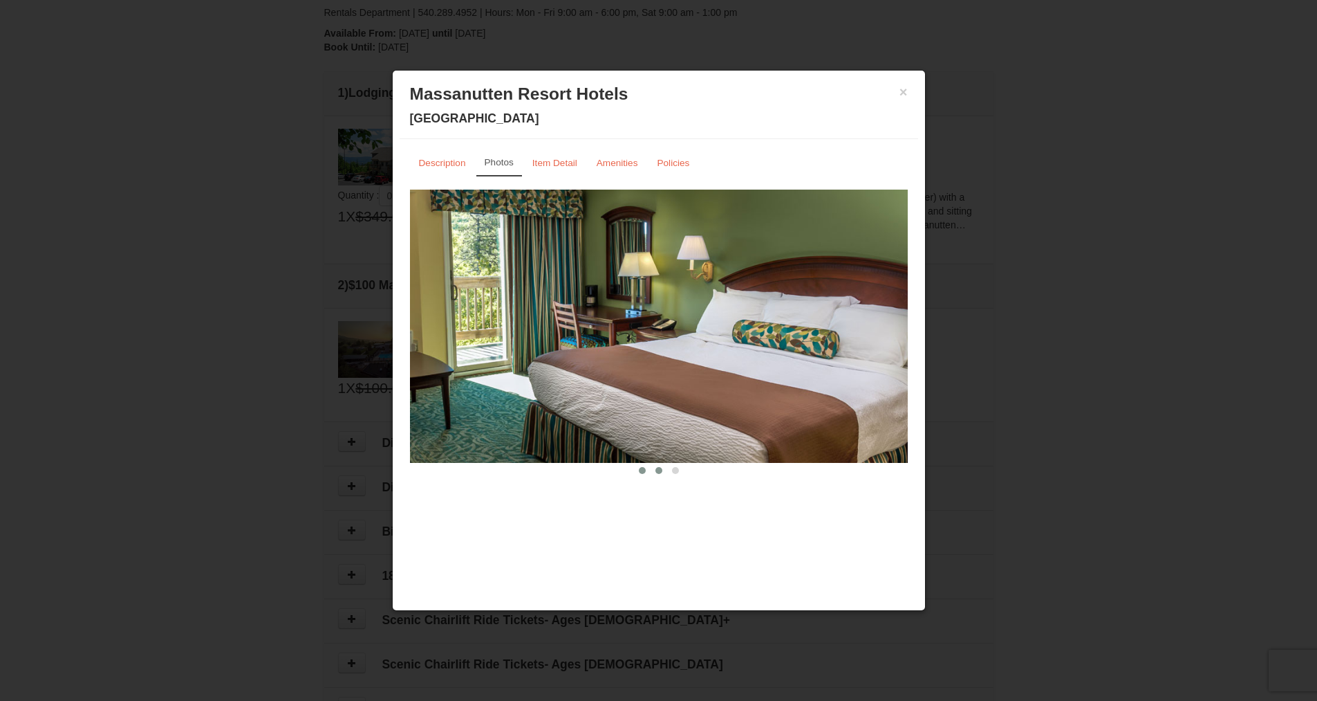
click at [664, 469] on button at bounding box center [659, 470] width 17 height 14
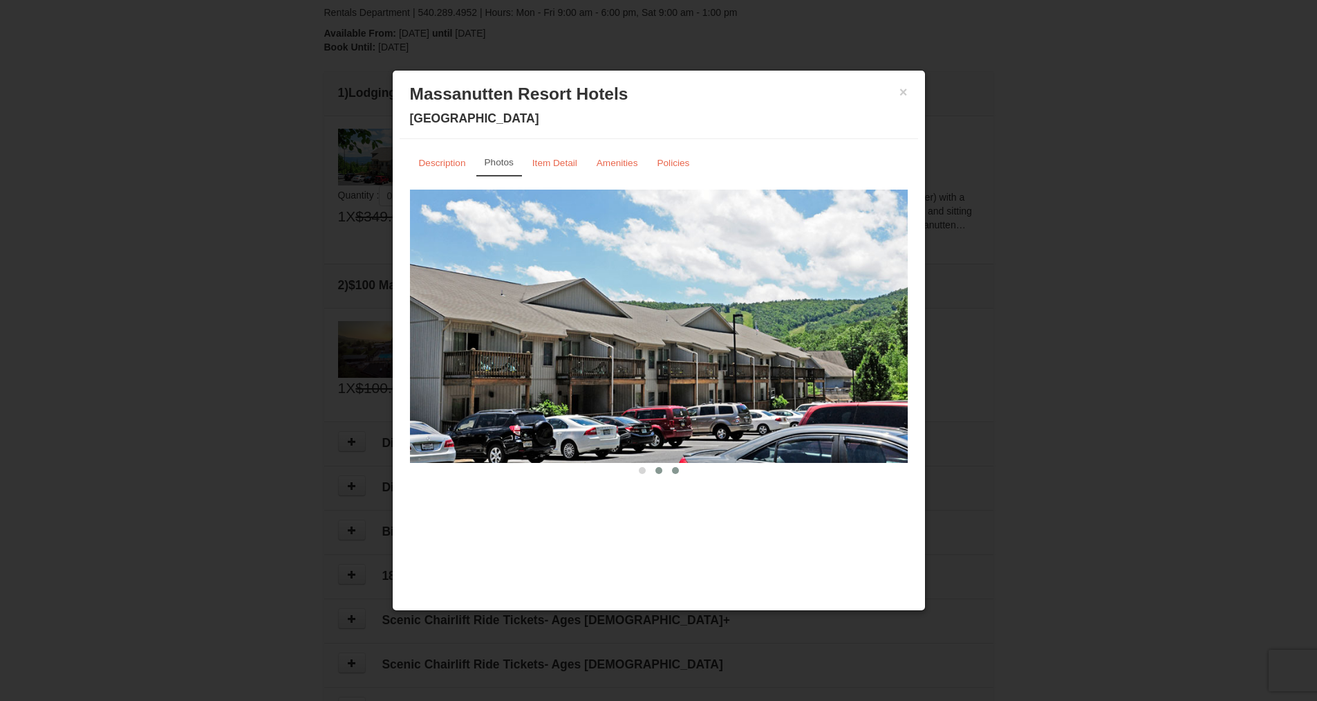
click at [676, 471] on span at bounding box center [675, 470] width 7 height 7
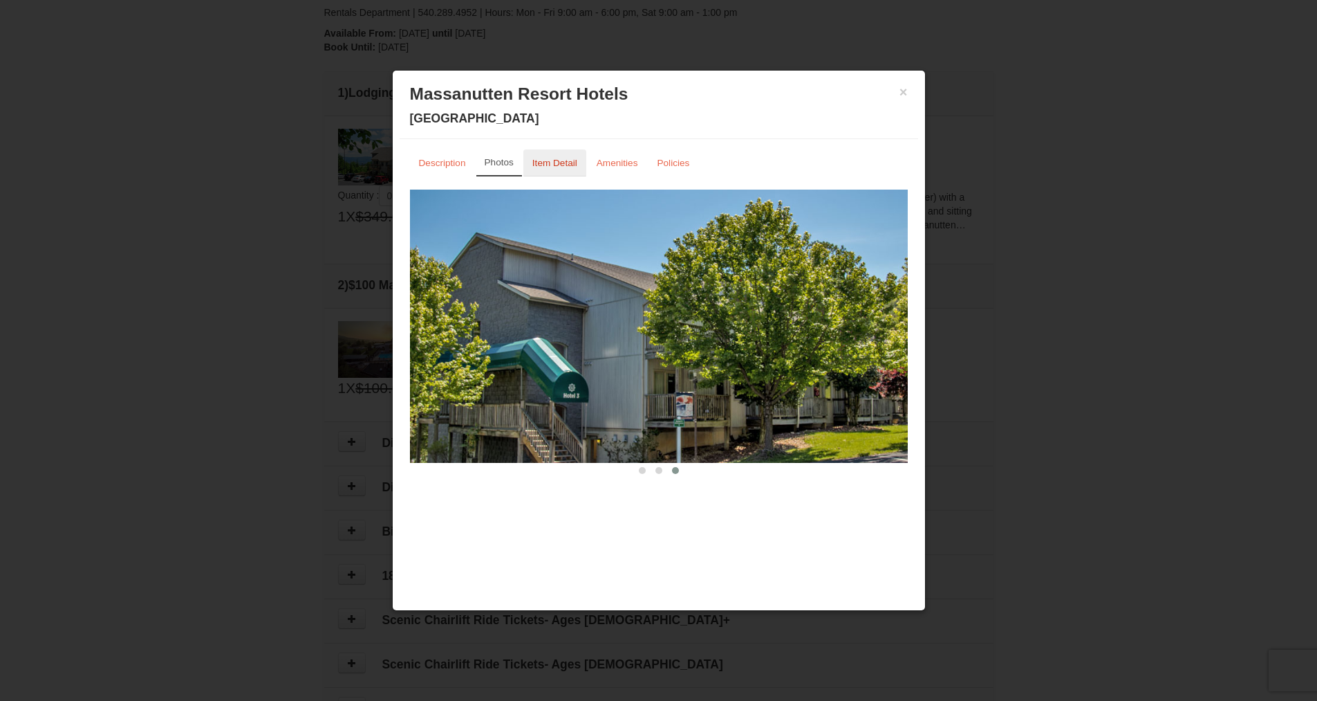
click at [559, 155] on link "Item Detail" at bounding box center [554, 162] width 63 height 27
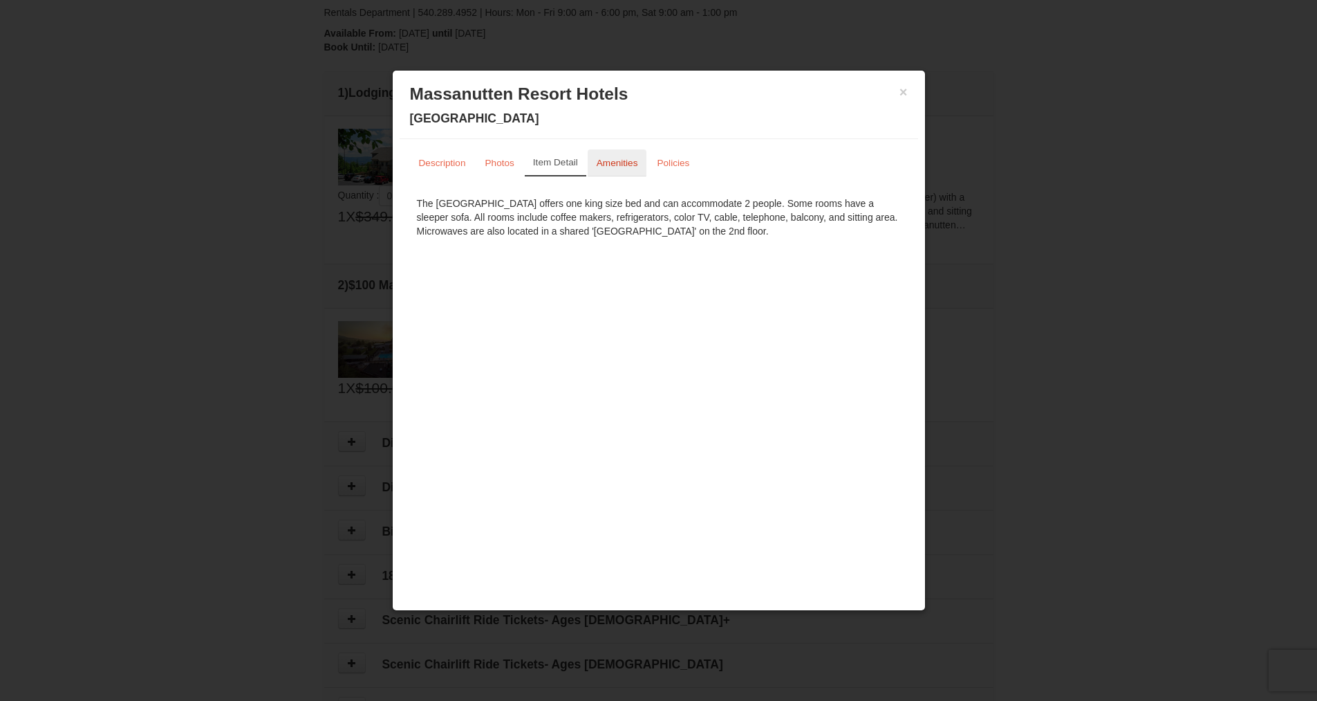
click at [614, 154] on link "Amenities" at bounding box center [617, 162] width 59 height 27
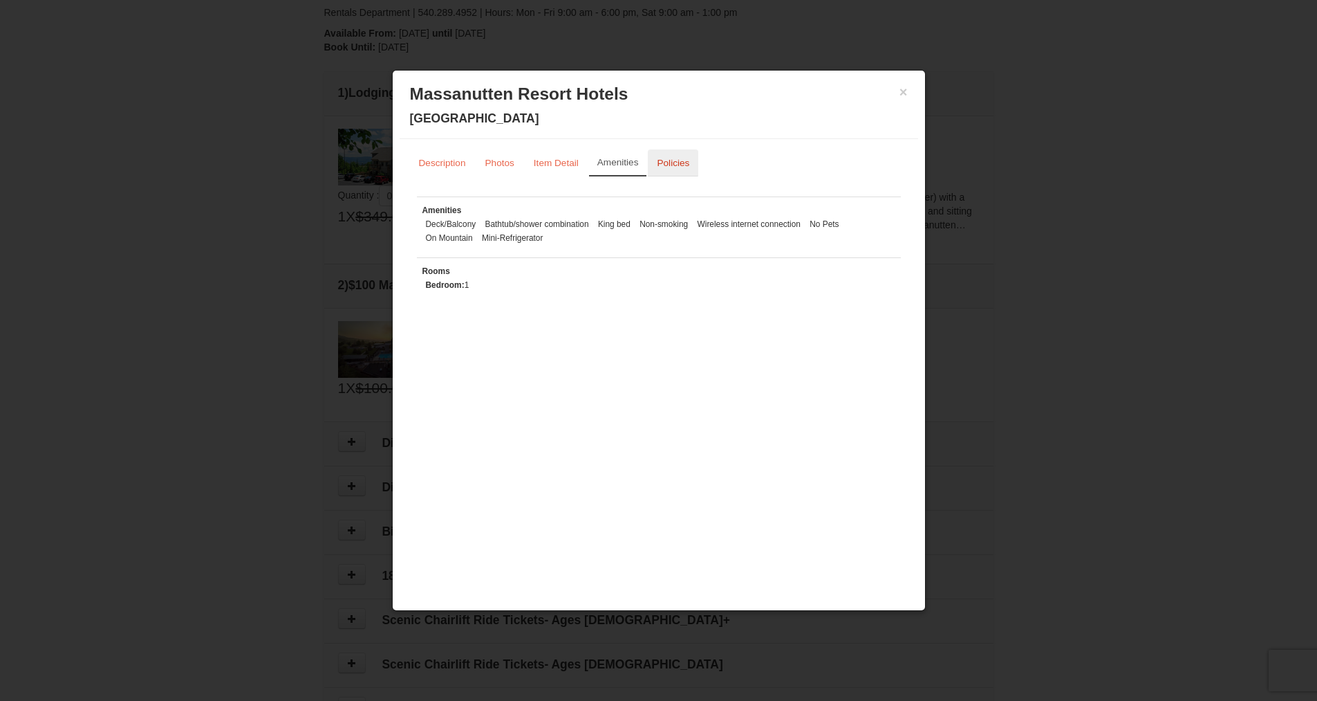
click at [684, 160] on small "Policies" at bounding box center [673, 163] width 33 height 10
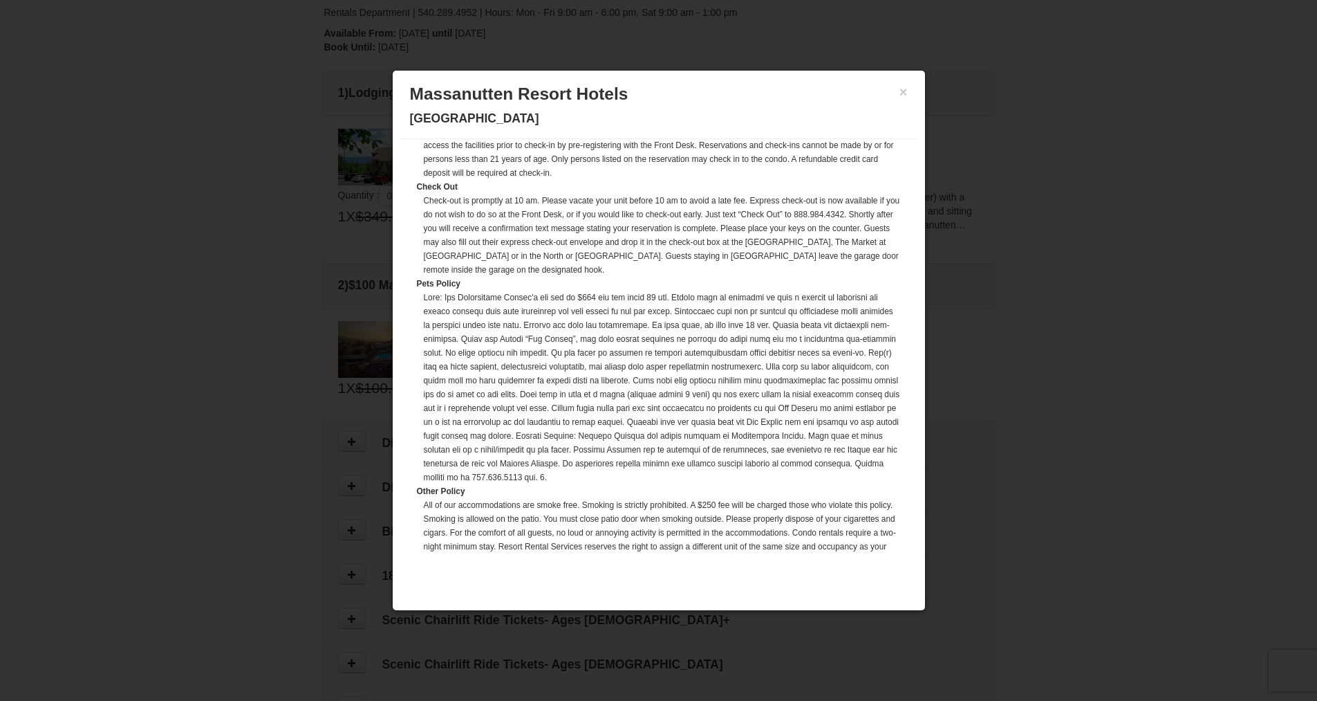
scroll to position [290, 0]
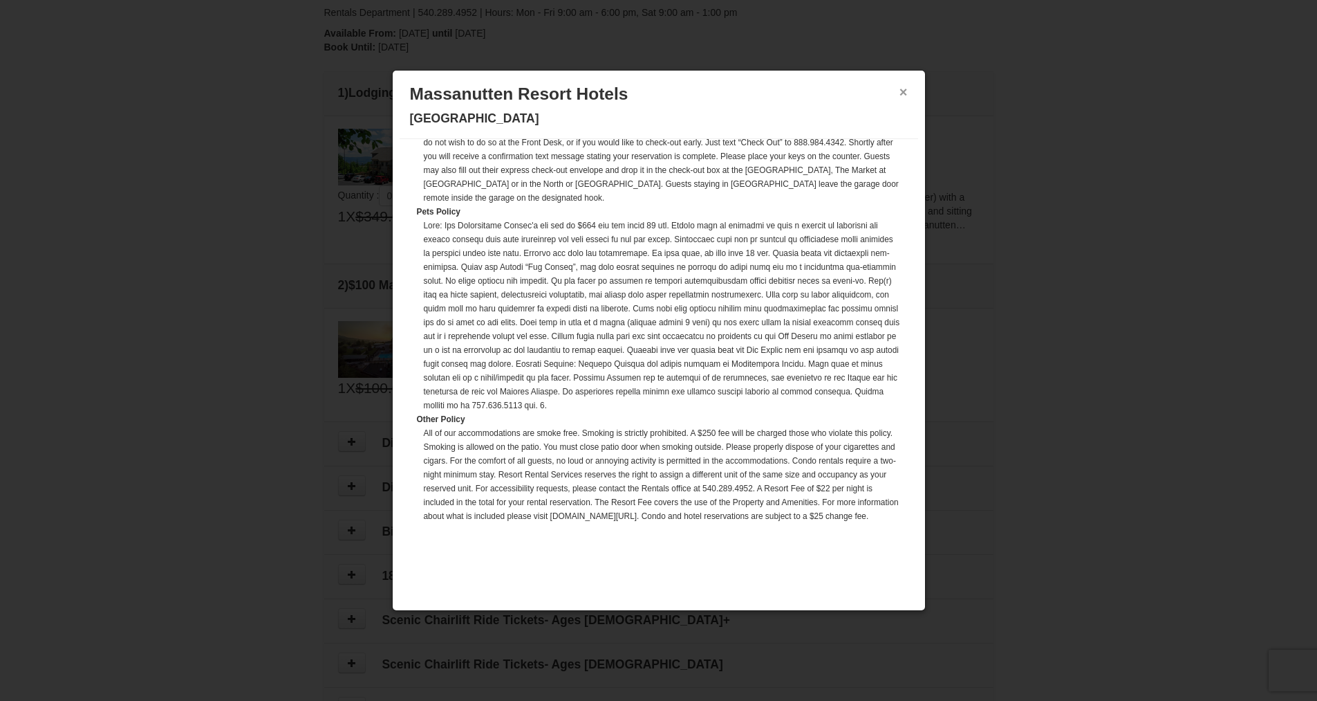
click at [901, 89] on button "×" at bounding box center [904, 92] width 8 height 14
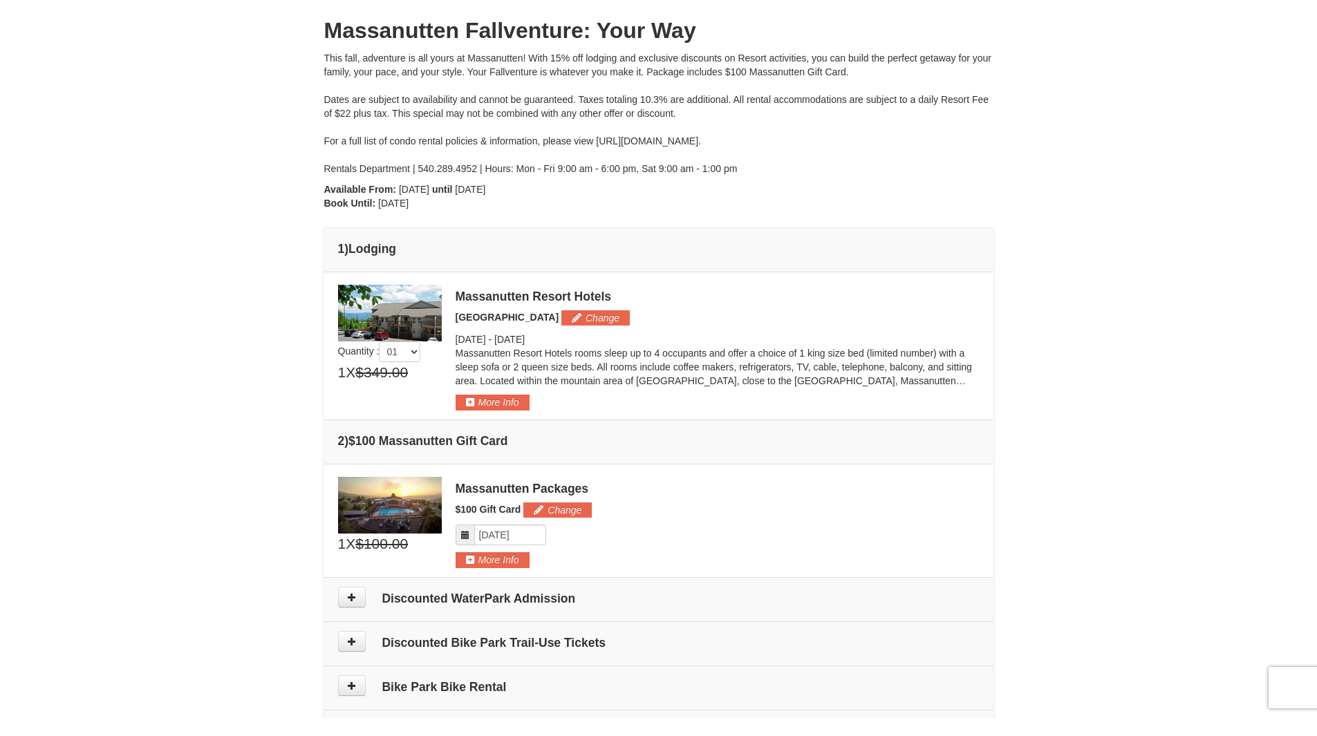
scroll to position [0, 0]
